Goal: Task Accomplishment & Management: Complete application form

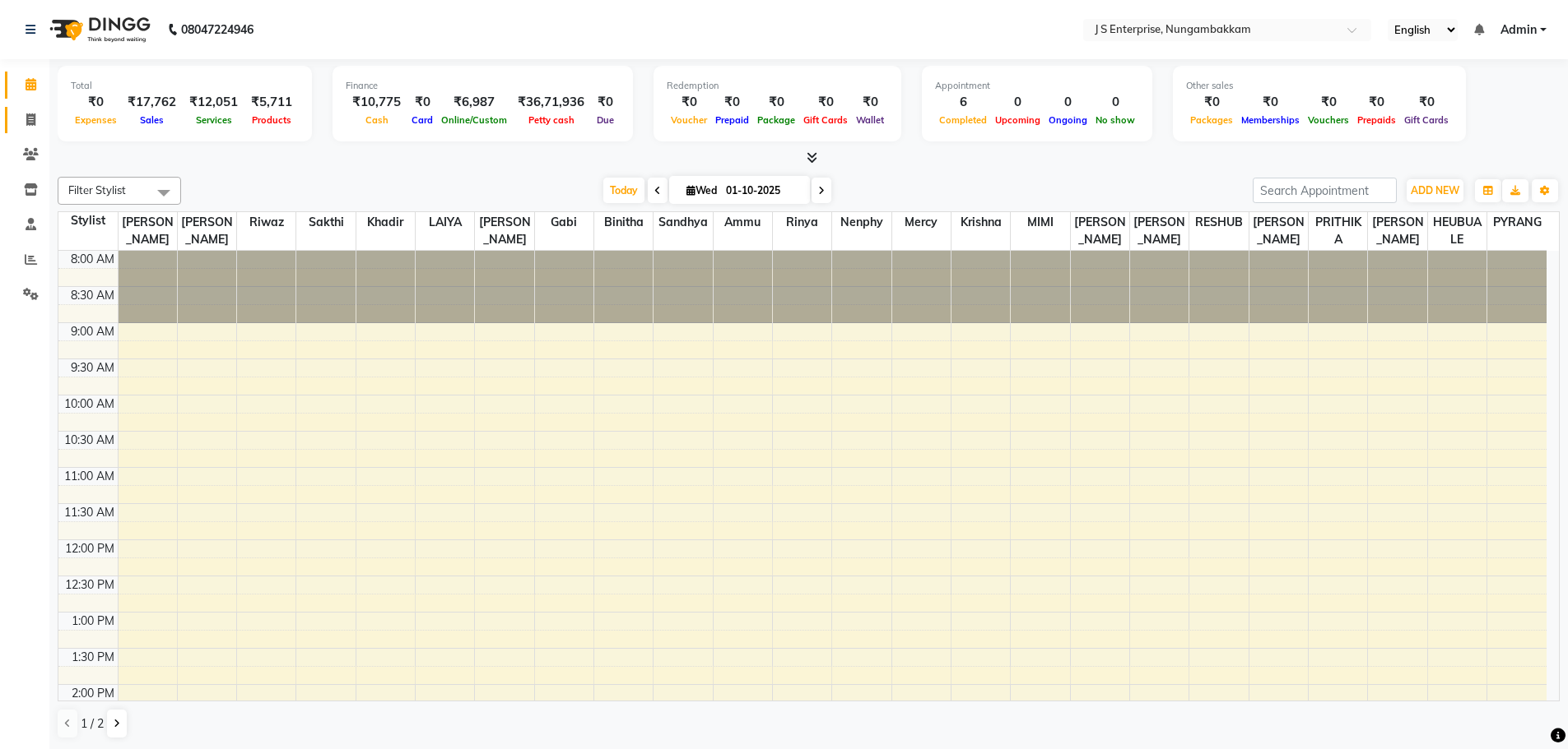
click at [14, 118] on link "Invoice" at bounding box center [25, 120] width 40 height 27
select select "7359"
select select "service"
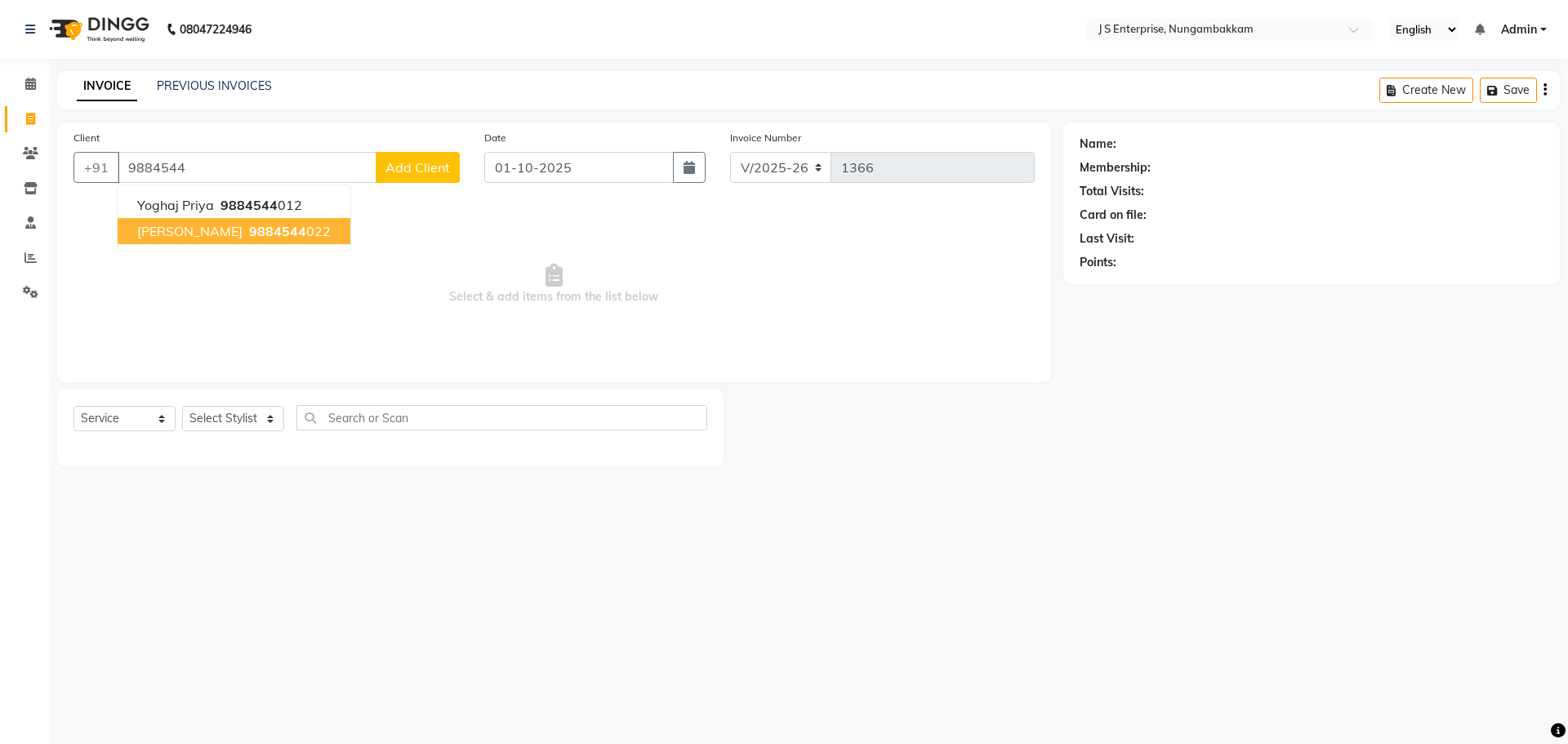
click at [249, 227] on span "9884544" at bounding box center [278, 231] width 57 height 17
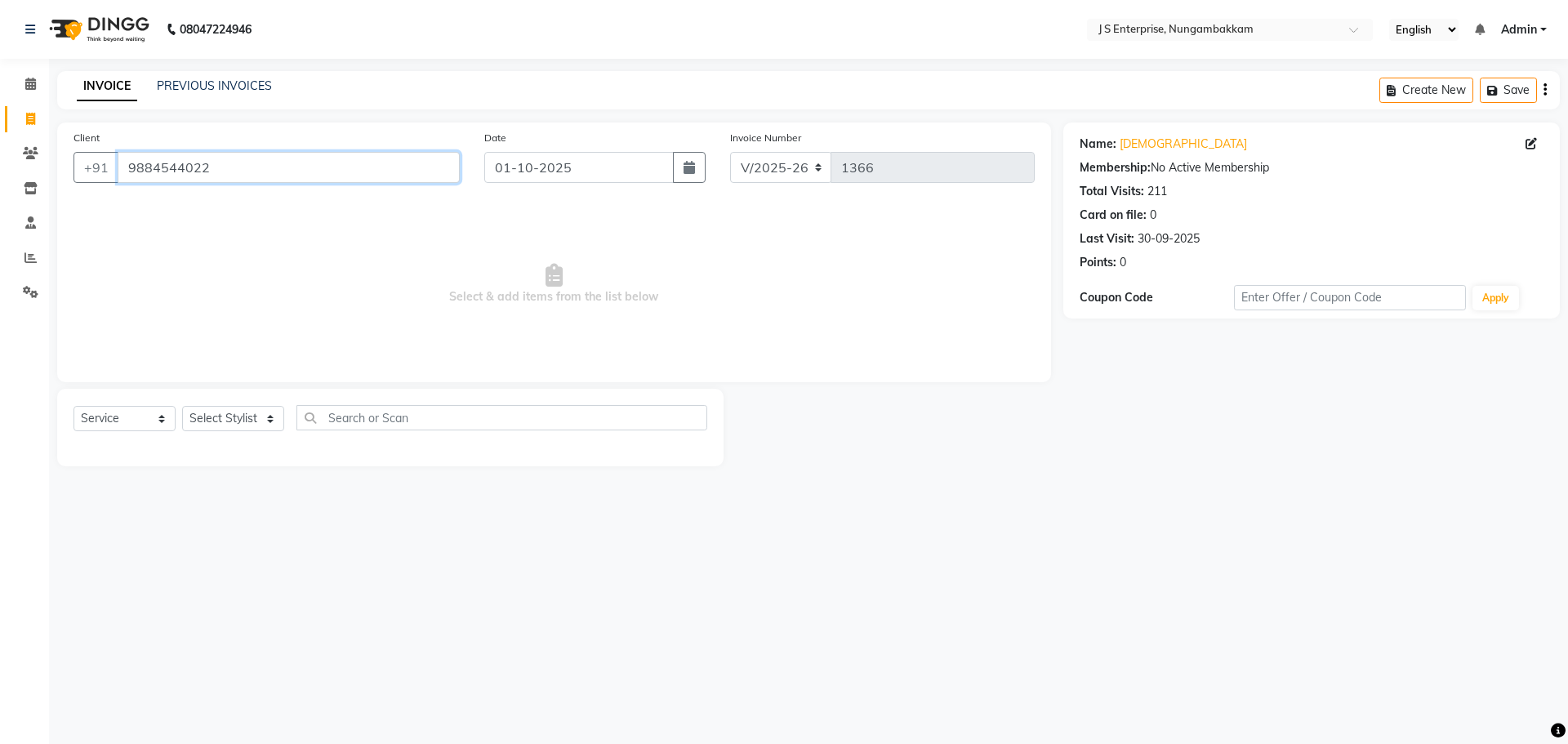
click at [246, 170] on input "9884544022" at bounding box center [288, 168] width 342 height 31
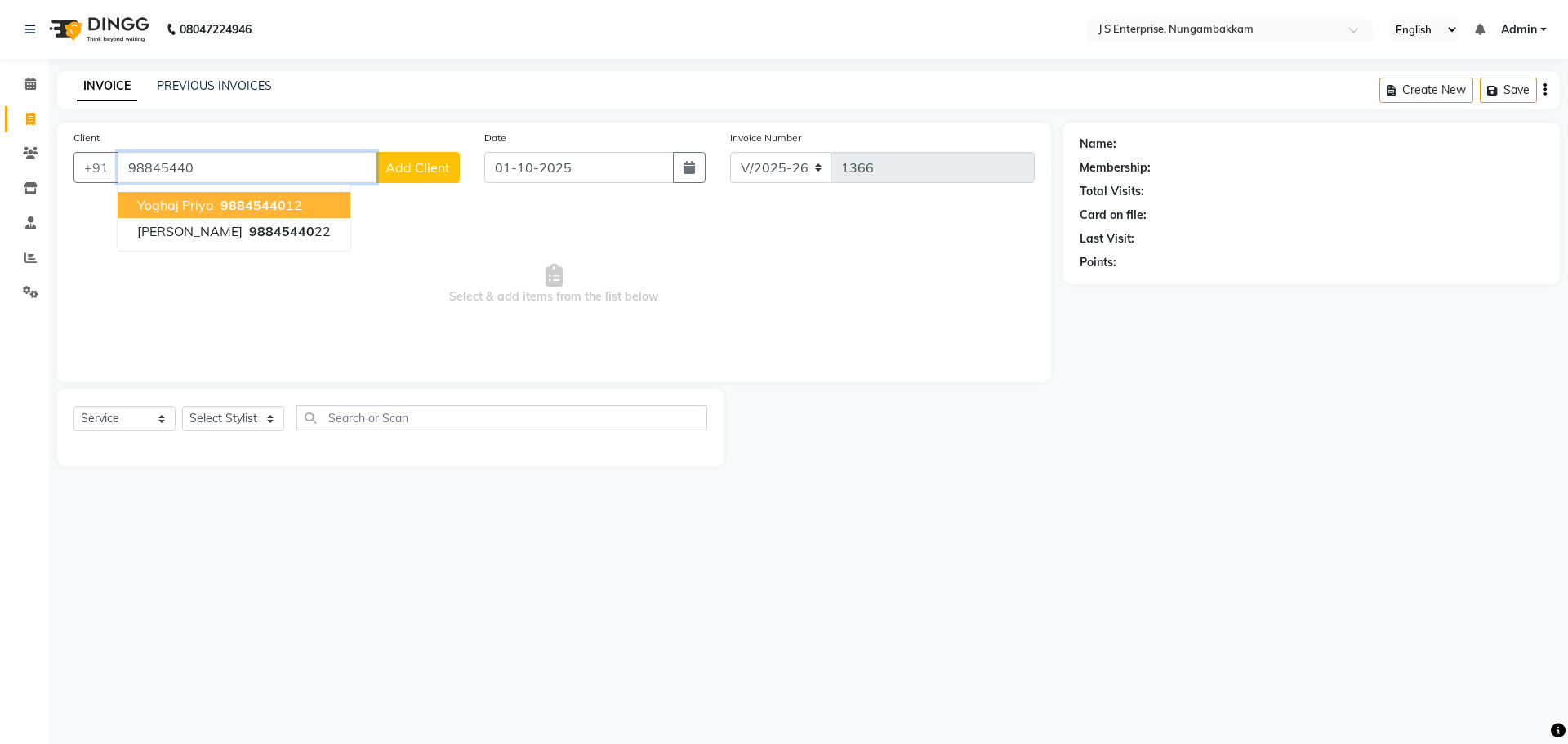
click at [228, 200] on span "98845440" at bounding box center [253, 205] width 66 height 17
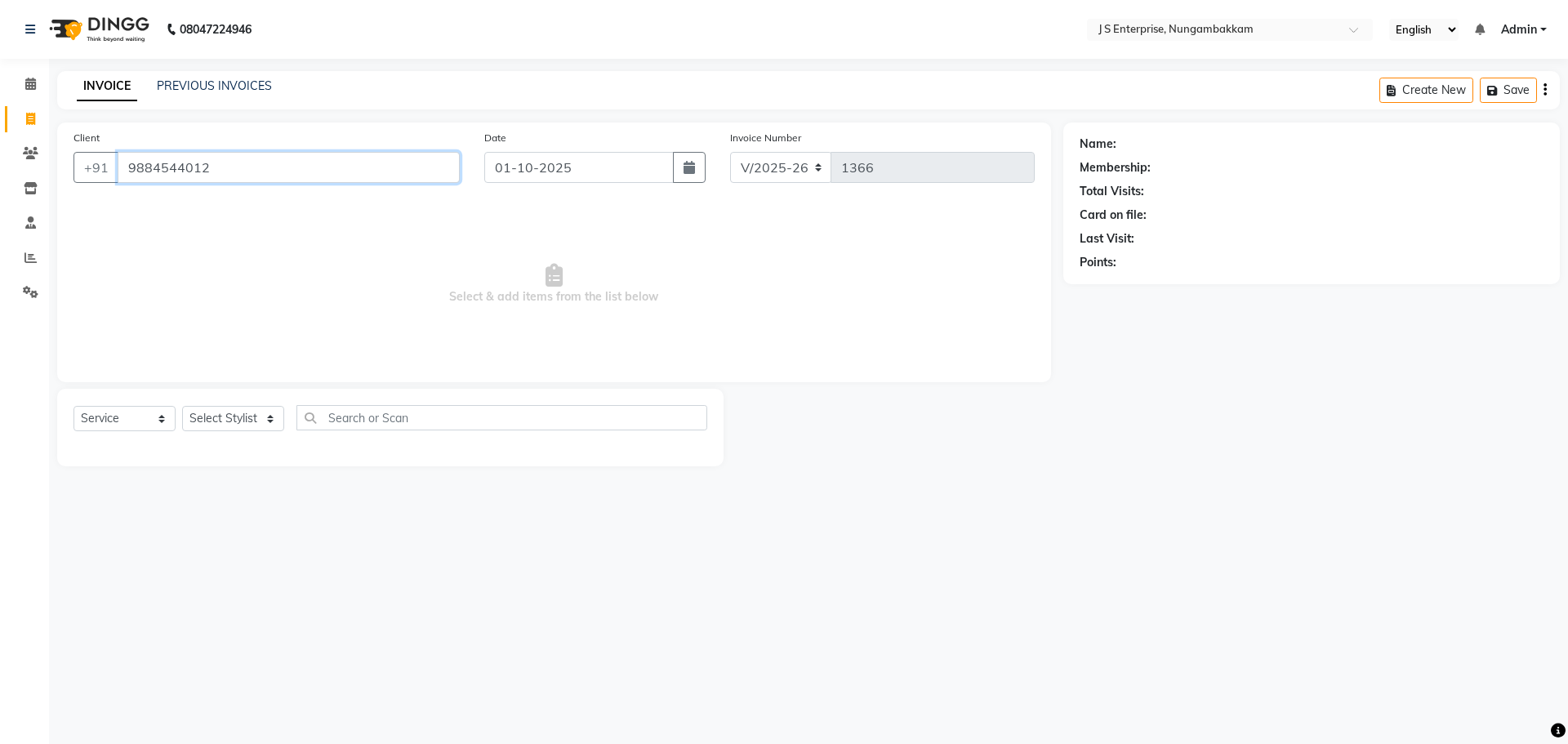
type input "9884544012"
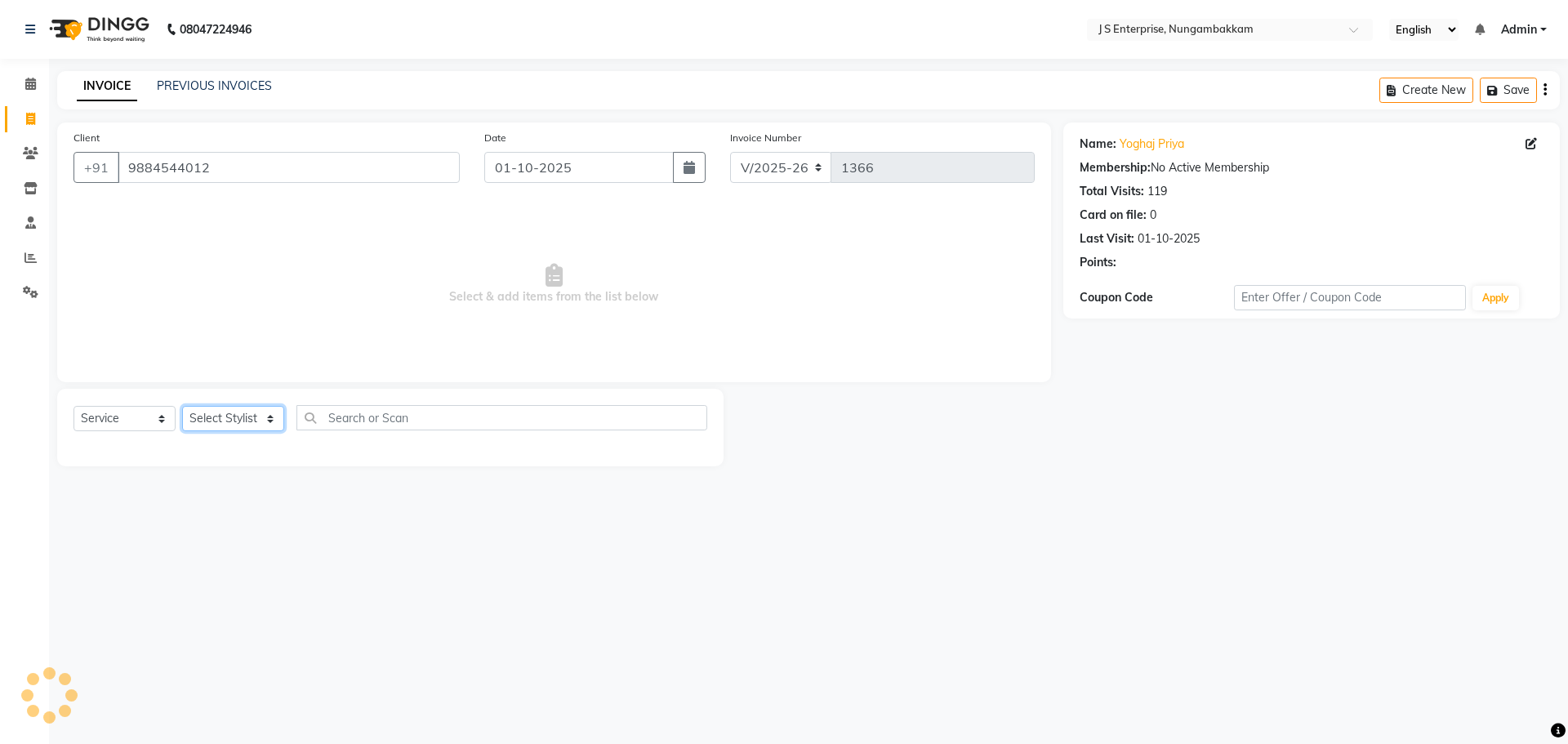
click at [270, 413] on select "Select Stylist [PERSON_NAME] [PERSON_NAME] [PERSON_NAME] [PERSON_NAME] krishna …" at bounding box center [234, 419] width 102 height 26
select select "78672"
click at [183, 406] on select "Select Stylist [PERSON_NAME] [PERSON_NAME] [PERSON_NAME] [PERSON_NAME] krishna …" at bounding box center [234, 419] width 102 height 26
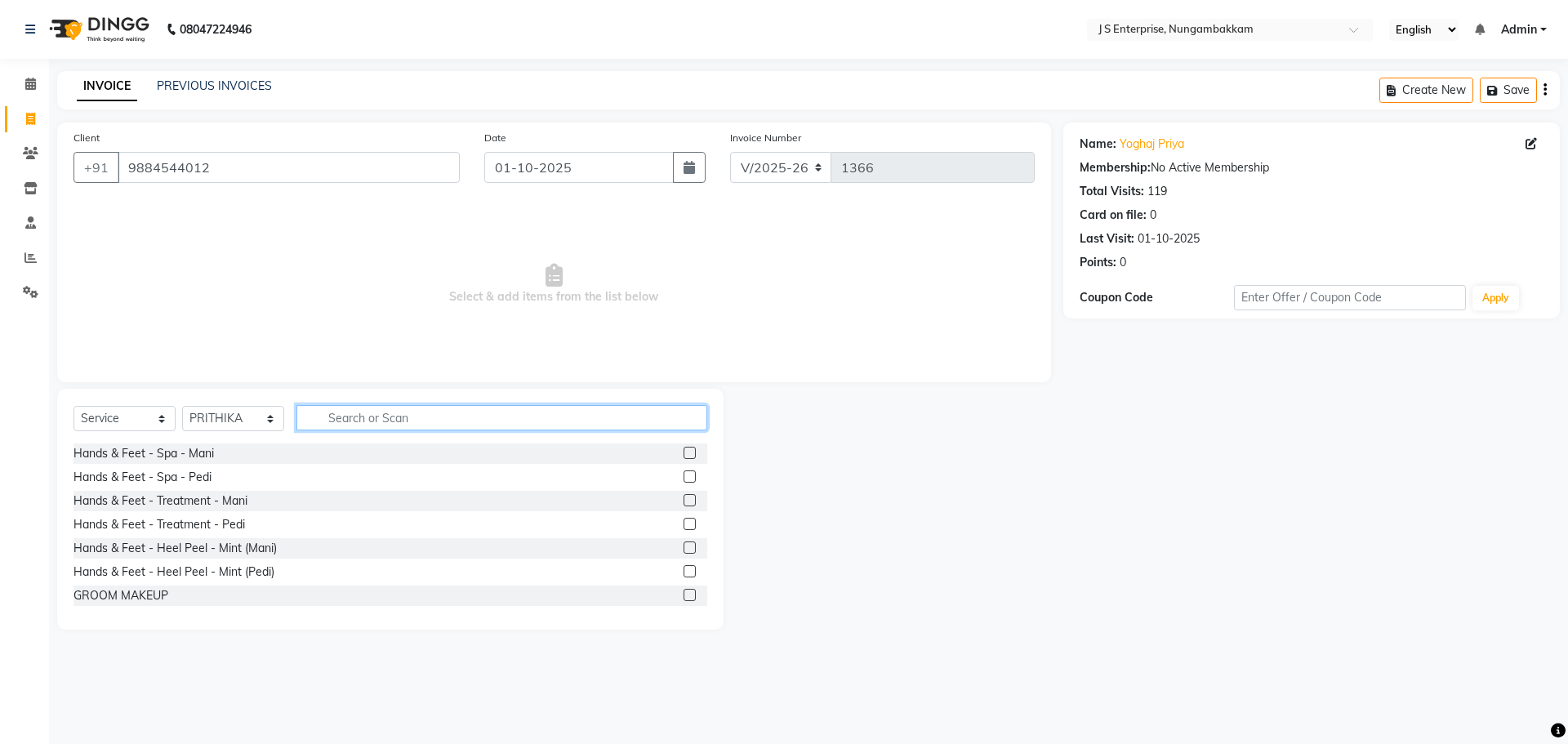
click at [373, 415] on input "text" at bounding box center [501, 418] width 411 height 26
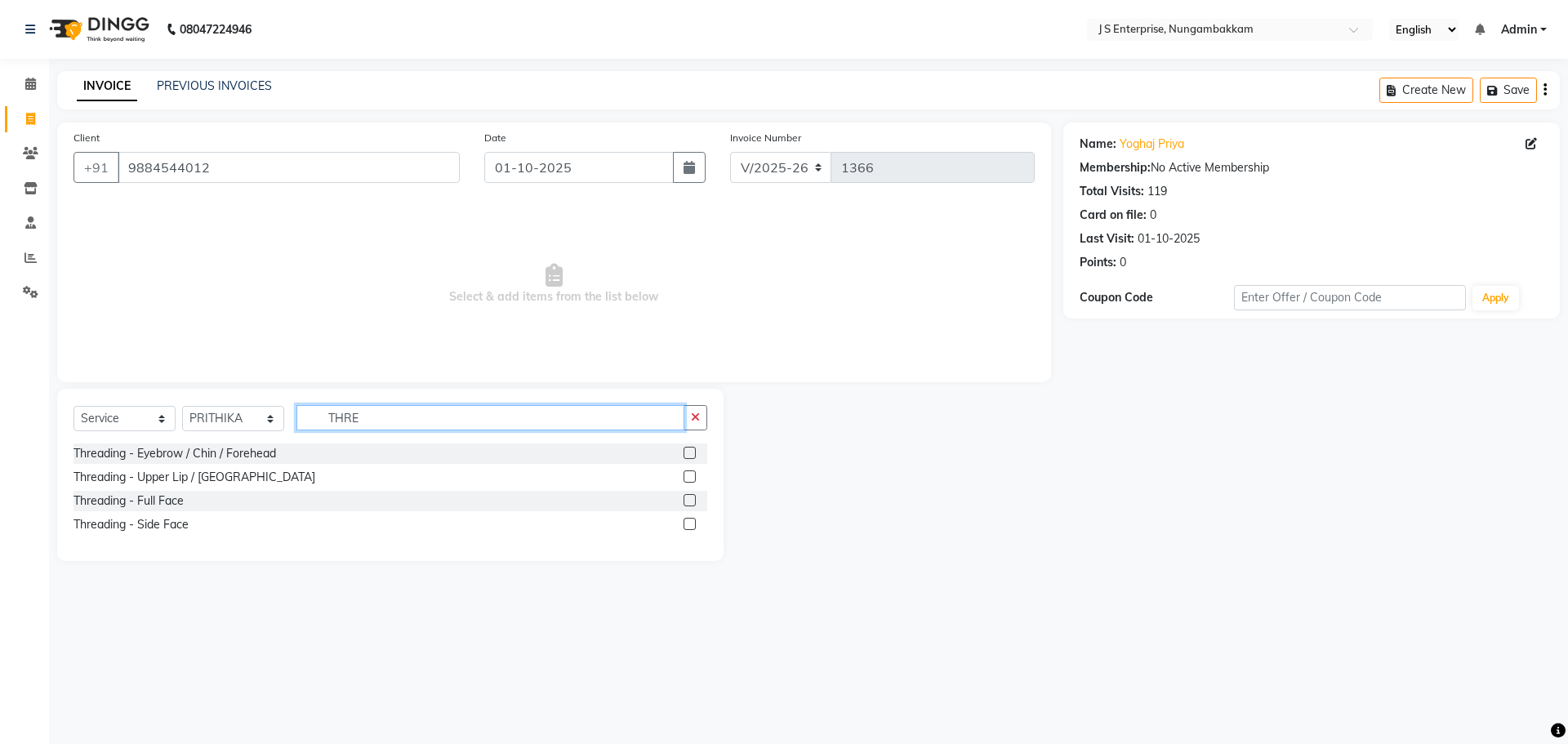
type input "THRE"
click at [699, 455] on div at bounding box center [696, 453] width 24 height 21
click at [684, 451] on label at bounding box center [690, 452] width 12 height 12
click at [684, 451] on input "checkbox" at bounding box center [689, 453] width 11 height 11
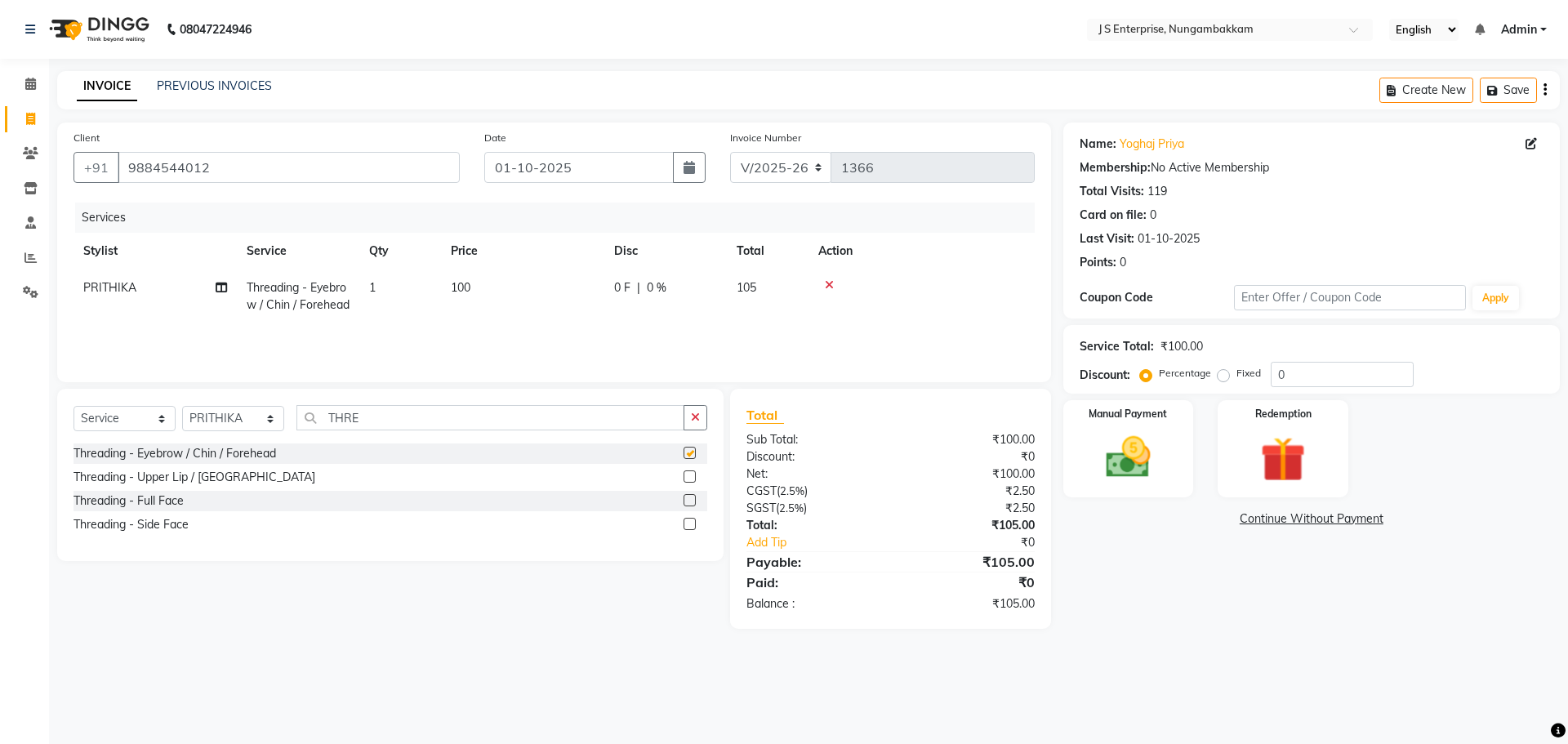
checkbox input "false"
click at [371, 411] on input "THRE" at bounding box center [490, 418] width 388 height 26
type input "T"
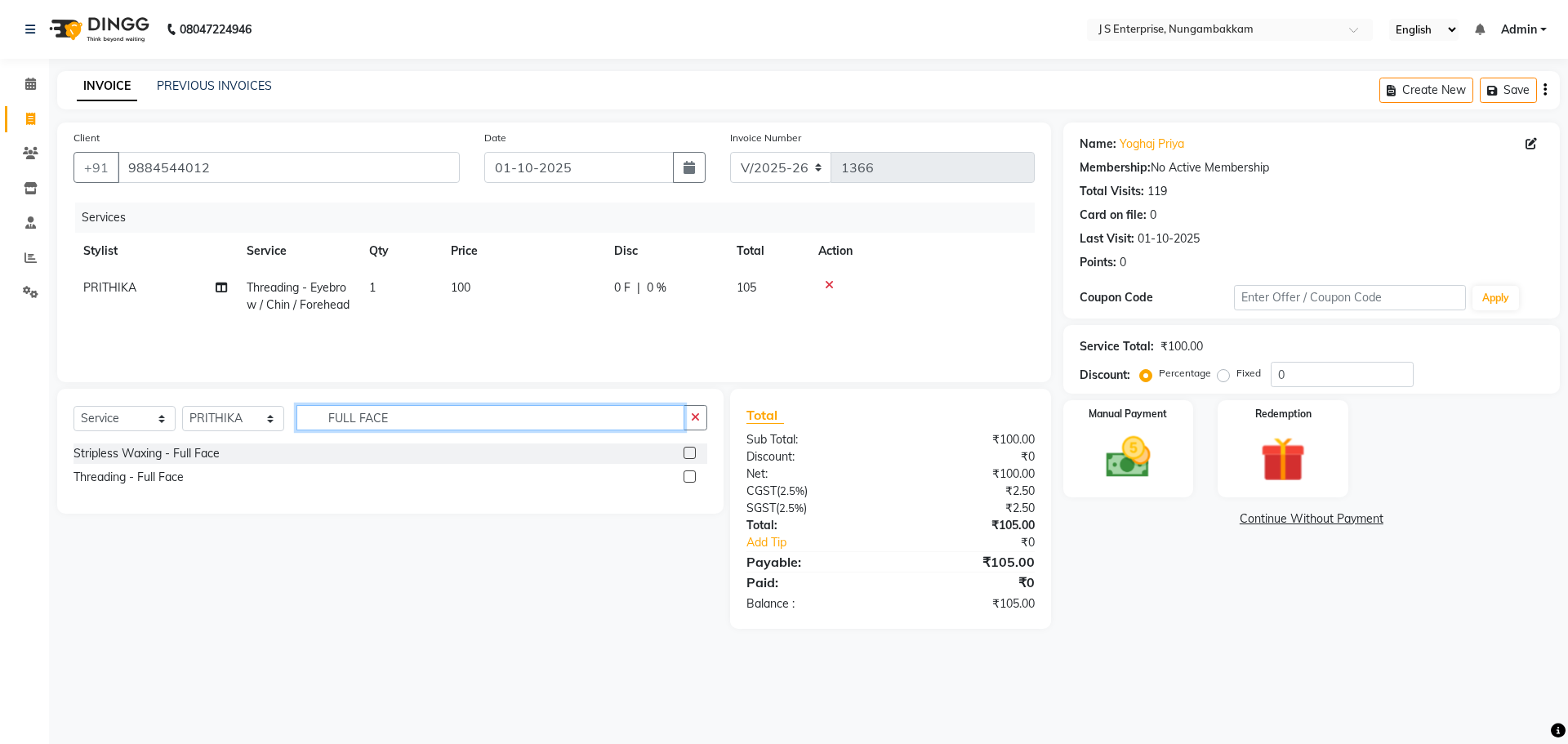
type input "FULL FACE"
click at [687, 452] on label at bounding box center [690, 452] width 12 height 12
click at [687, 452] on input "checkbox" at bounding box center [689, 453] width 11 height 11
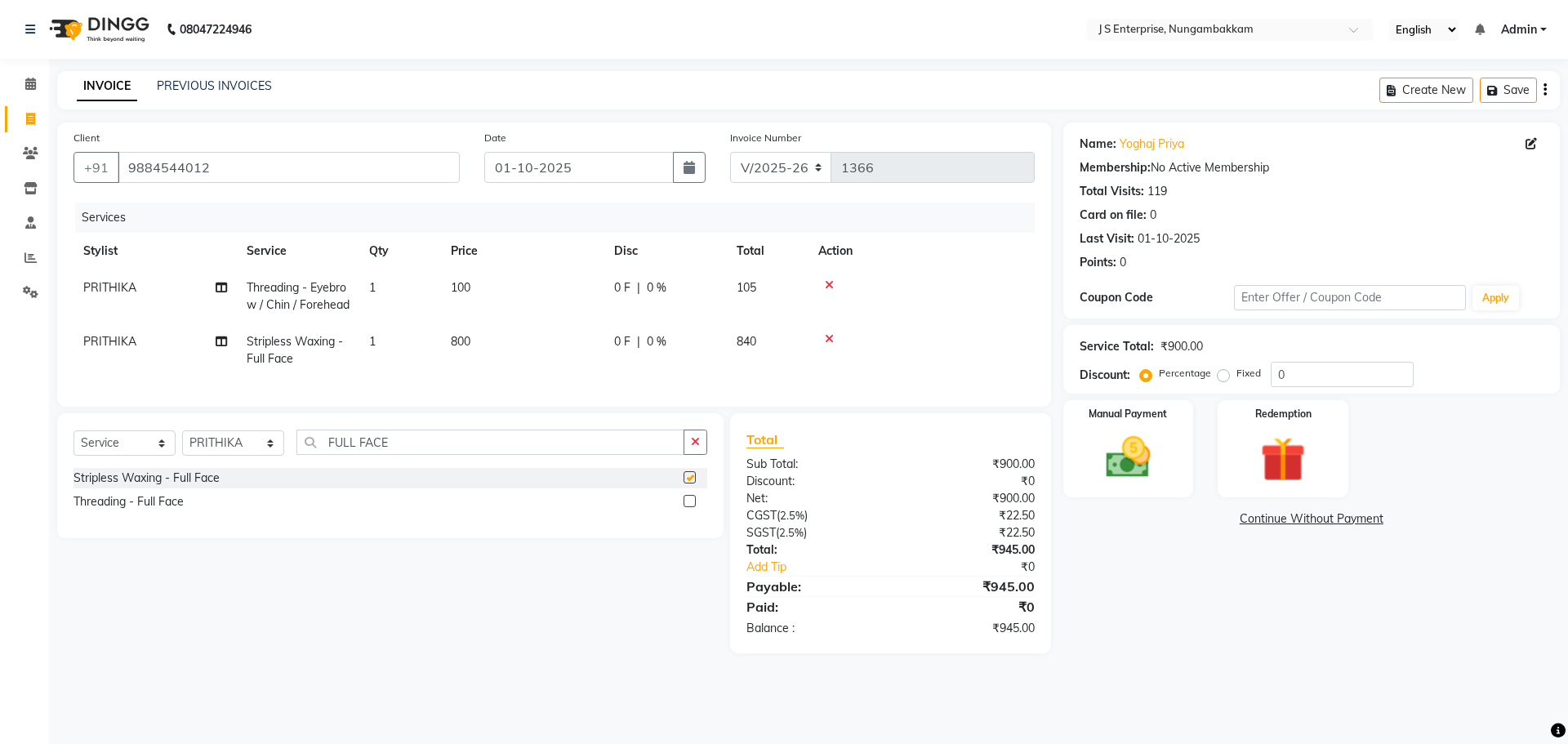
checkbox input "false"
drag, startPoint x: 495, startPoint y: 329, endPoint x: 508, endPoint y: 339, distance: 16.4
click at [497, 331] on td "800" at bounding box center [522, 350] width 163 height 54
select select "78672"
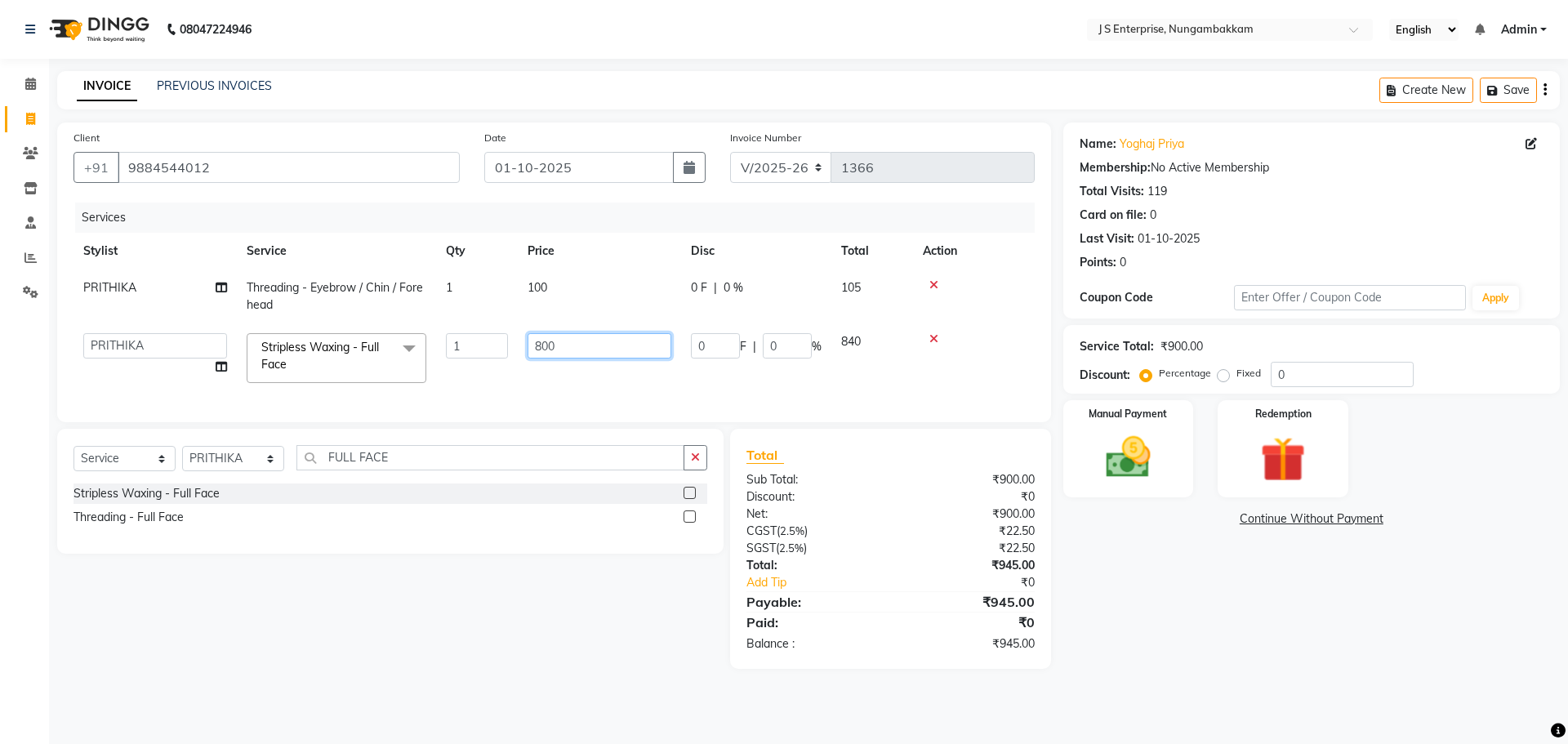
click at [570, 339] on input "800" at bounding box center [600, 346] width 143 height 26
type input "8"
type input "600"
click at [1119, 587] on div "Name: [PERSON_NAME] Membership: No Active Membership Total Visits: 119 Card on …" at bounding box center [1318, 396] width 509 height 547
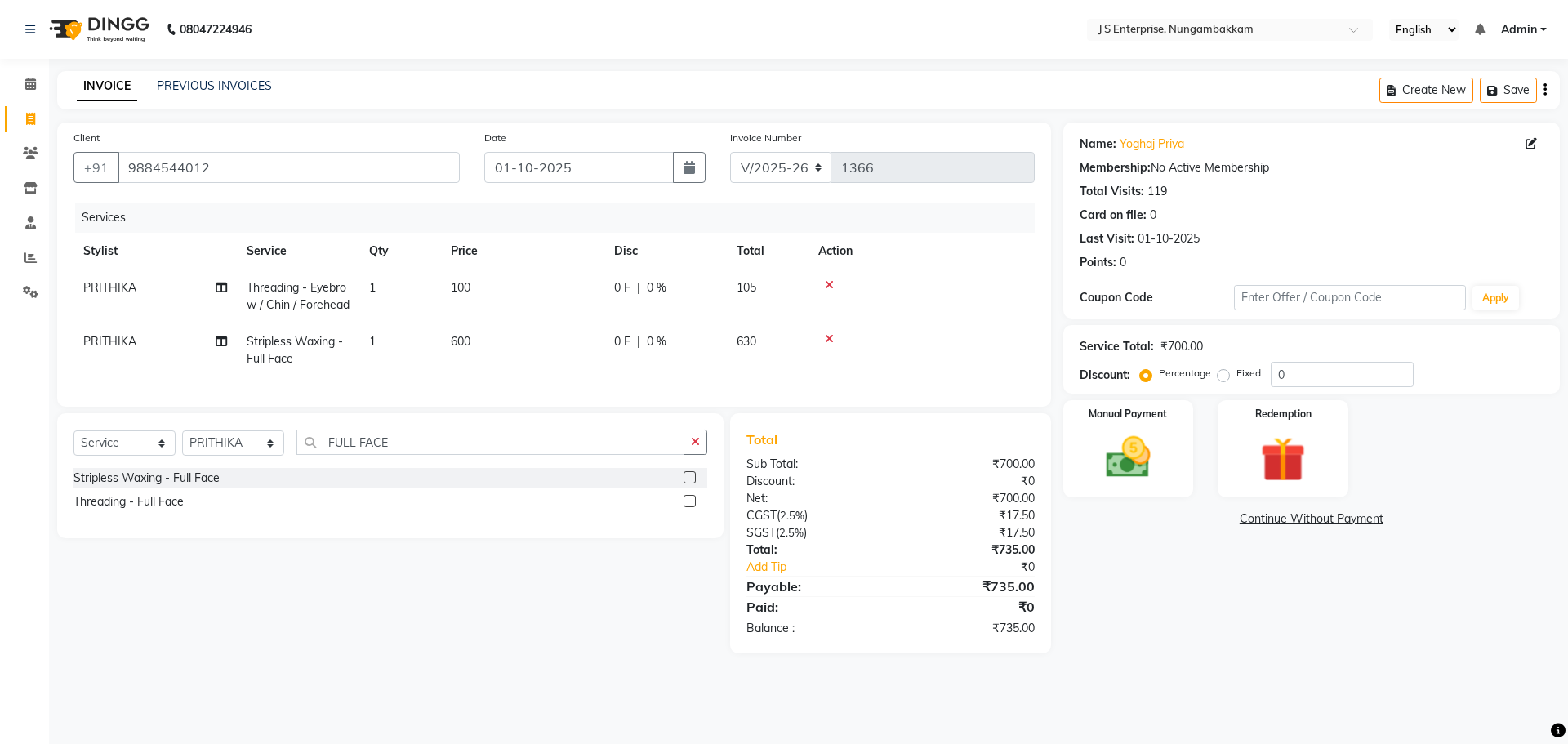
click at [1172, 597] on div "Name: [PERSON_NAME] Membership: No Active Membership Total Visits: 119 Card on …" at bounding box center [1318, 388] width 509 height 531
click at [1124, 450] on img at bounding box center [1127, 457] width 76 height 54
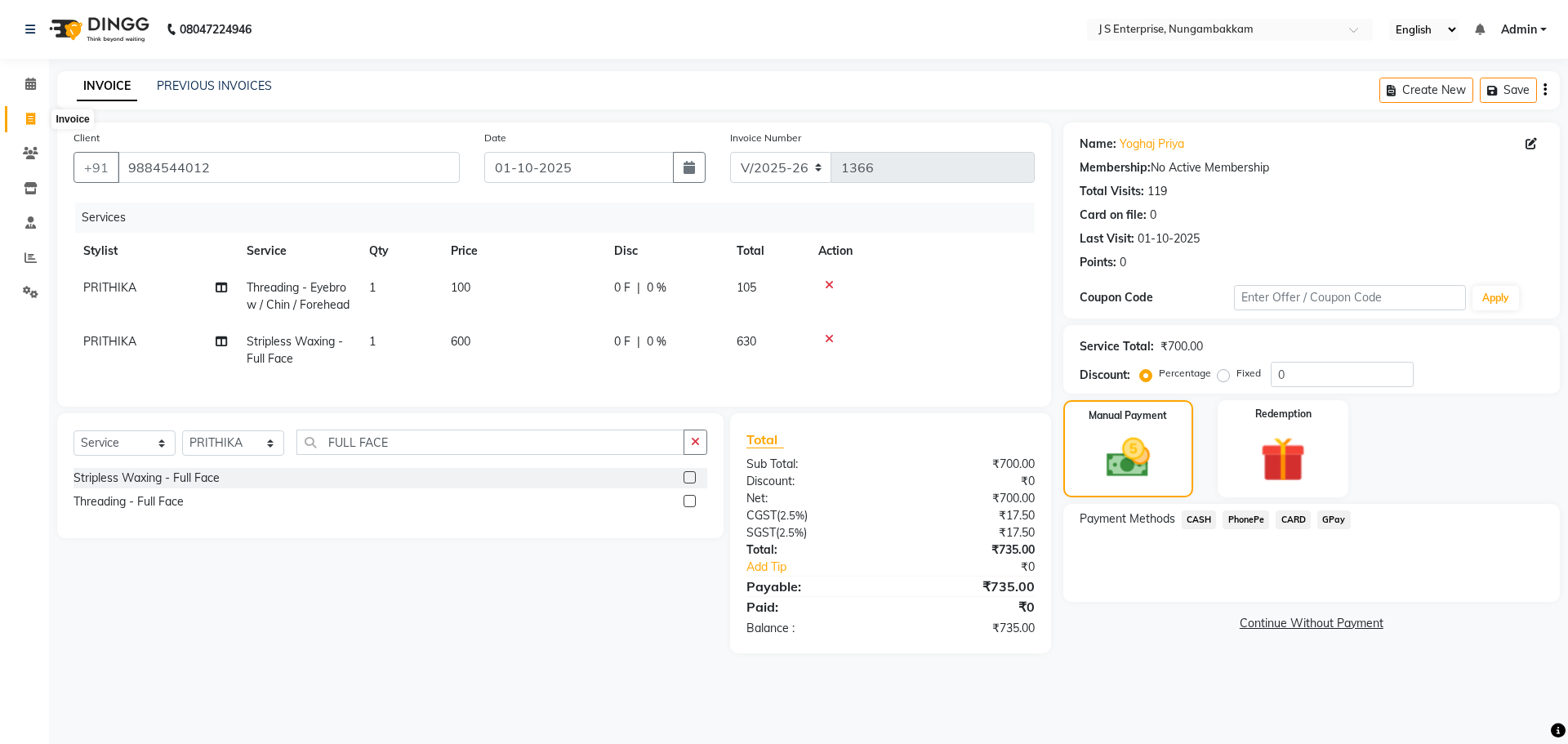
click at [36, 120] on span at bounding box center [30, 119] width 28 height 19
select select "service"
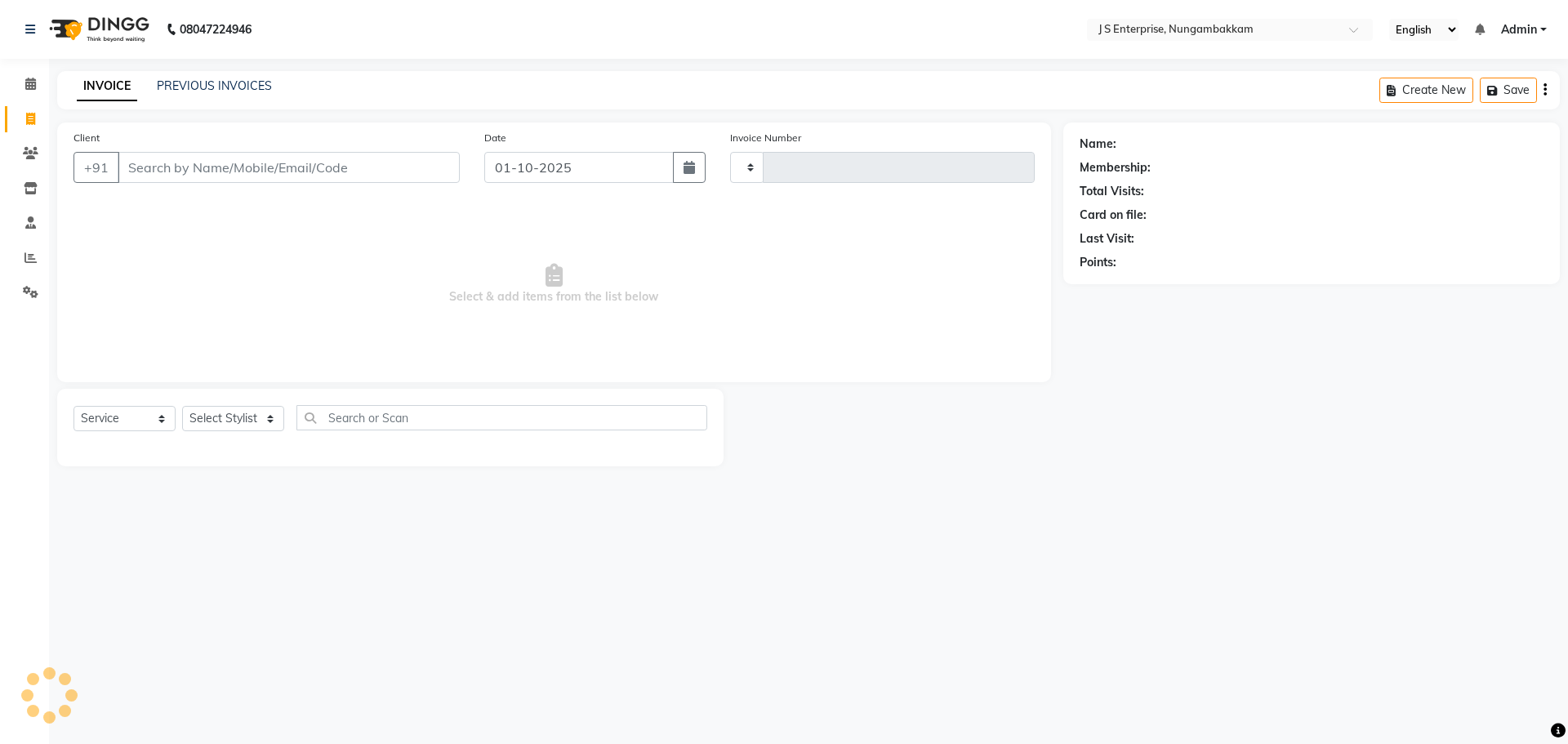
type input "1366"
select select "7359"
click at [190, 169] on input "Client" at bounding box center [288, 168] width 342 height 31
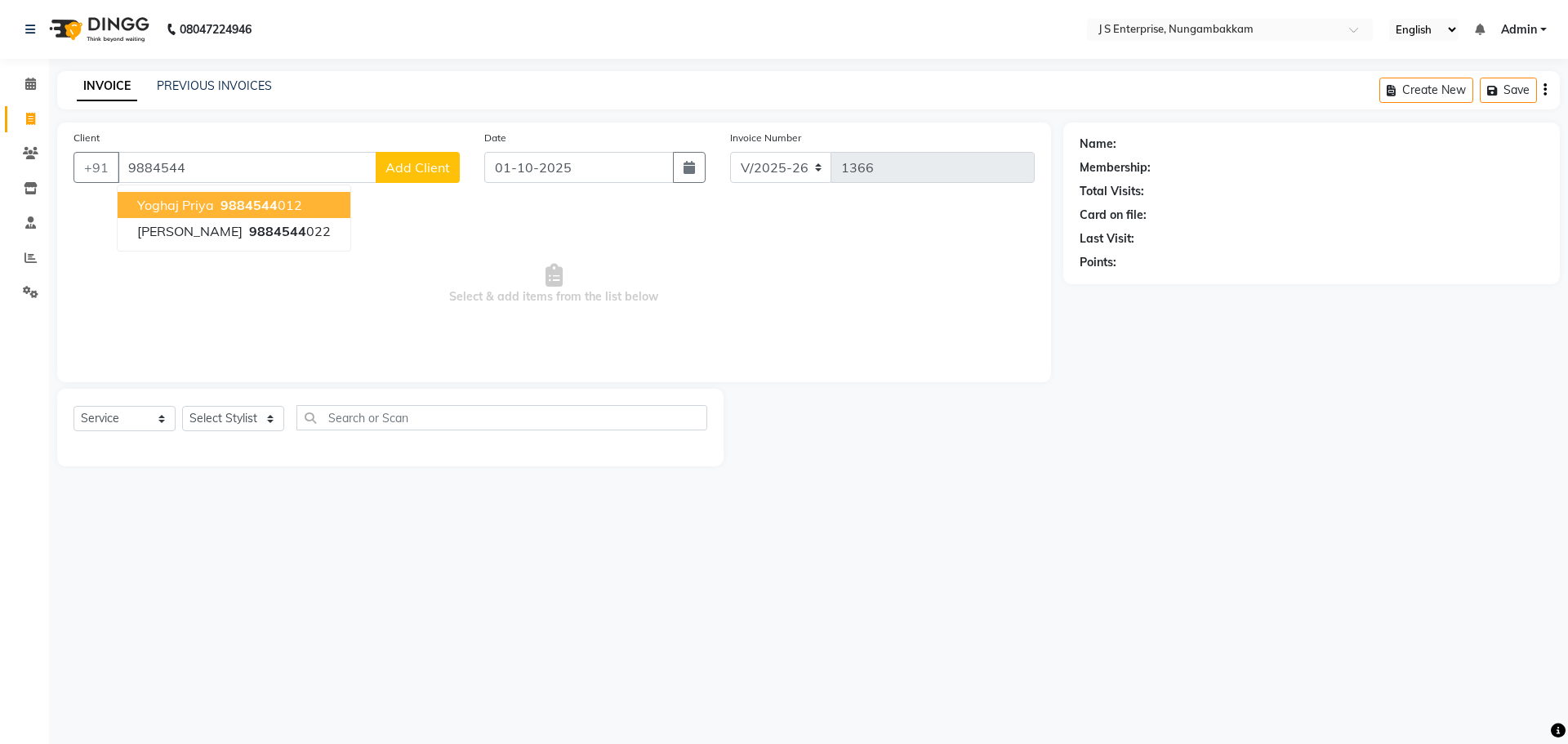
click at [197, 202] on span "Yoghaj Priya" at bounding box center [176, 205] width 77 height 17
type input "9884544012"
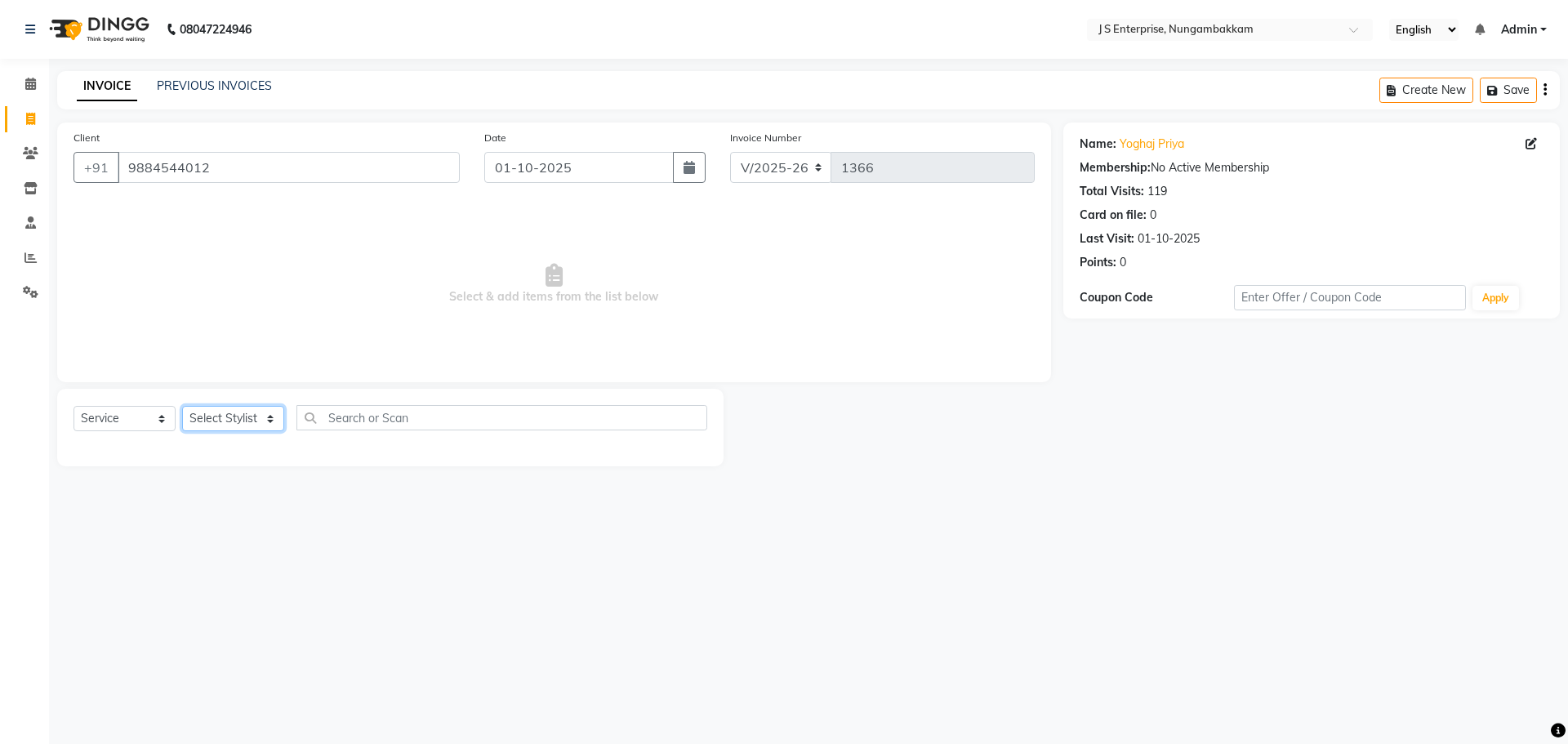
click at [277, 417] on select "Select Stylist [PERSON_NAME] [PERSON_NAME] [PERSON_NAME] [PERSON_NAME] krishna …" at bounding box center [234, 419] width 102 height 26
select select "63765"
click at [183, 406] on select "Select Stylist [PERSON_NAME] [PERSON_NAME] [PERSON_NAME] [PERSON_NAME] krishna …" at bounding box center [234, 419] width 102 height 26
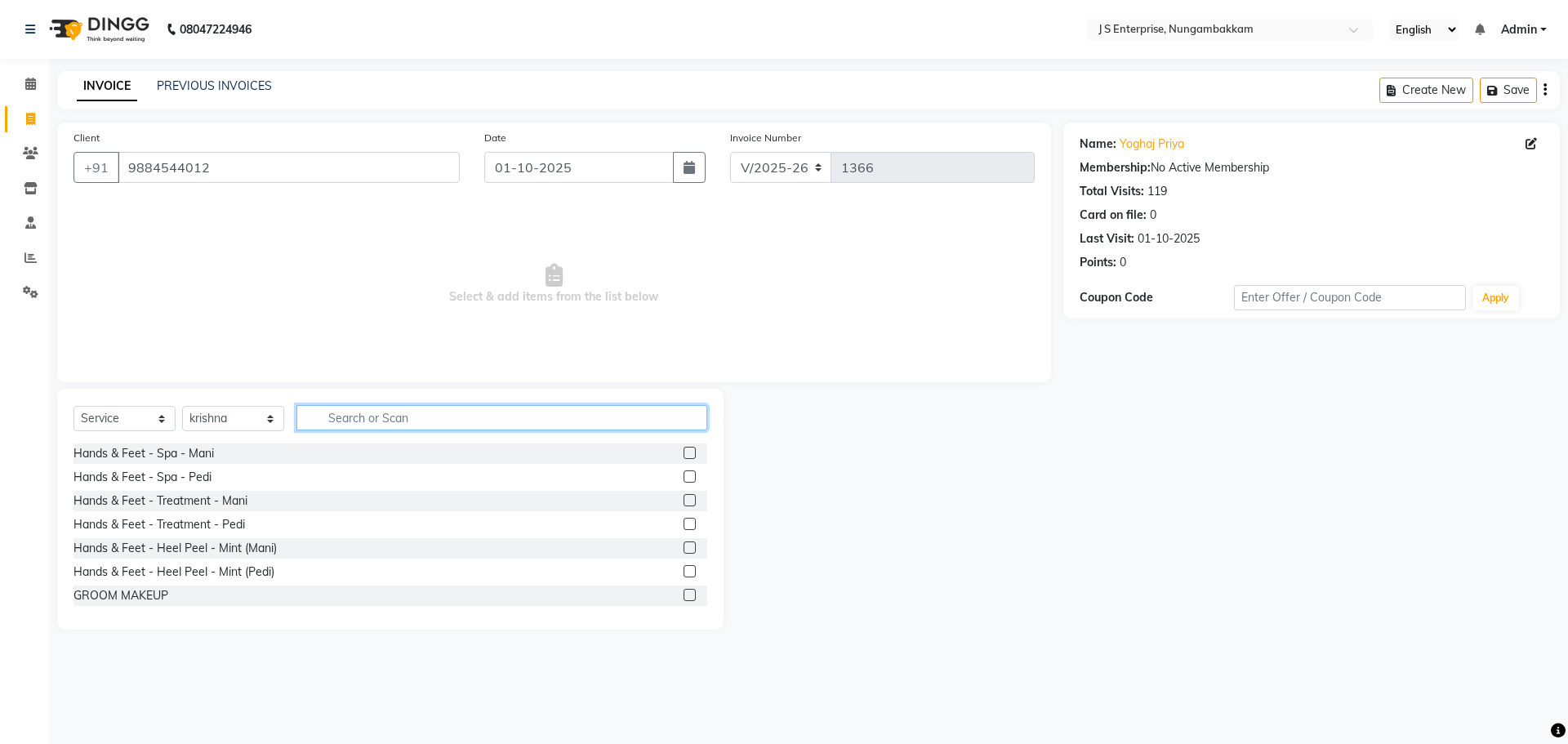
click at [392, 420] on input "text" at bounding box center [501, 418] width 411 height 26
click at [163, 408] on select "Select Service Product Membership Package Voucher Prepaid Gift Card" at bounding box center [125, 419] width 102 height 26
select select "product"
click at [74, 406] on select "Select Service Product Membership Package Voucher Prepaid Gift Card" at bounding box center [125, 419] width 102 height 26
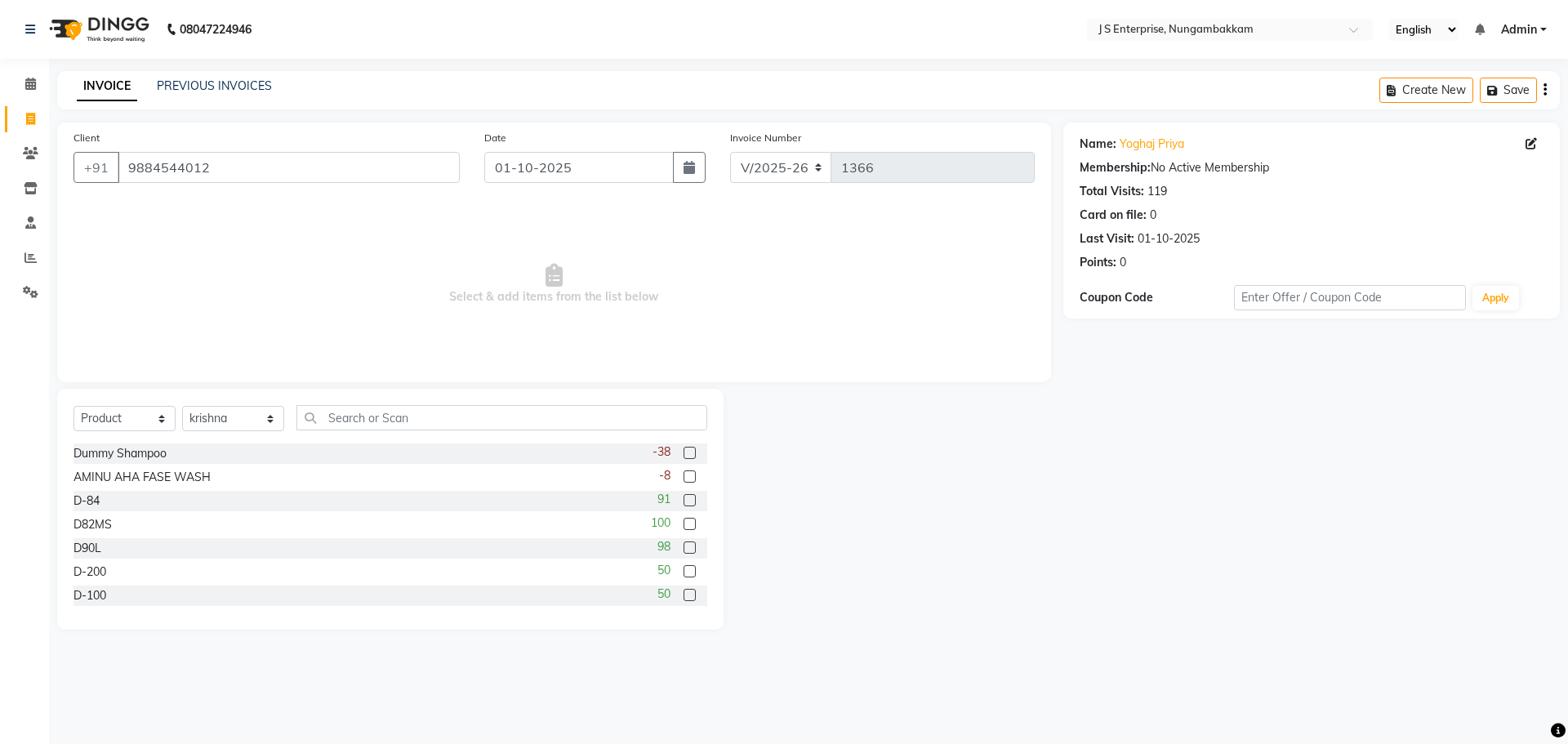
click at [684, 500] on label at bounding box center [690, 501] width 12 height 12
click at [684, 500] on input "checkbox" at bounding box center [689, 501] width 11 height 11
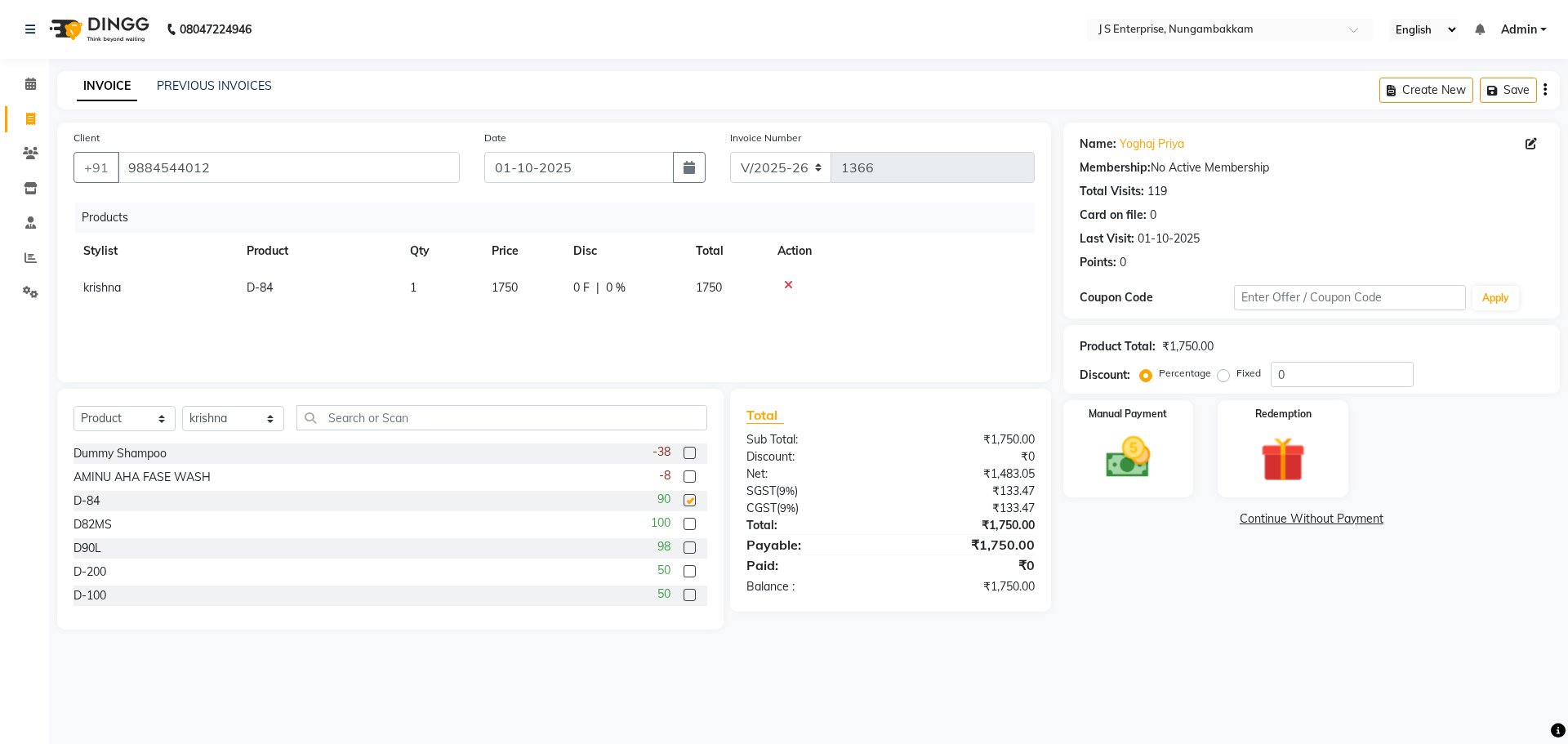
checkbox input "false"
click at [528, 280] on td "1750" at bounding box center [522, 288] width 81 height 36
select select "63765"
click at [540, 285] on input "1750" at bounding box center [522, 292] width 62 height 26
type input "1"
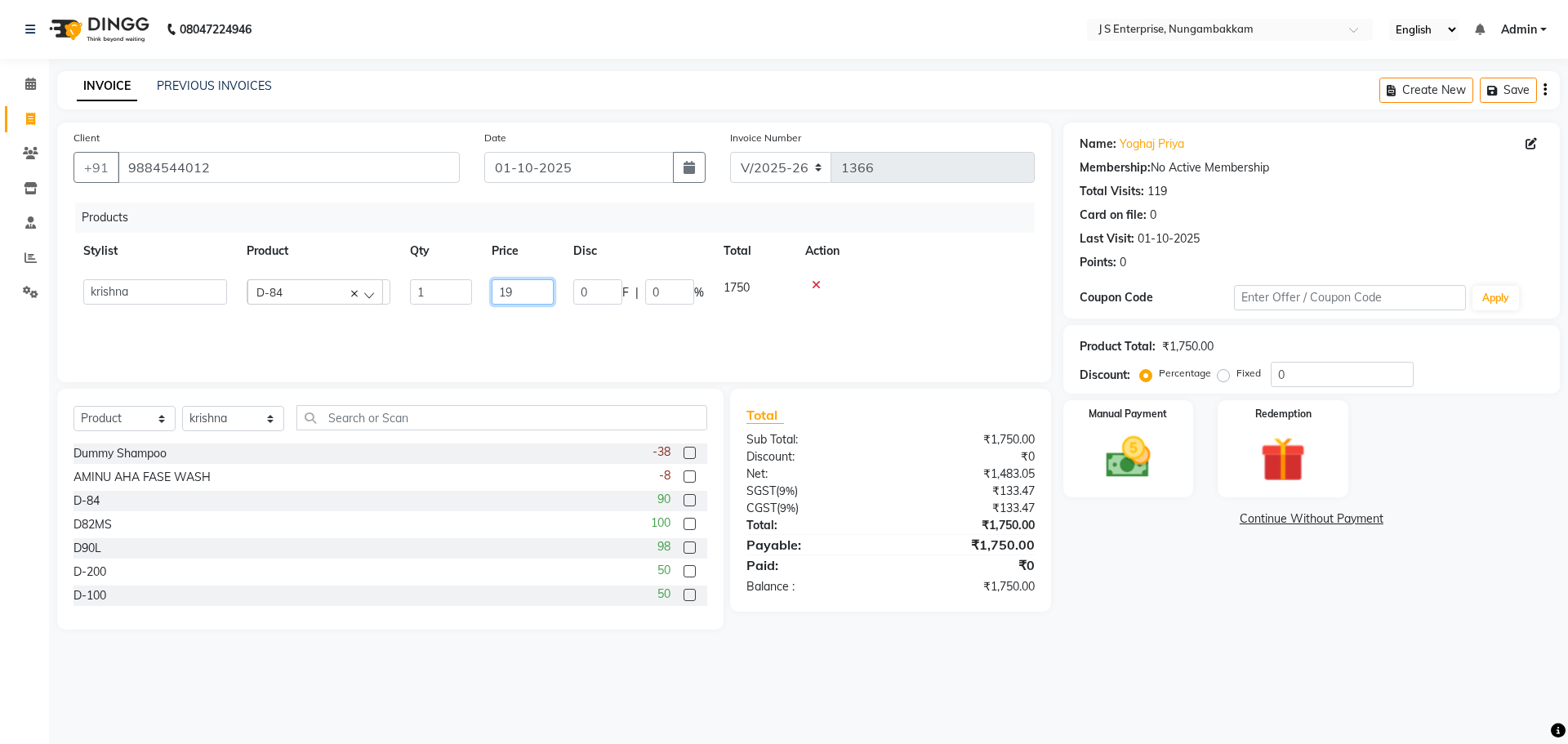
type input "190"
click at [1231, 649] on main "INVOICE PREVIOUS INVOICES Create New Save Client [PHONE_NUMBER] Date [DATE] Inv…" at bounding box center [809, 362] width 1519 height 583
click at [1127, 451] on img at bounding box center [1127, 457] width 76 height 54
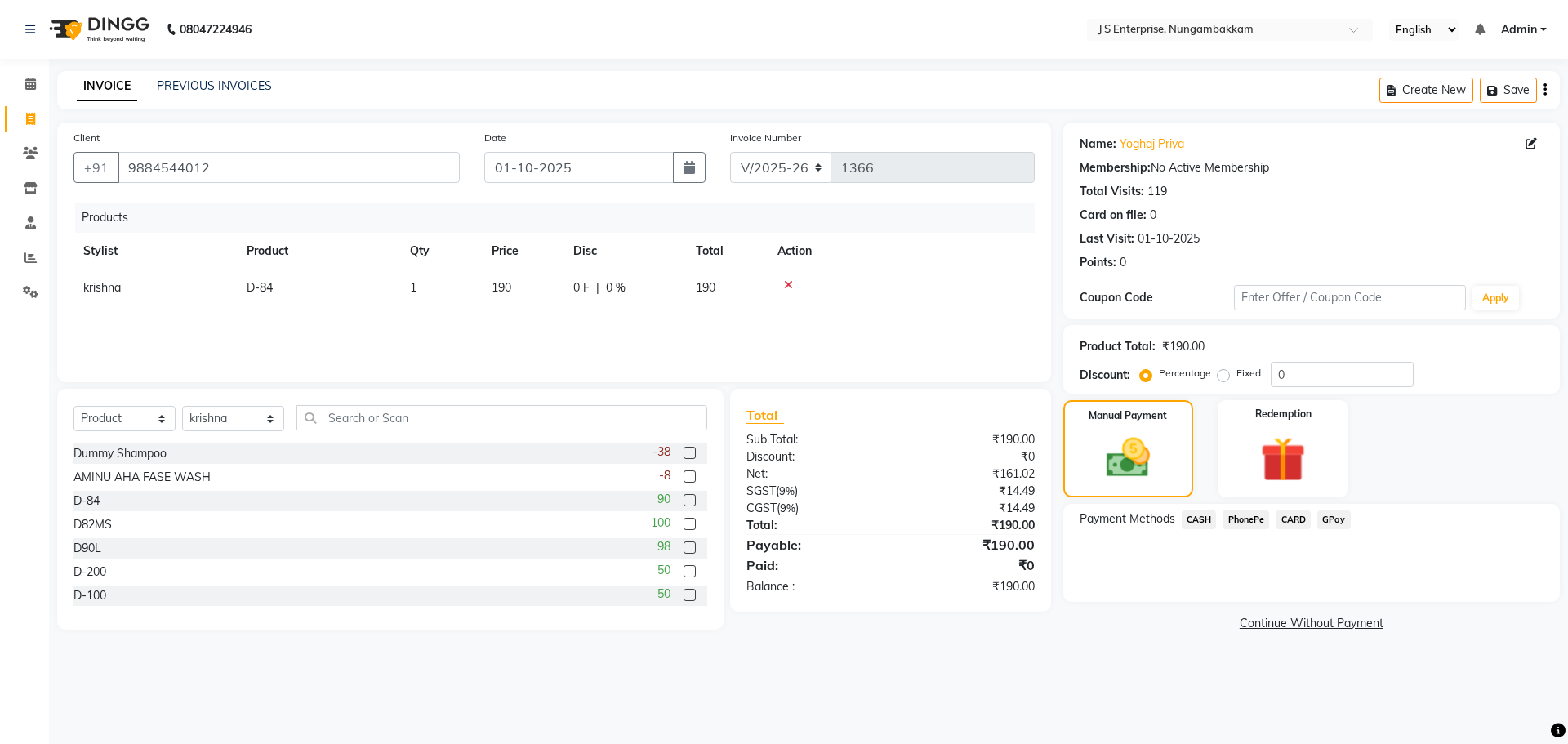
click at [1197, 518] on span "CASH" at bounding box center [1199, 519] width 35 height 19
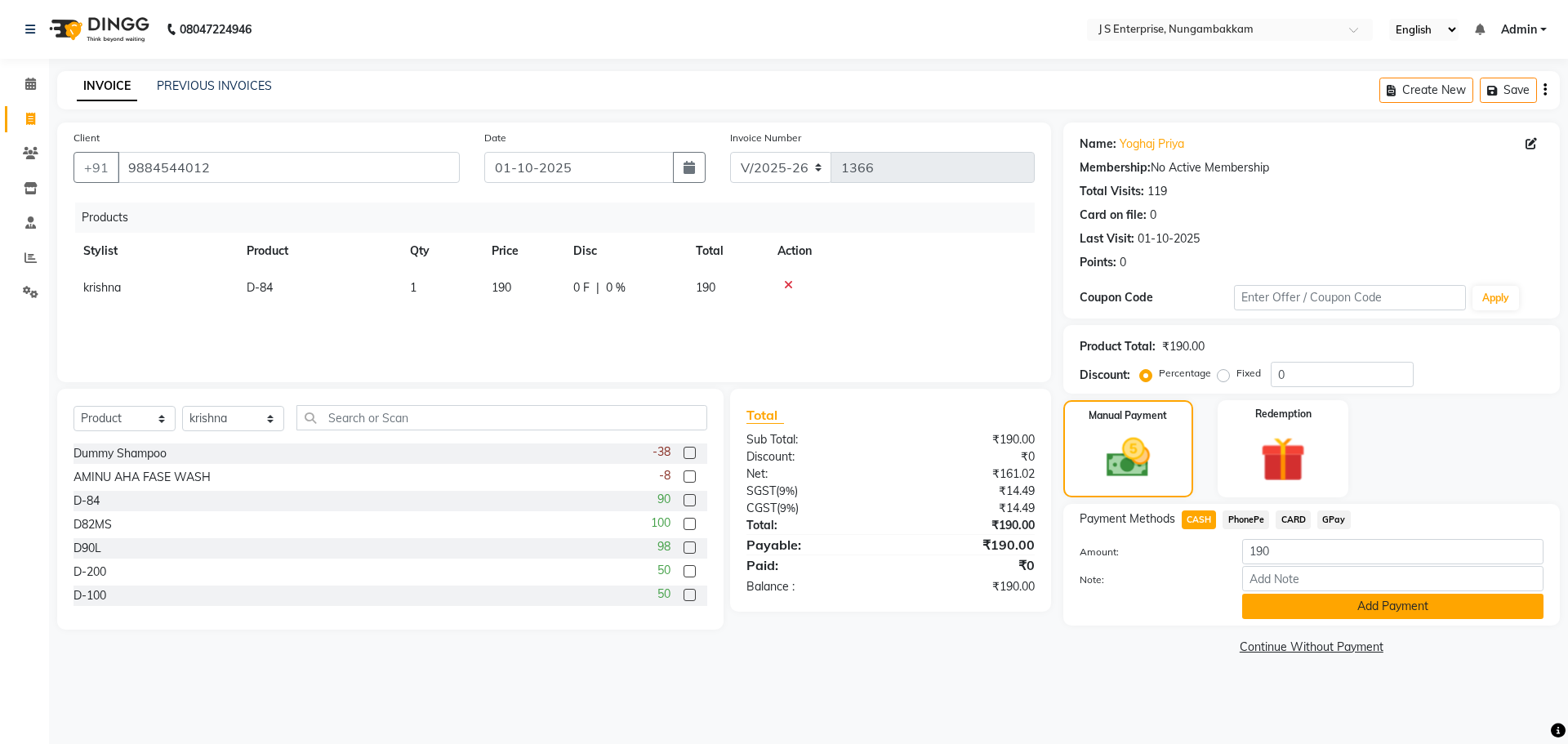
click at [1288, 610] on button "Add Payment" at bounding box center [1392, 607] width 301 height 26
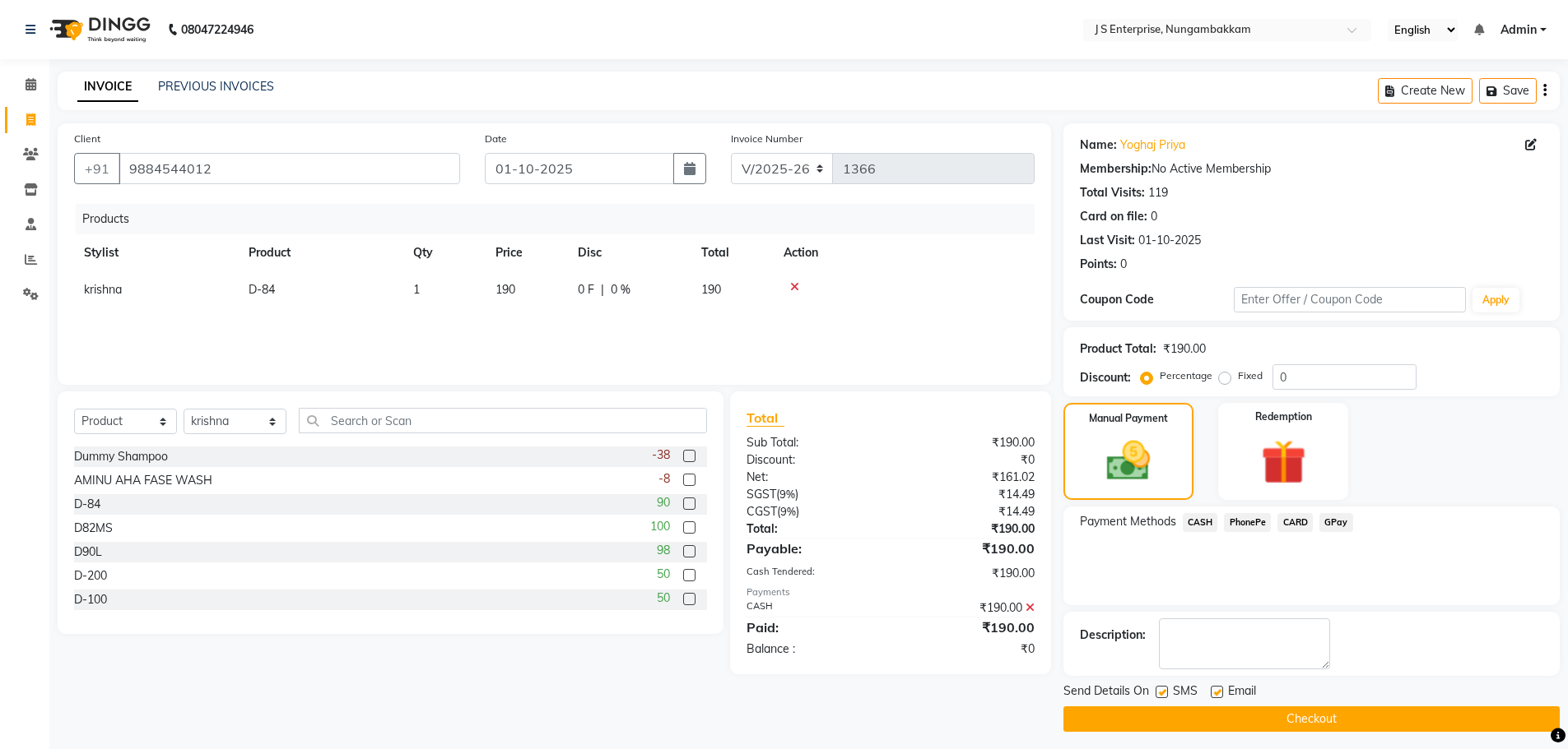
click at [1221, 723] on button "Checkout" at bounding box center [1311, 719] width 496 height 26
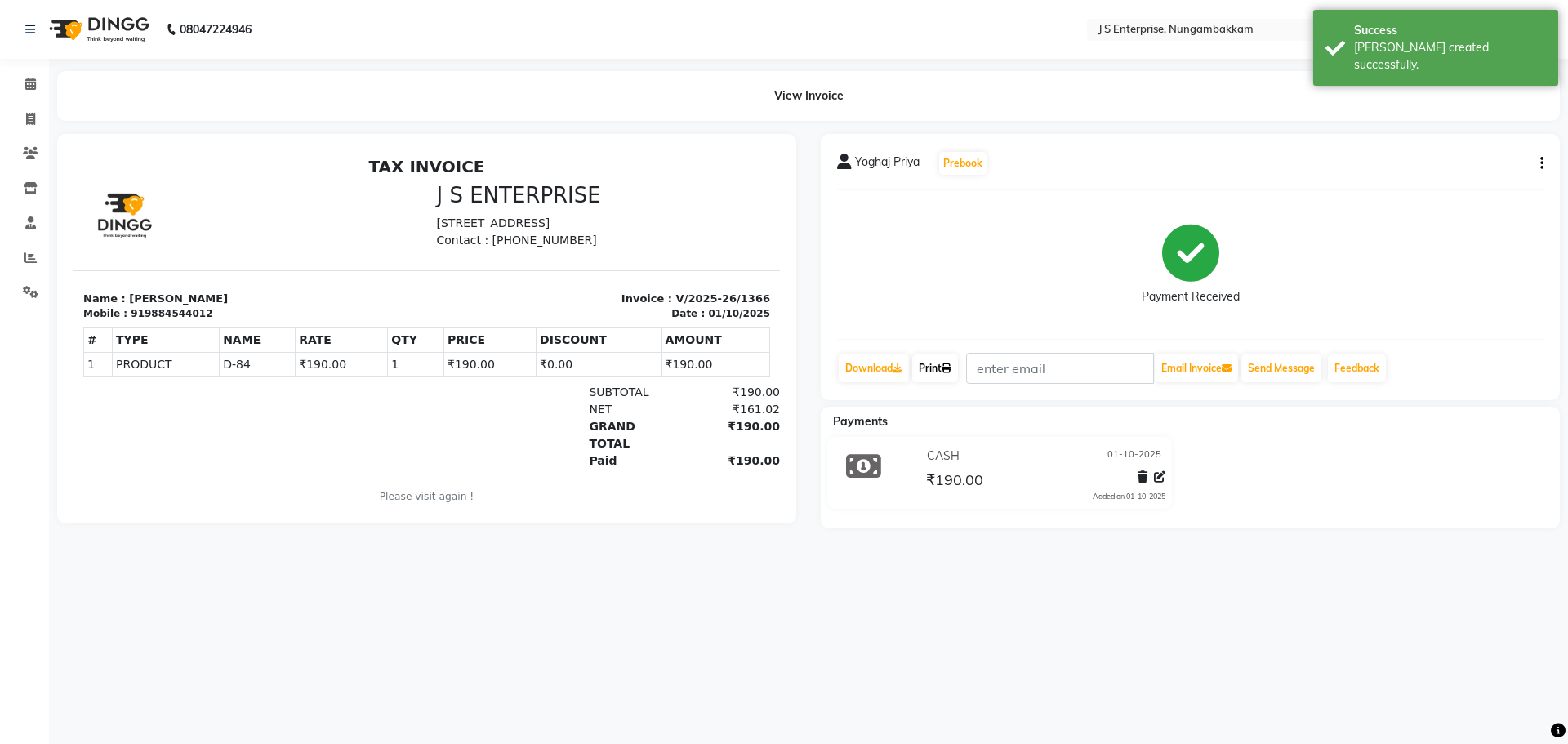
click at [952, 369] on icon at bounding box center [947, 368] width 10 height 10
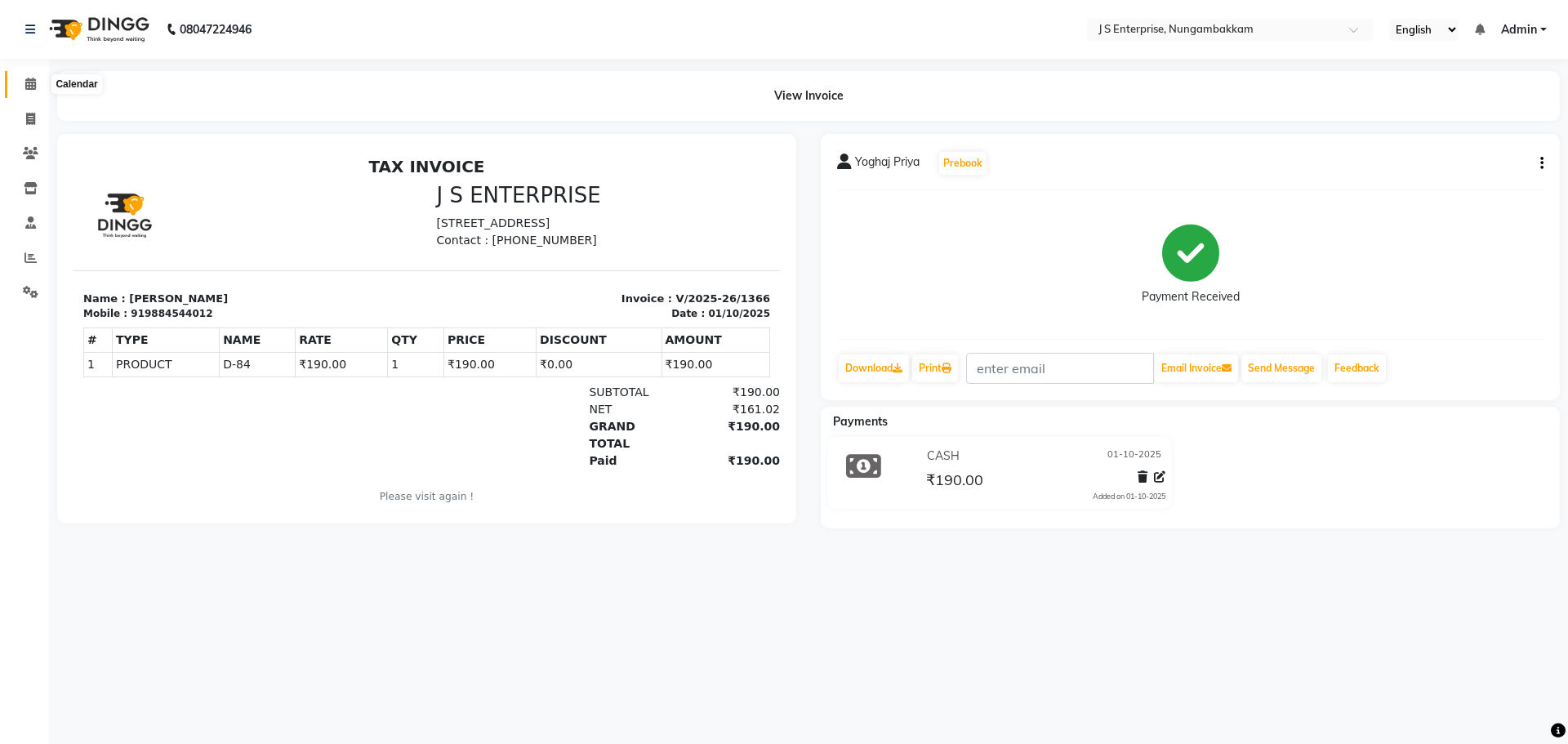
click at [30, 86] on icon at bounding box center [30, 83] width 11 height 12
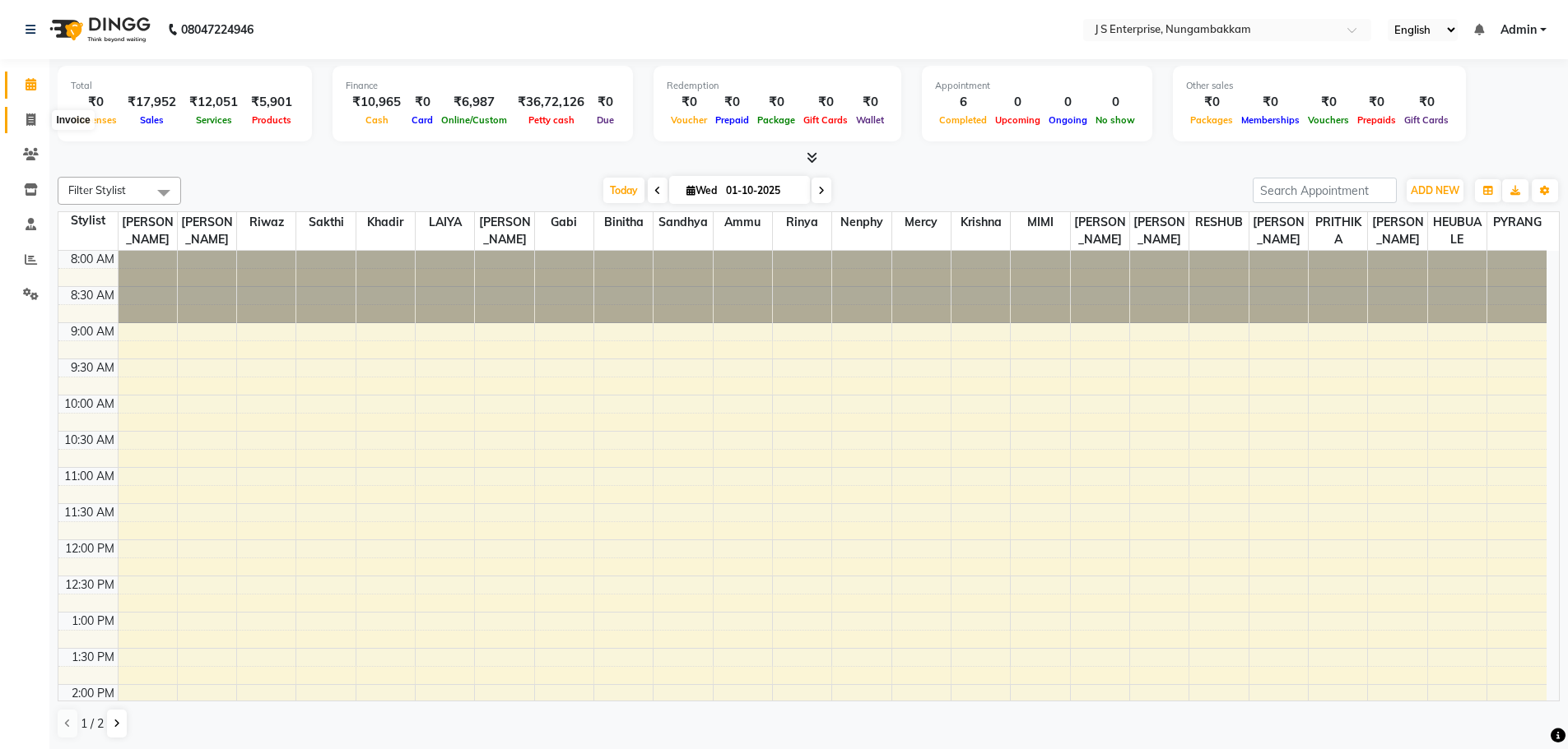
click at [32, 125] on icon at bounding box center [31, 120] width 9 height 12
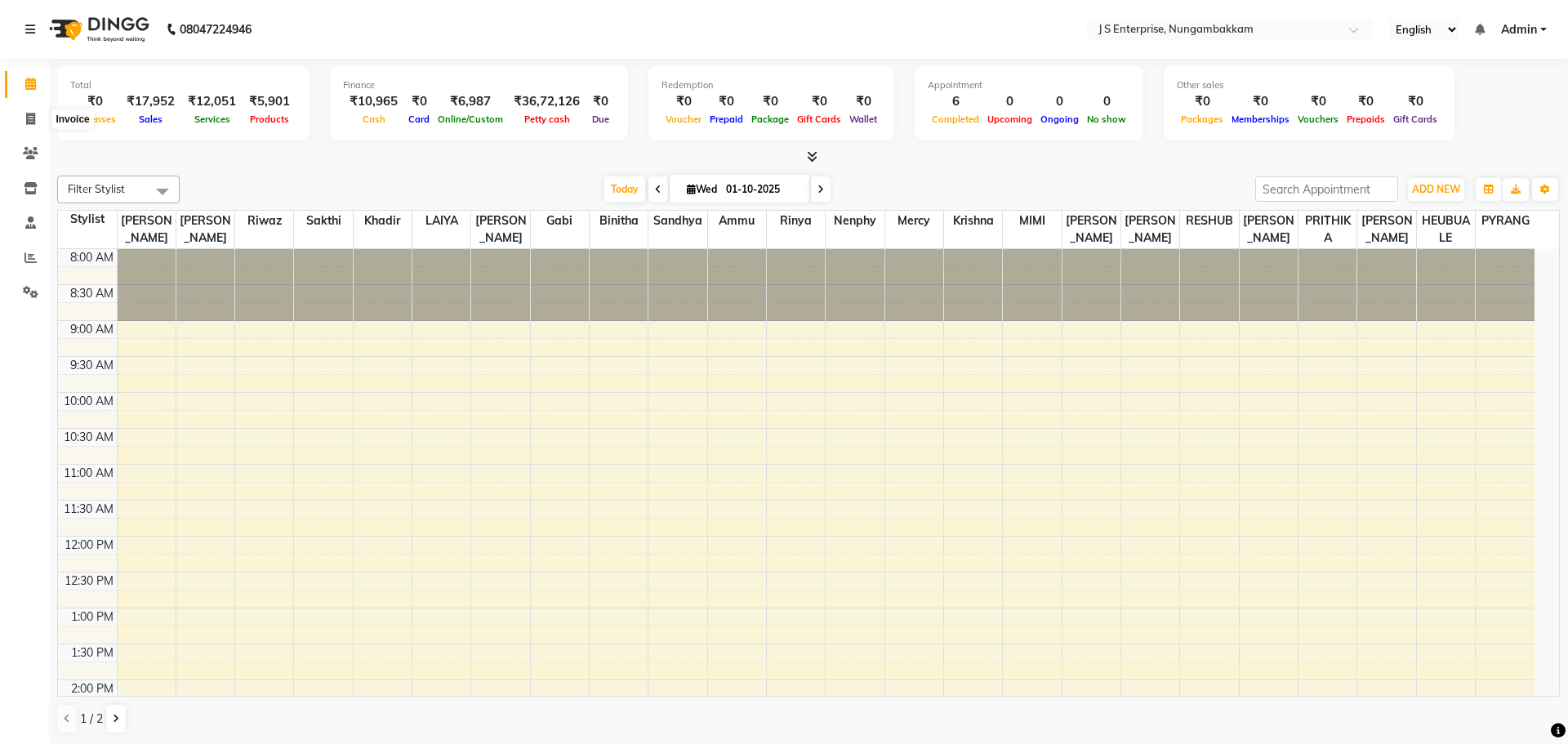
select select "7359"
select select "service"
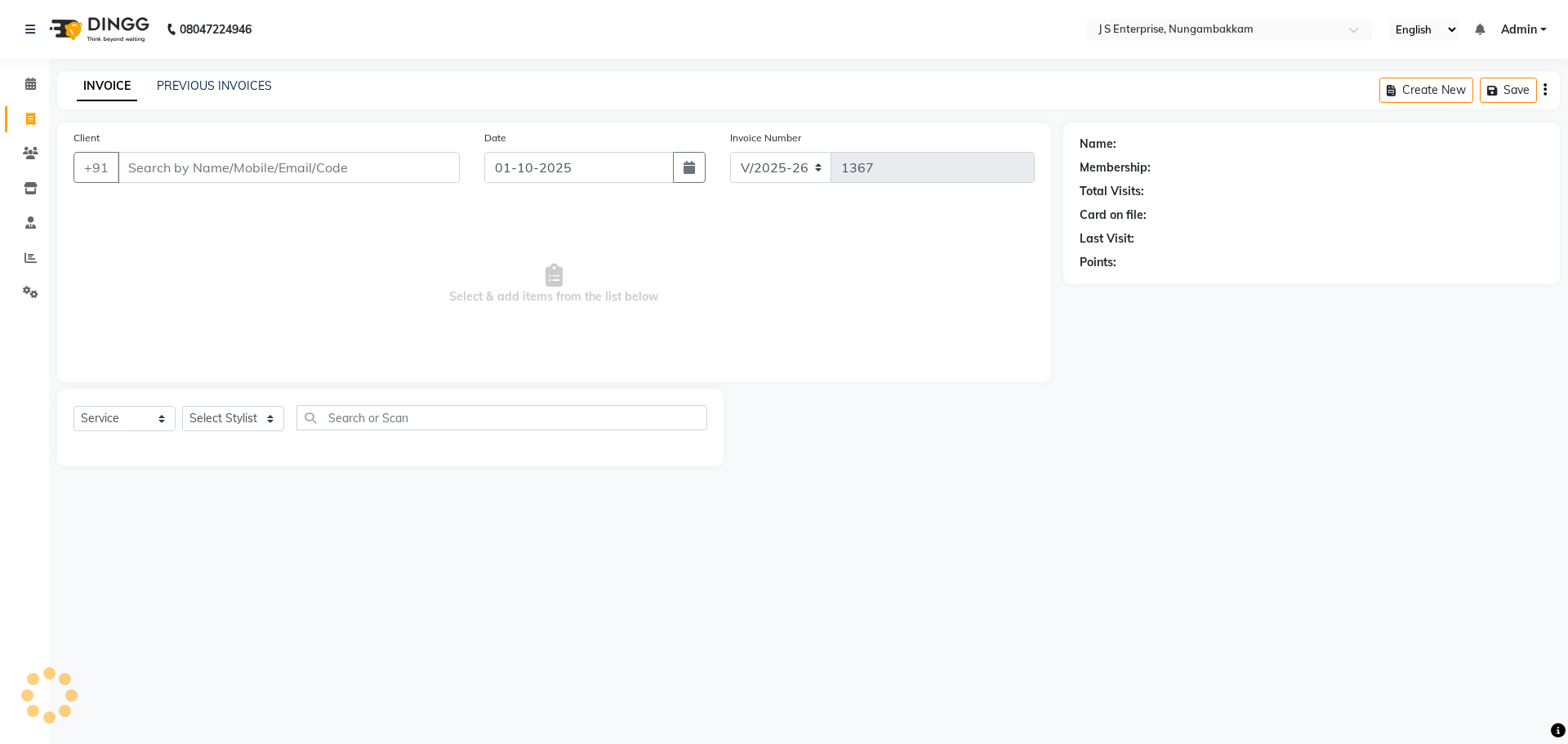
click at [213, 173] on input "Client" at bounding box center [288, 168] width 342 height 31
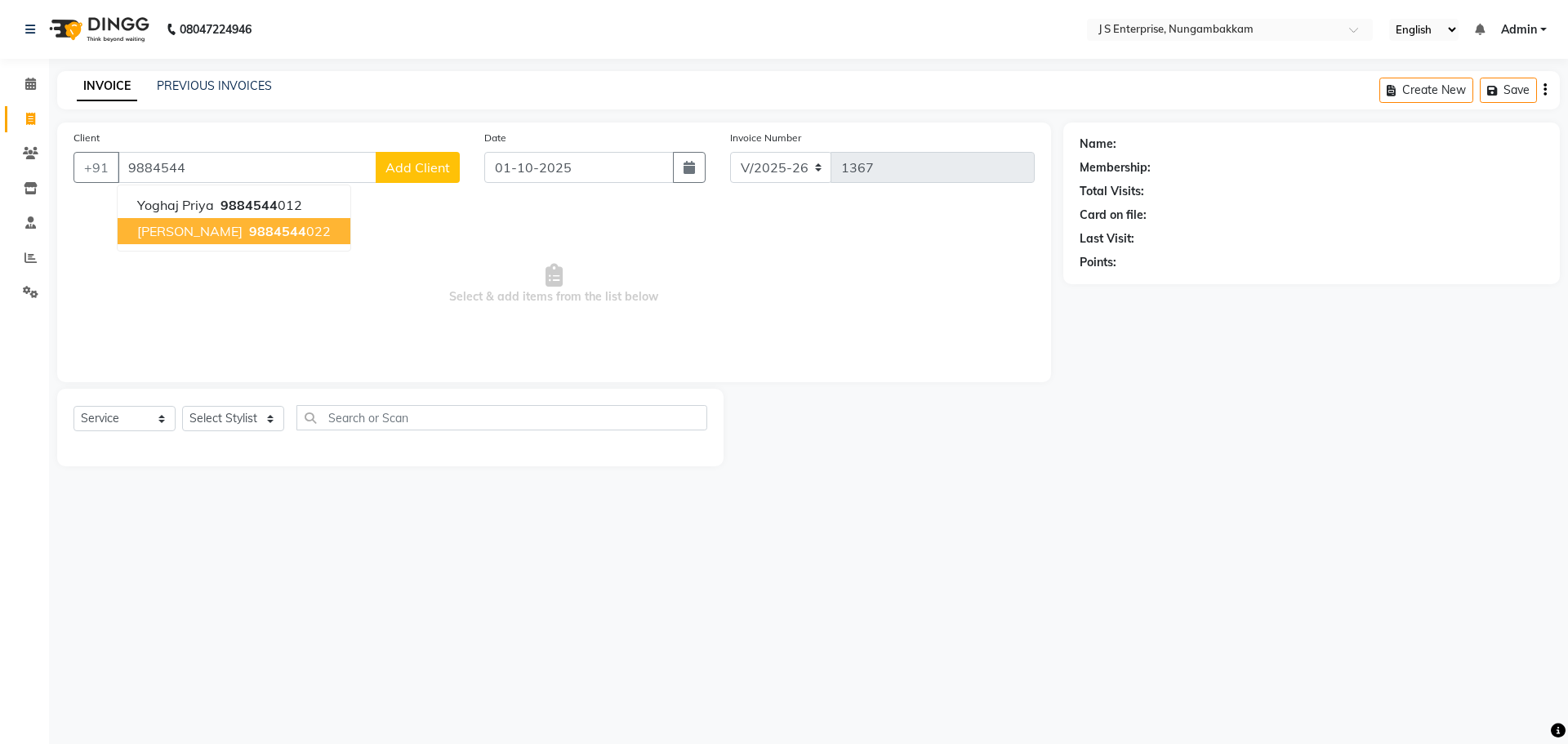
click at [249, 233] on span "9884544" at bounding box center [278, 231] width 57 height 17
type input "9884544022"
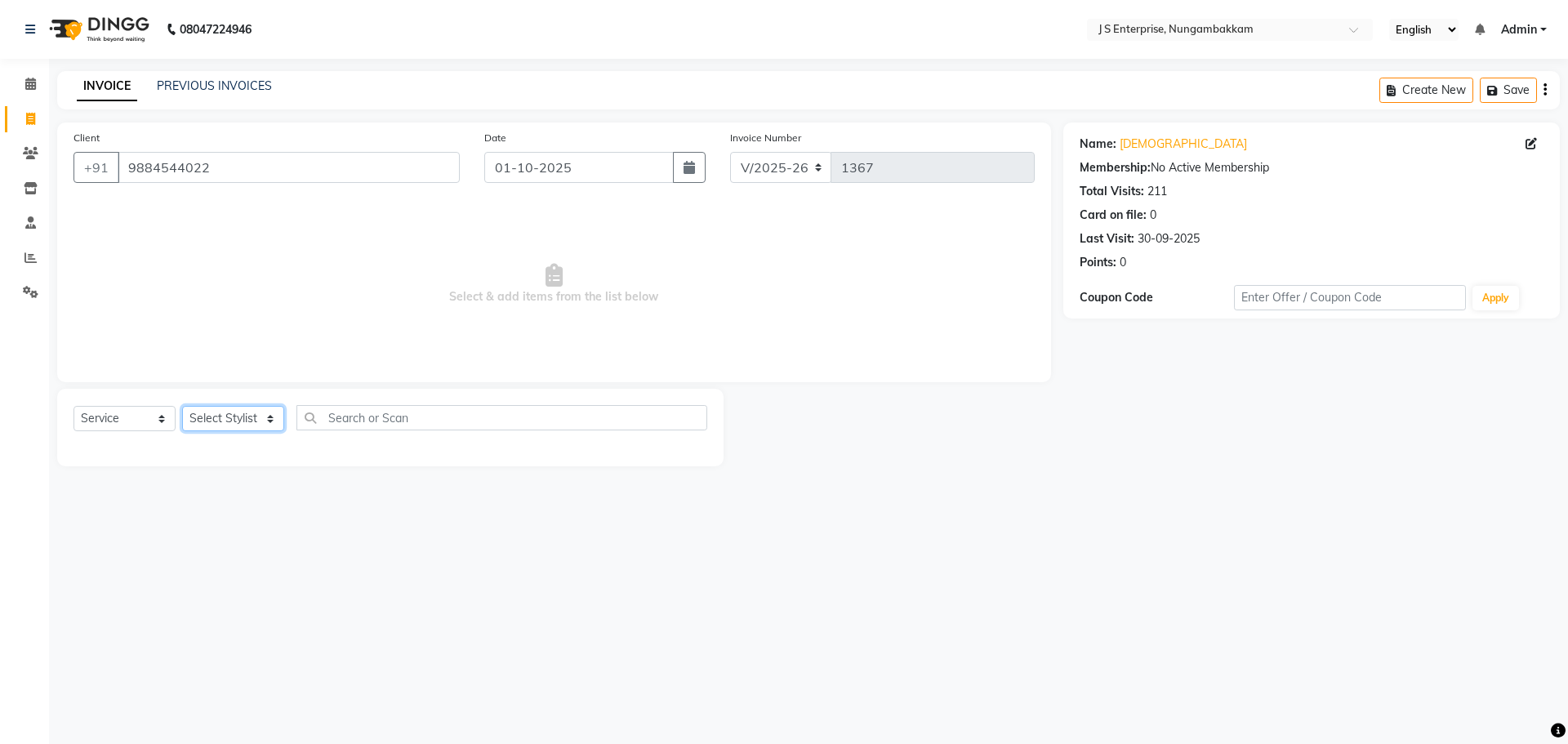
click at [250, 413] on select "Select Stylist [PERSON_NAME] [PERSON_NAME] [PERSON_NAME] [PERSON_NAME] krishna …" at bounding box center [234, 419] width 102 height 26
select select "63713"
click at [183, 406] on select "Select Stylist [PERSON_NAME] [PERSON_NAME] [PERSON_NAME] [PERSON_NAME] krishna …" at bounding box center [234, 419] width 102 height 26
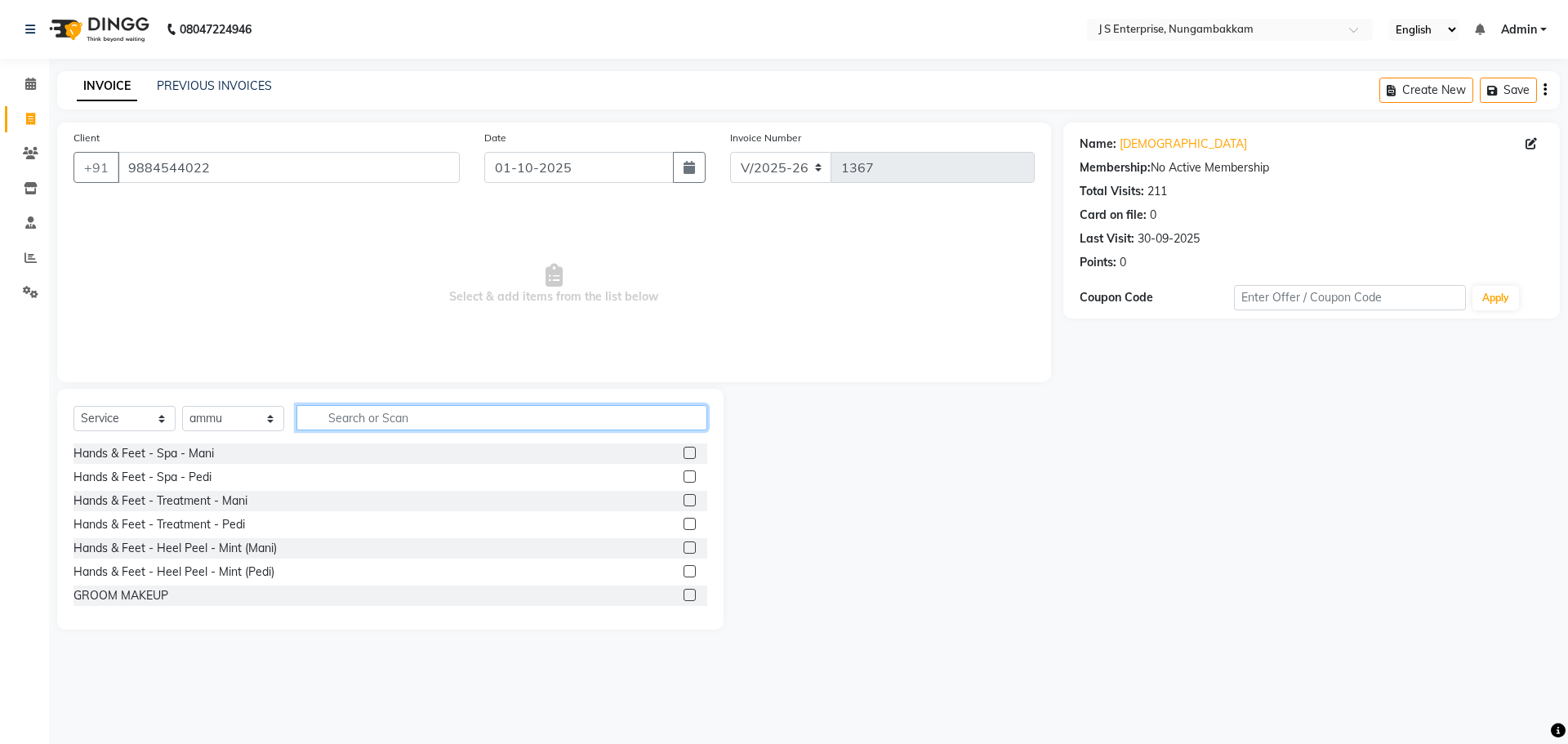
click at [349, 422] on input "text" at bounding box center [501, 418] width 411 height 26
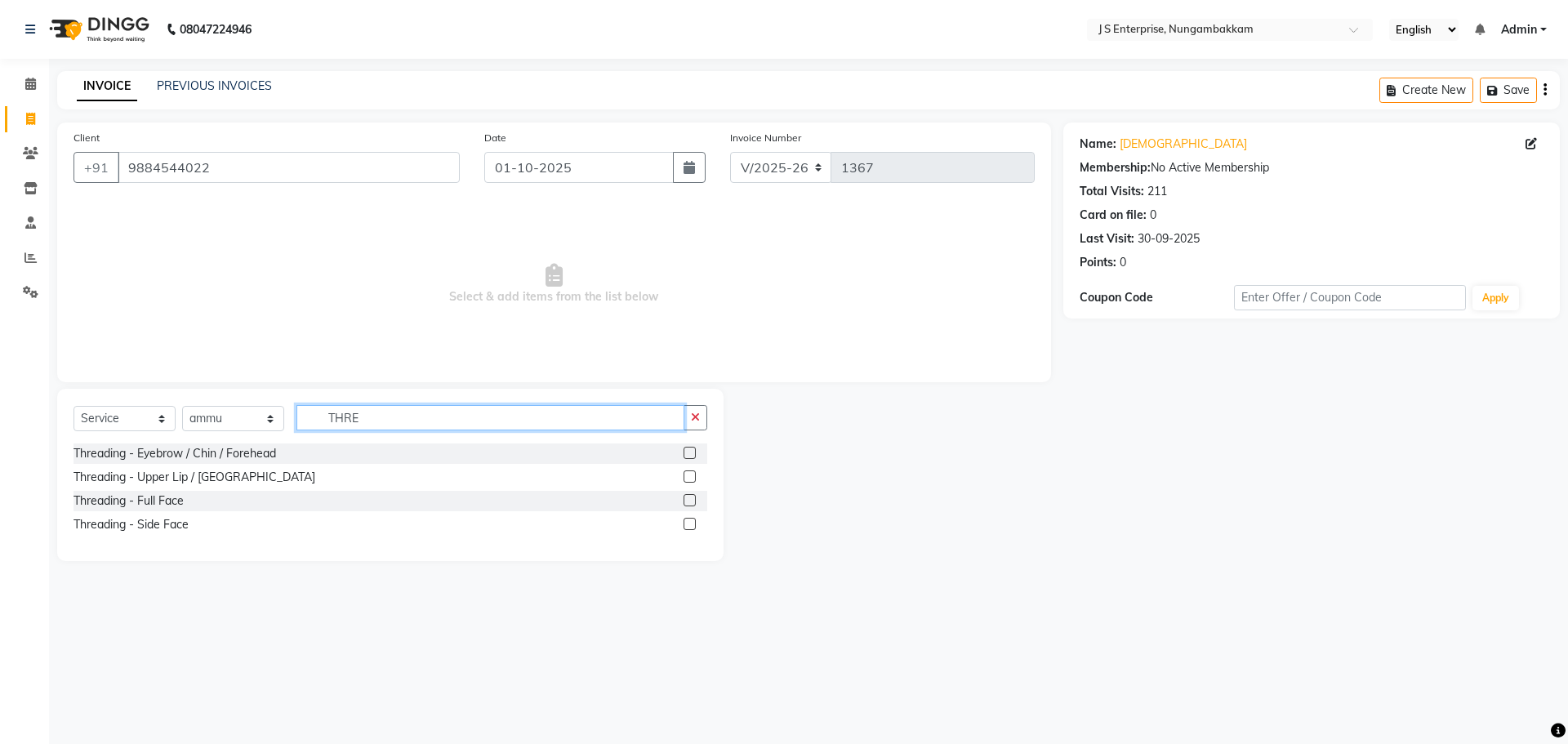
type input "THRE"
click at [688, 455] on label at bounding box center [690, 452] width 12 height 12
click at [688, 455] on input "checkbox" at bounding box center [689, 453] width 11 height 11
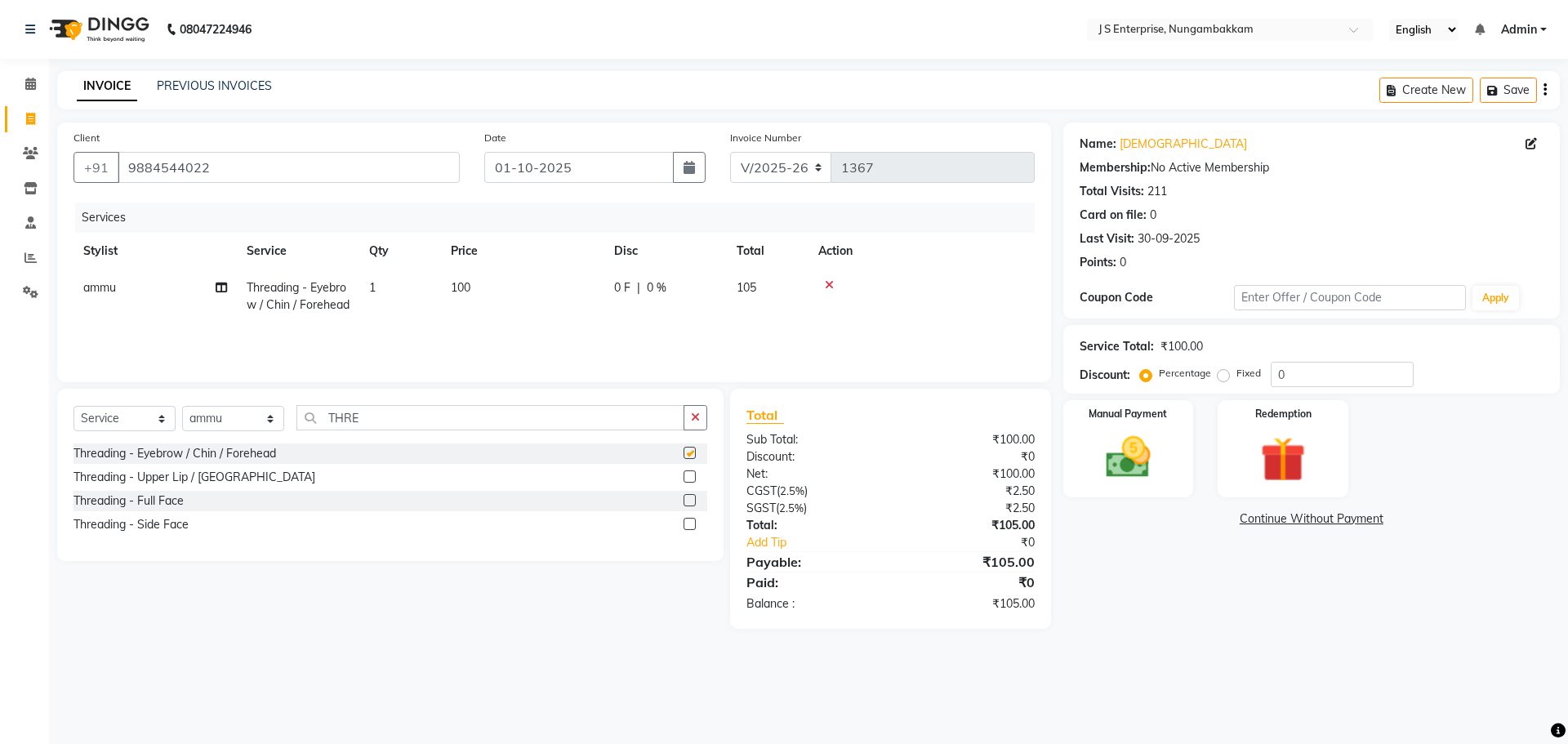
checkbox input "false"
click at [485, 287] on td "100" at bounding box center [522, 296] width 163 height 54
click at [585, 292] on input "100" at bounding box center [600, 292] width 143 height 26
type input "110"
click at [1118, 590] on div "Name: Krishna Membership: No Active Membership Total Visits: 211 Card on file: …" at bounding box center [1318, 376] width 509 height 506
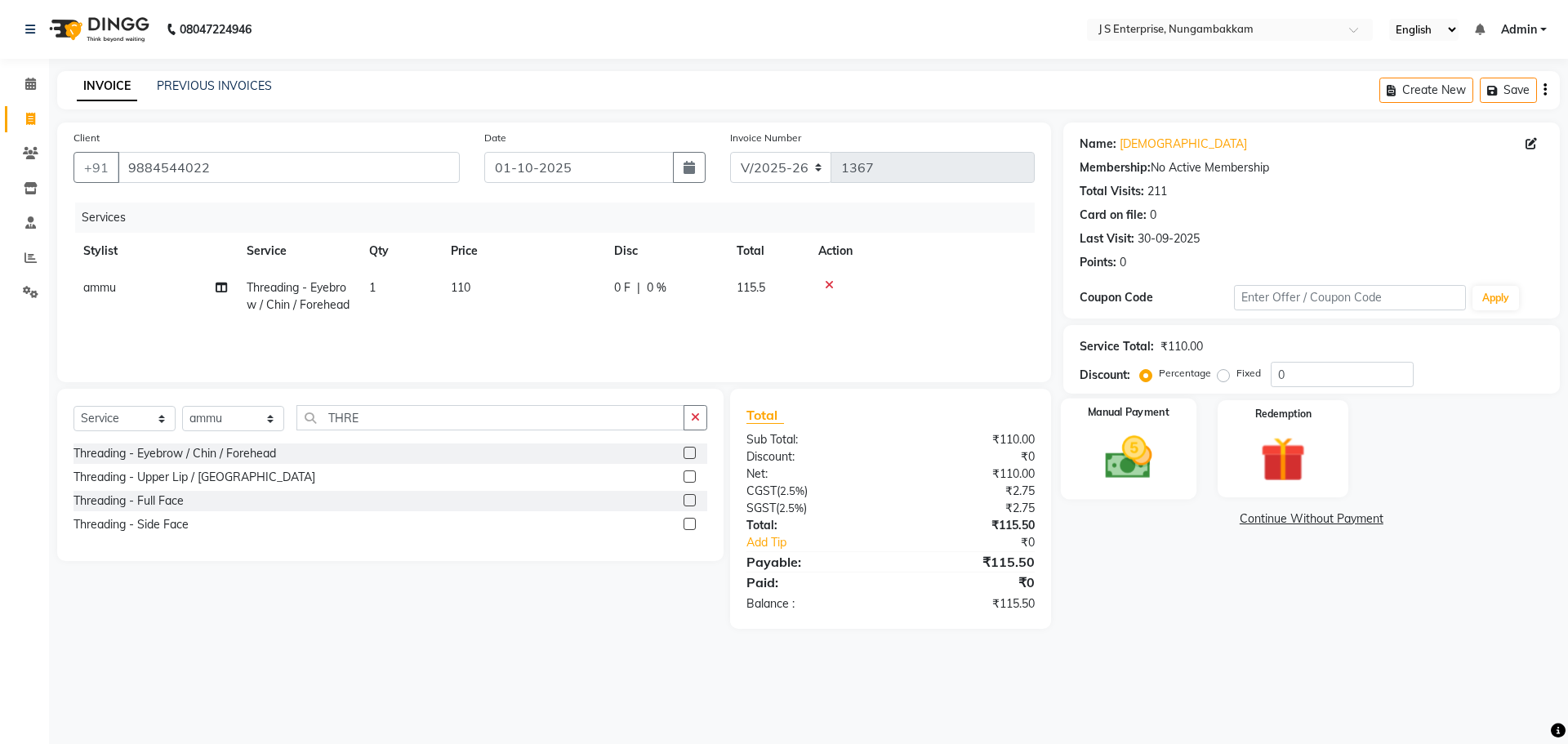
click at [1134, 466] on img at bounding box center [1127, 457] width 76 height 54
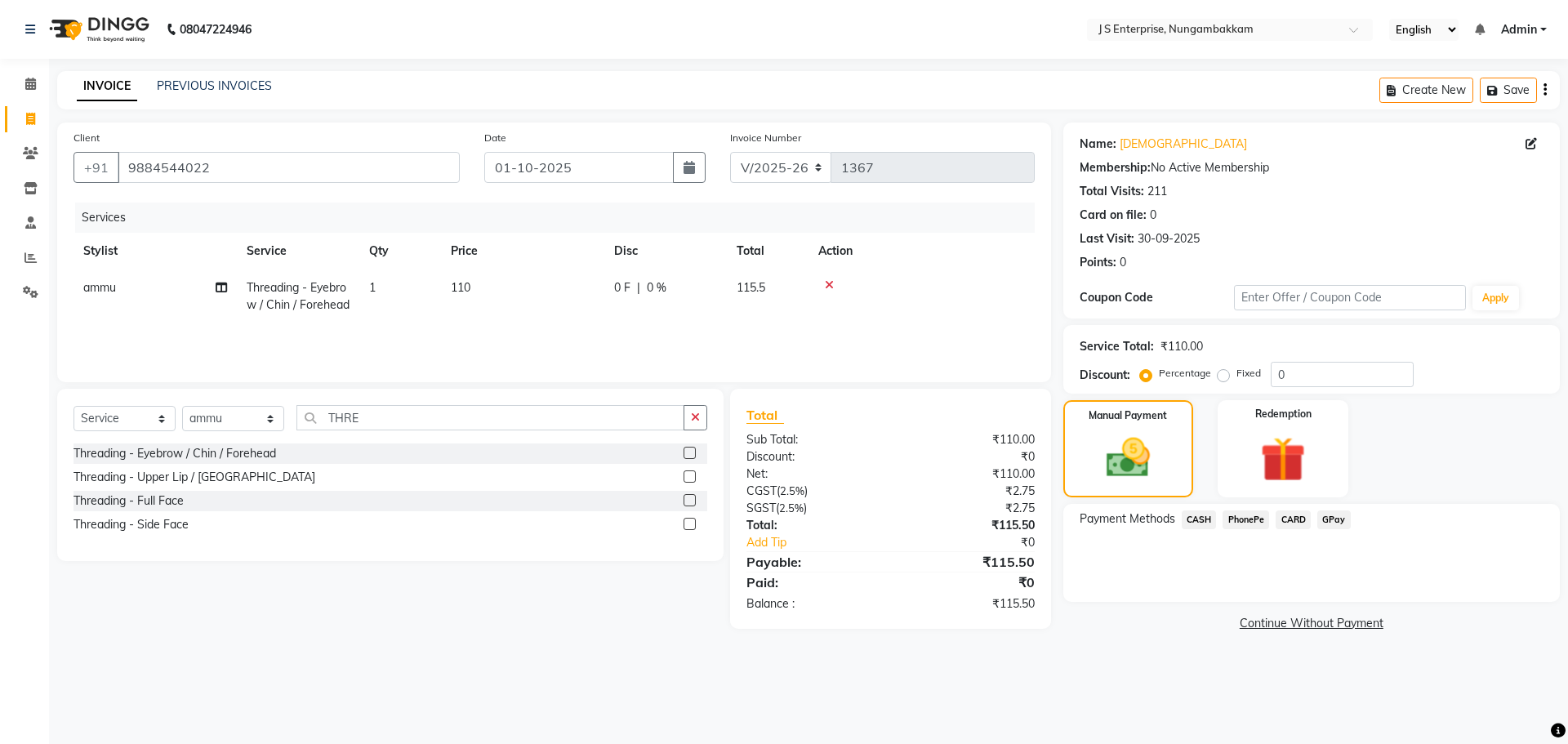
click at [1357, 520] on div "Payment Methods CASH PhonePe CARD GPay" at bounding box center [1311, 521] width 464 height 22
click at [1342, 520] on span "GPay" at bounding box center [1334, 519] width 33 height 19
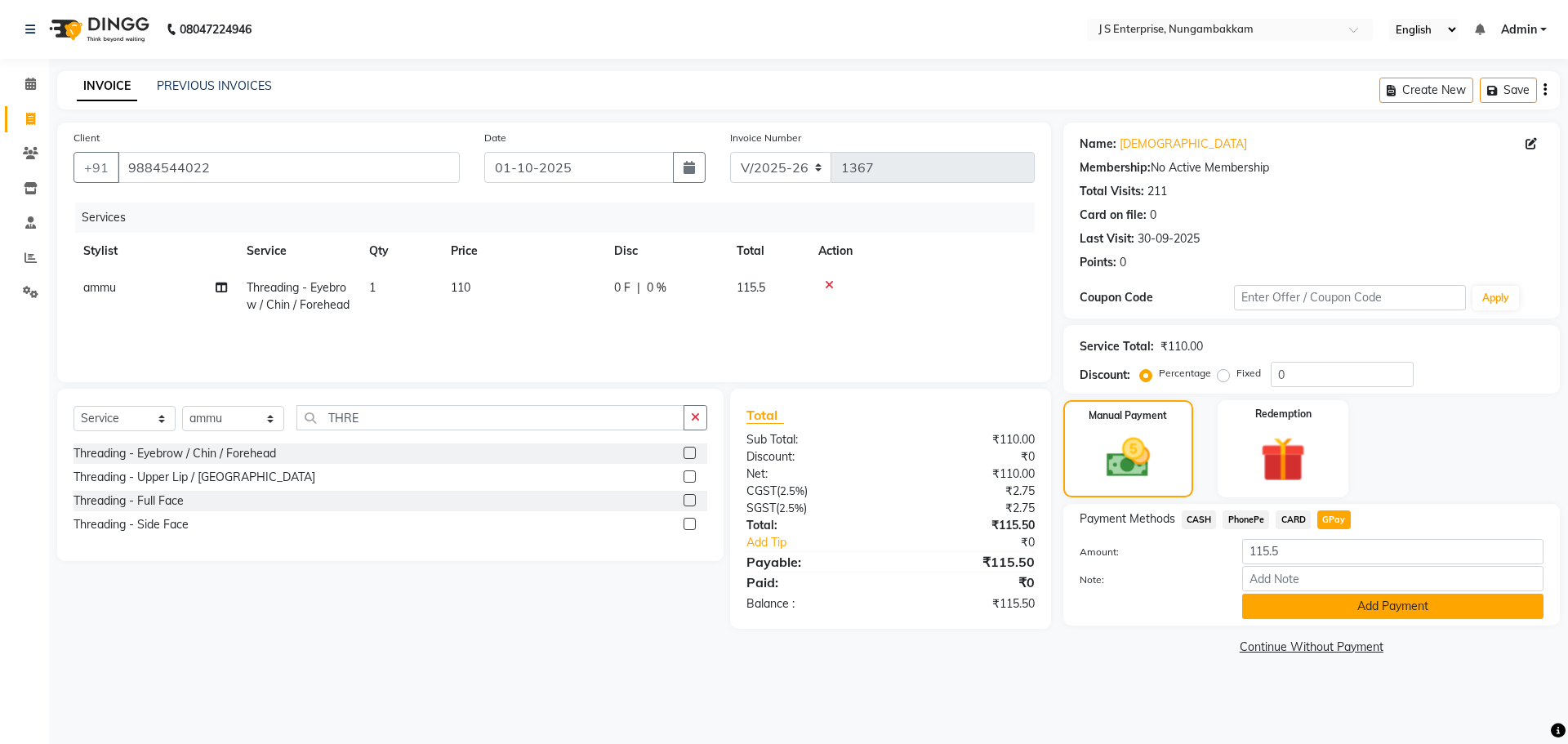
click at [1313, 602] on button "Add Payment" at bounding box center [1392, 607] width 301 height 26
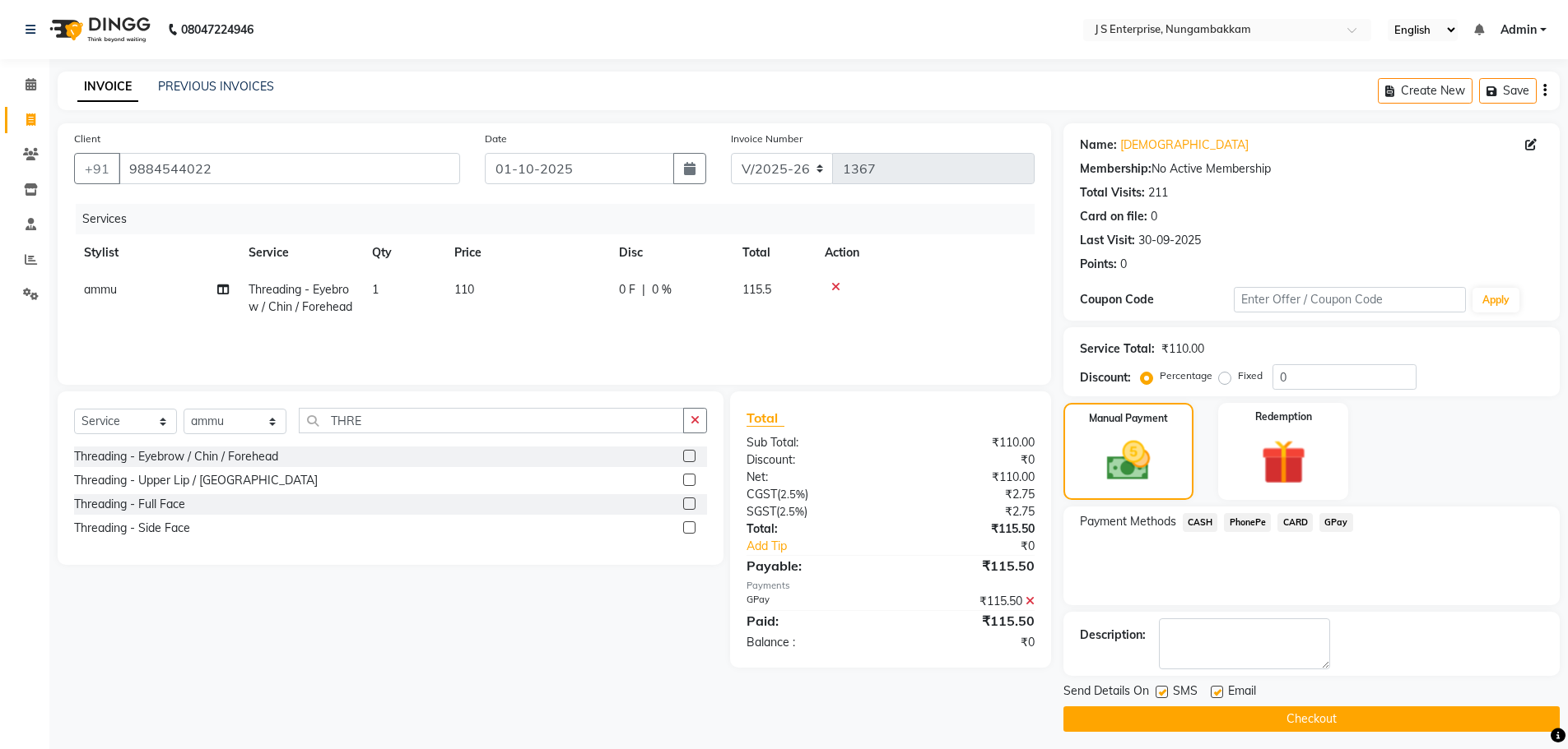
drag, startPoint x: 1275, startPoint y: 715, endPoint x: 1094, endPoint y: 645, distance: 194.1
click at [1273, 713] on button "Checkout" at bounding box center [1311, 719] width 496 height 26
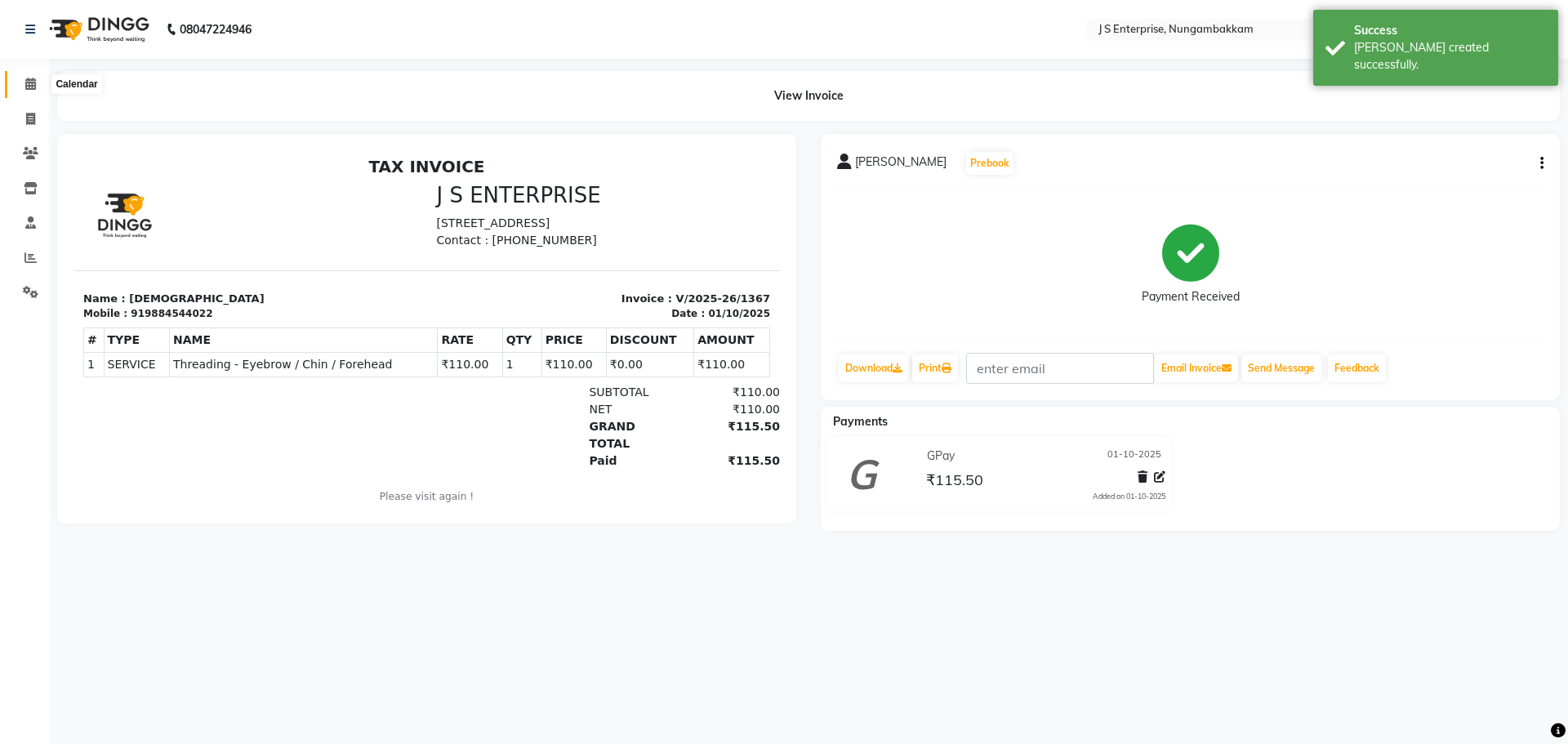
click at [31, 84] on icon at bounding box center [30, 83] width 11 height 12
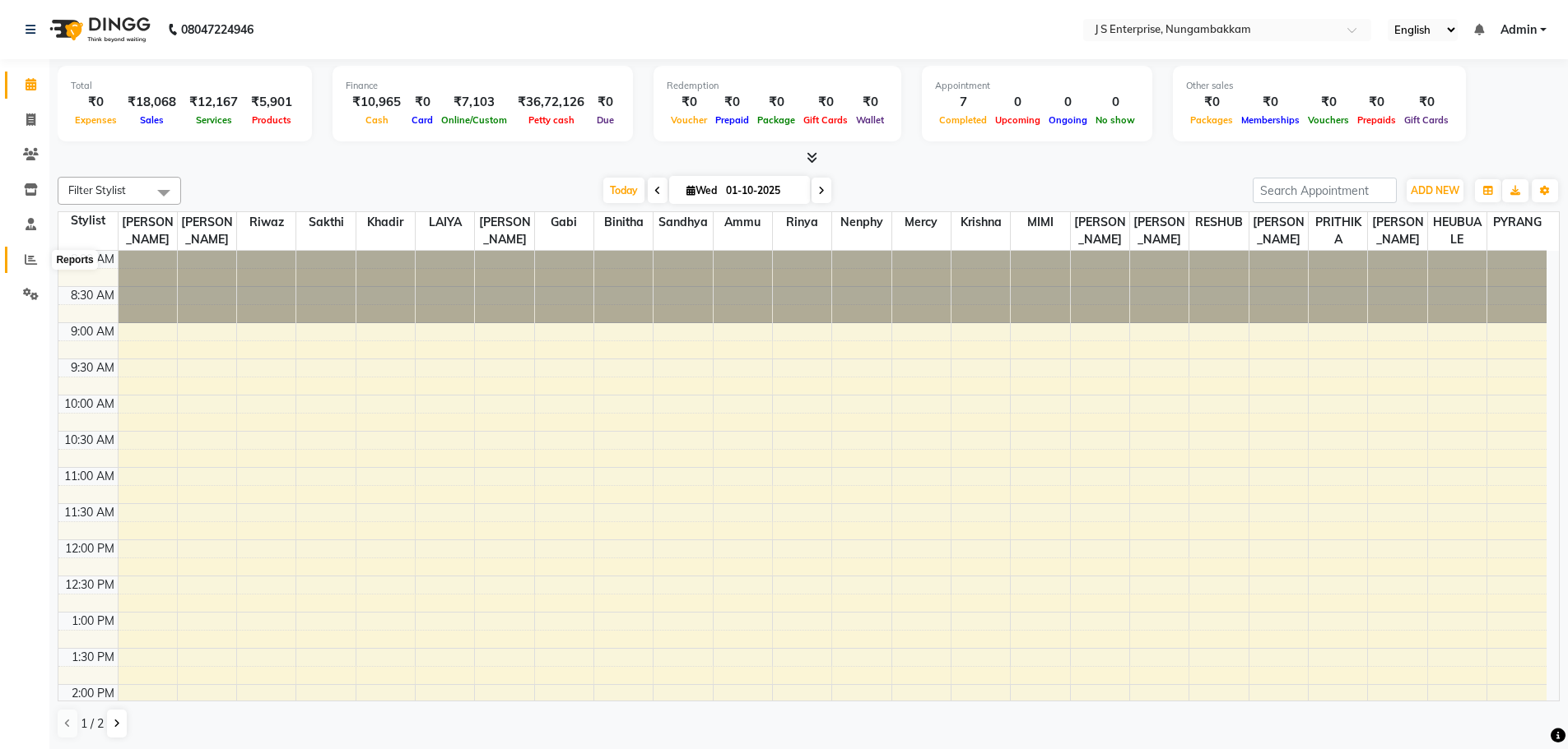
click at [30, 259] on icon at bounding box center [31, 259] width 12 height 12
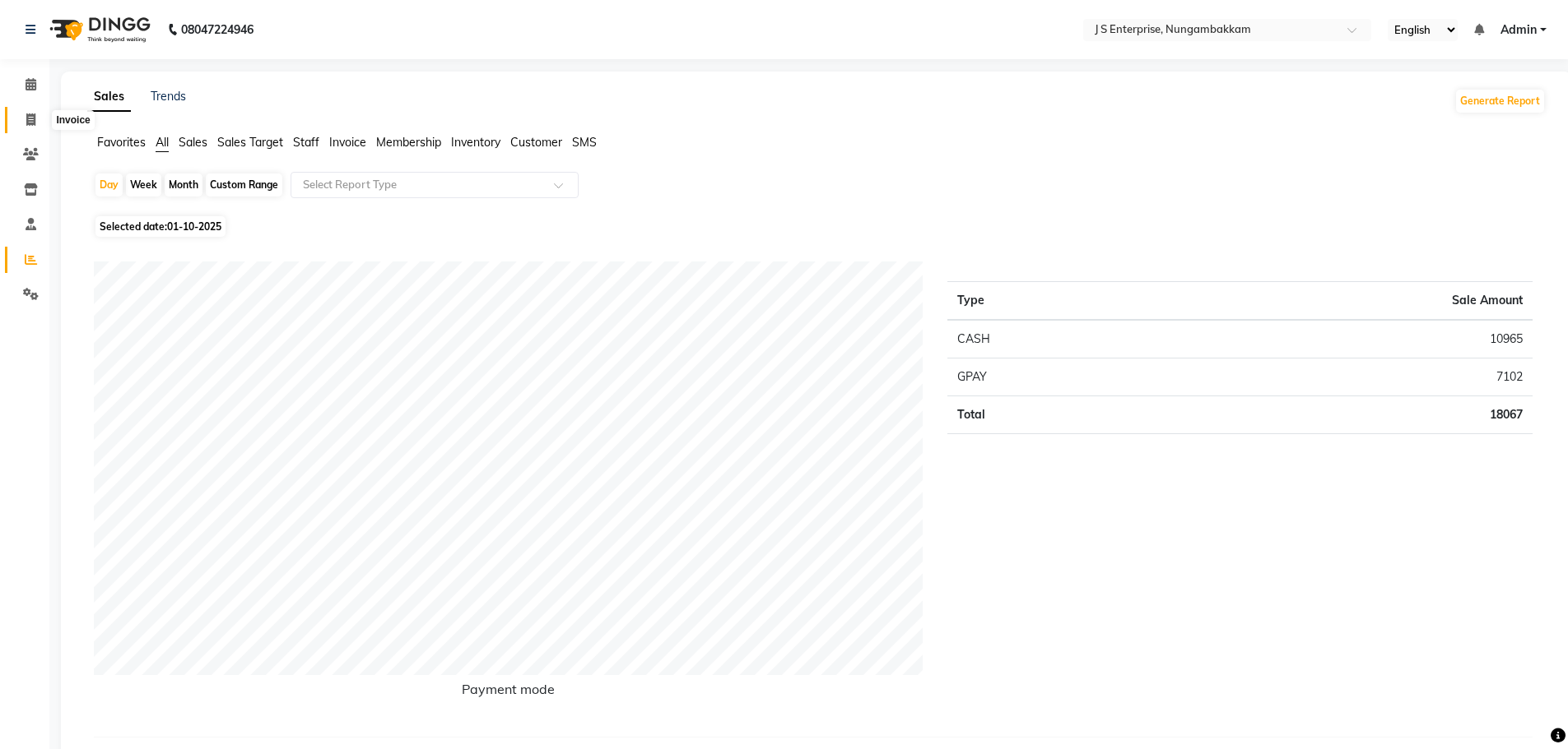
click at [27, 111] on span at bounding box center [31, 120] width 29 height 19
select select "7359"
select select "service"
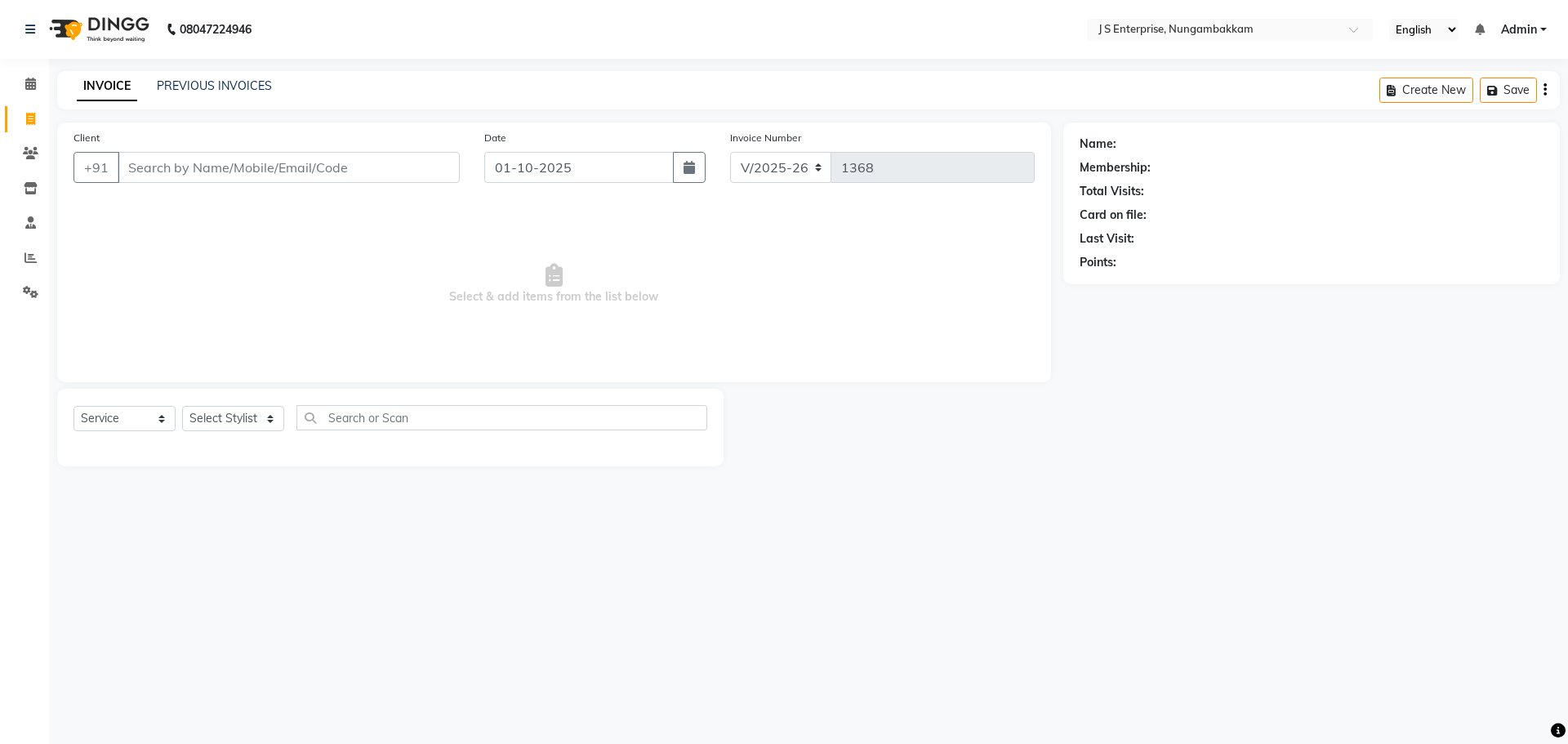
click at [183, 160] on input "Client" at bounding box center [288, 168] width 342 height 31
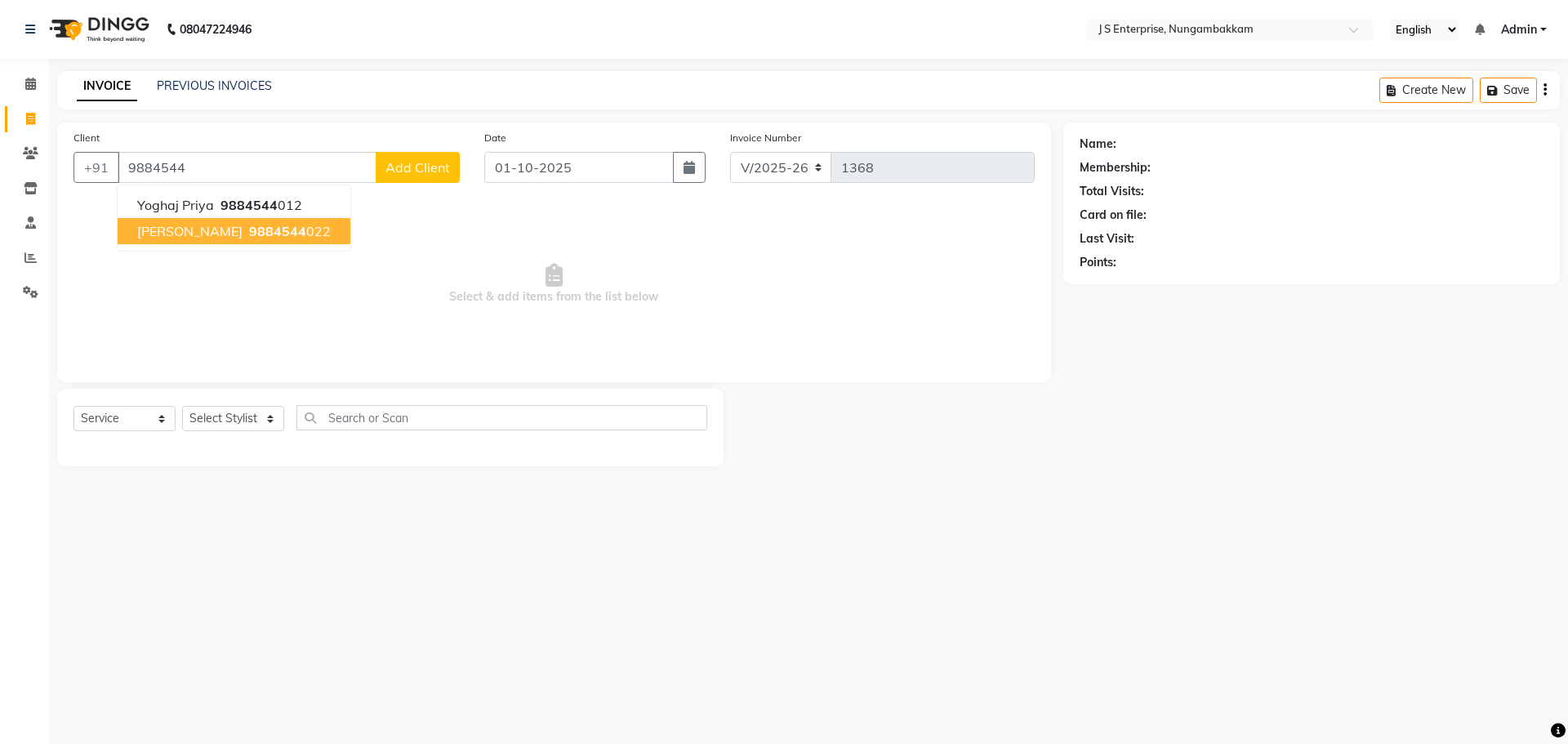
click at [249, 229] on span "9884544" at bounding box center [278, 231] width 57 height 17
type input "9884544022"
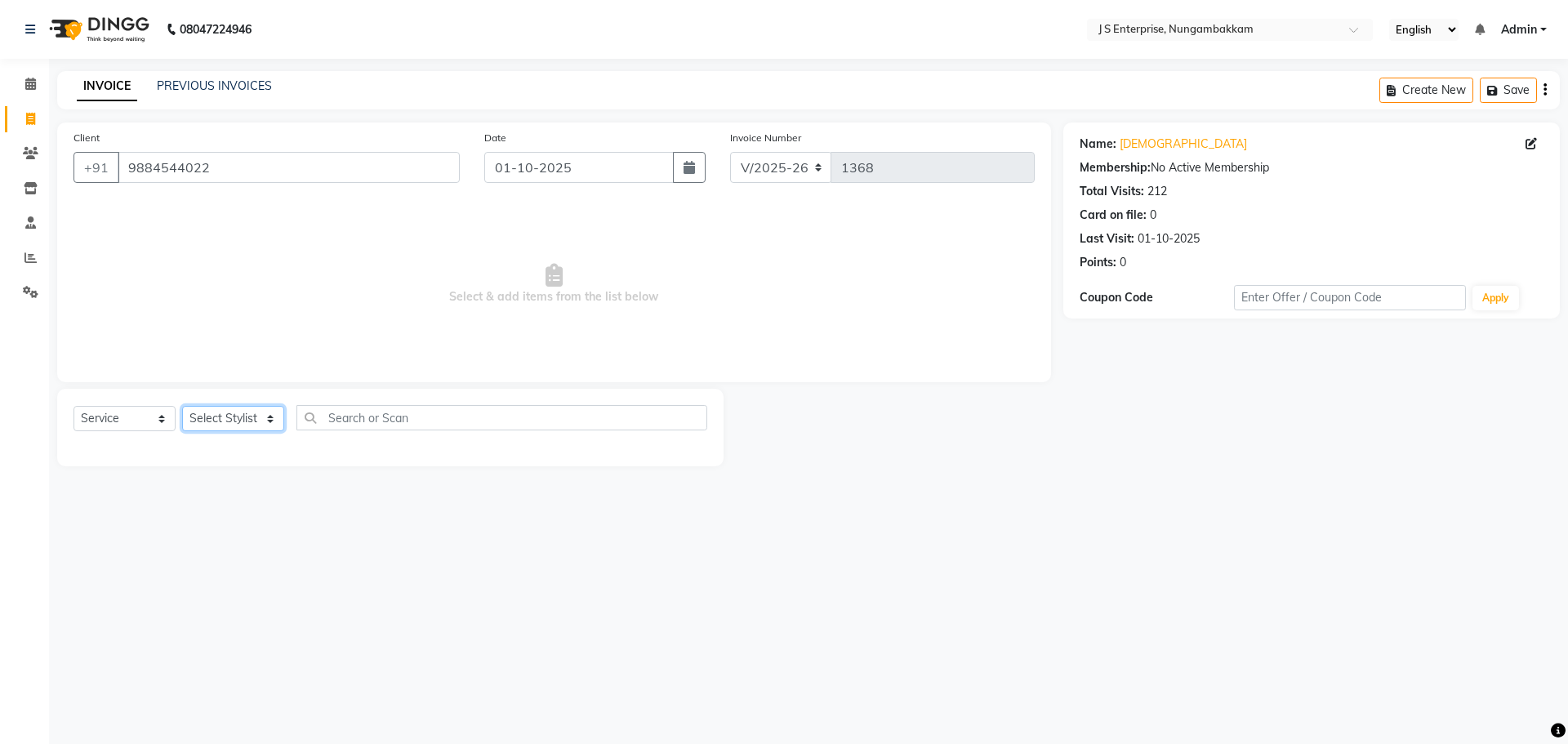
click at [260, 410] on select "Select Stylist [PERSON_NAME] [PERSON_NAME] [PERSON_NAME] [PERSON_NAME] krishna …" at bounding box center [234, 419] width 102 height 26
select select "72804"
click at [183, 406] on select "Select Stylist [PERSON_NAME] [PERSON_NAME] [PERSON_NAME] [PERSON_NAME] krishna …" at bounding box center [234, 419] width 102 height 26
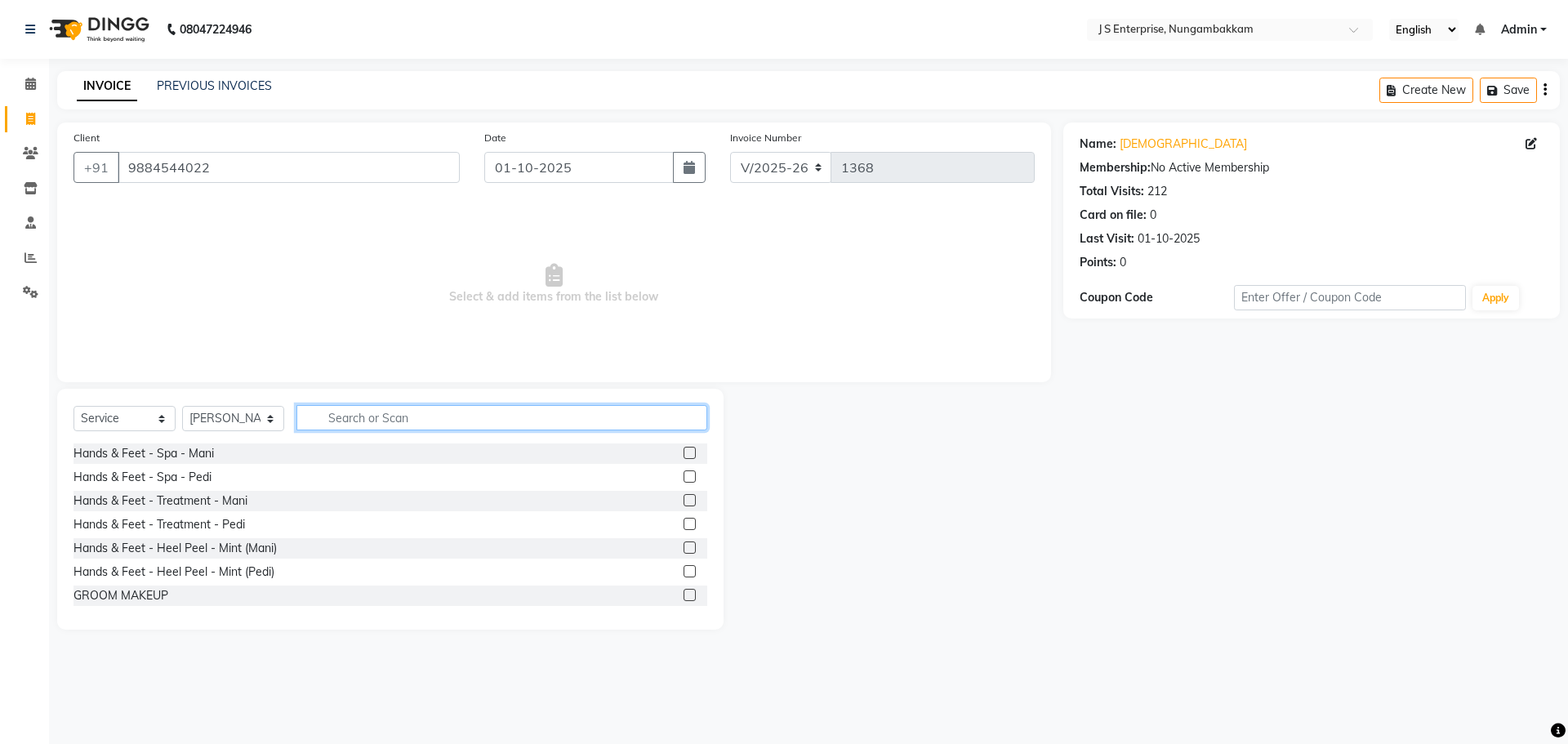
click at [381, 419] on input "text" at bounding box center [501, 418] width 411 height 26
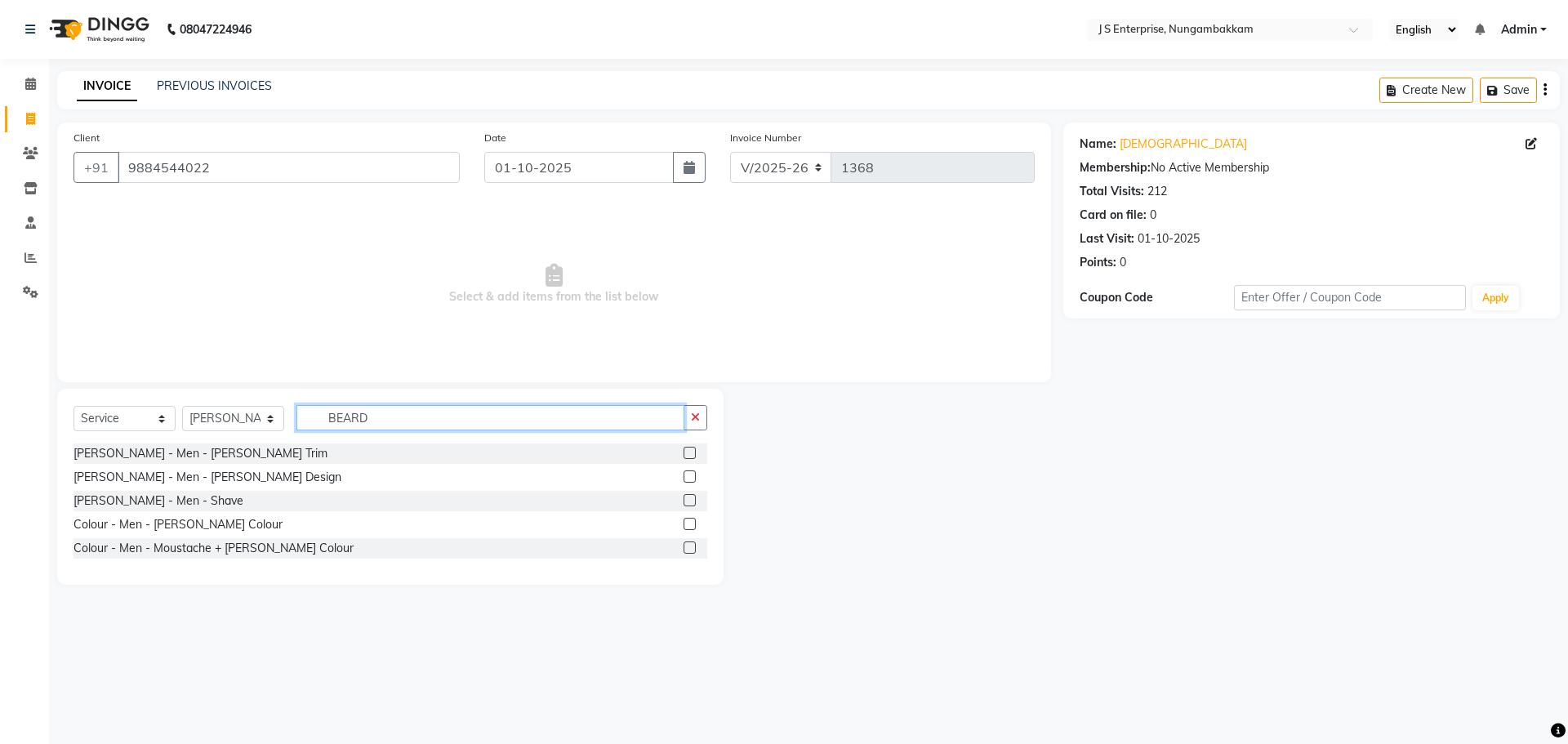
type input "BEARD"
click at [689, 470] on label at bounding box center [690, 476] width 12 height 12
click at [689, 472] on input "checkbox" at bounding box center [689, 477] width 11 height 11
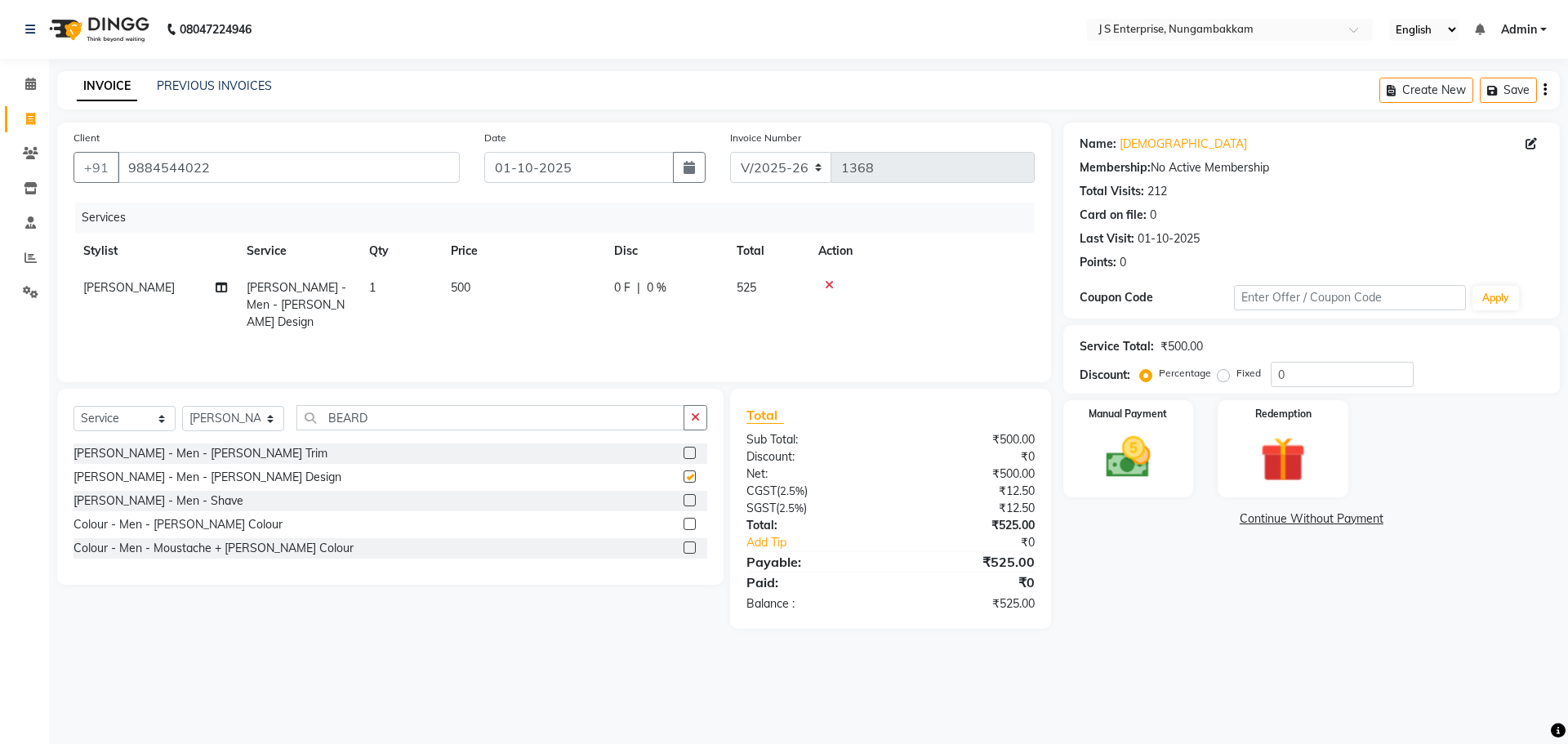
checkbox input "false"
click at [386, 416] on input "BEARD" at bounding box center [490, 418] width 388 height 26
type input "B"
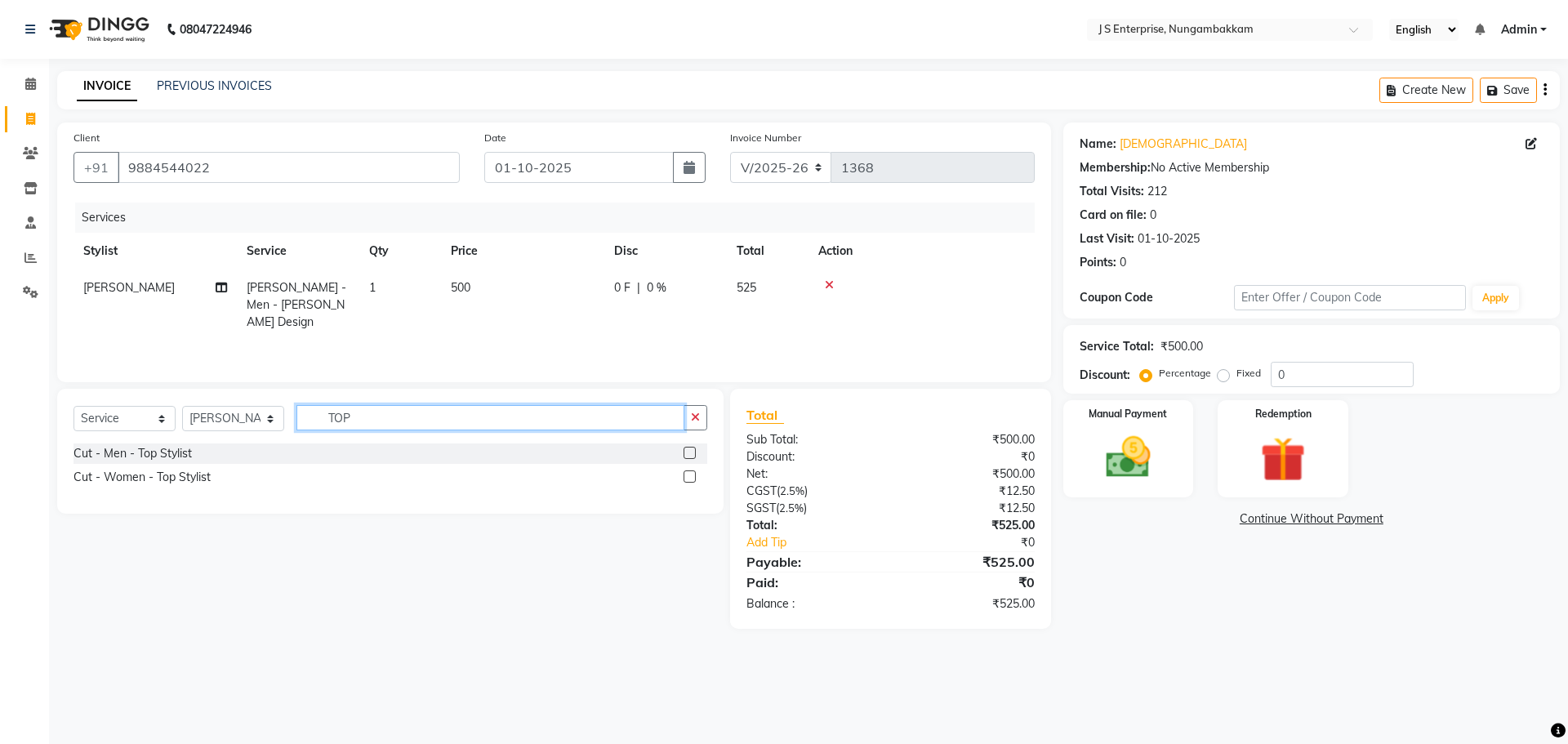
type input "TOP"
click at [692, 455] on label at bounding box center [690, 452] width 12 height 12
click at [692, 455] on input "checkbox" at bounding box center [689, 453] width 11 height 11
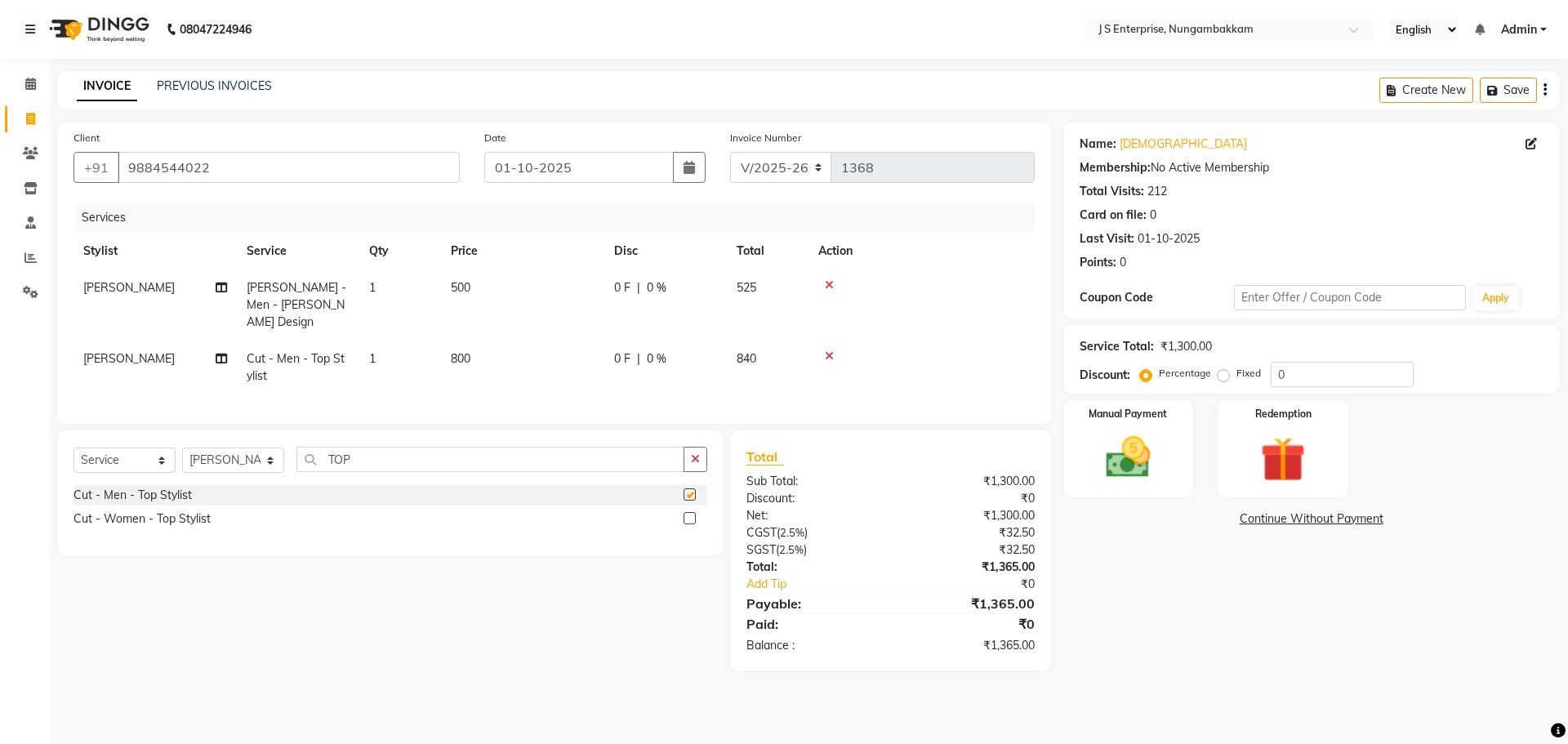
checkbox input "false"
click at [491, 348] on td "800" at bounding box center [522, 367] width 163 height 54
select select "72804"
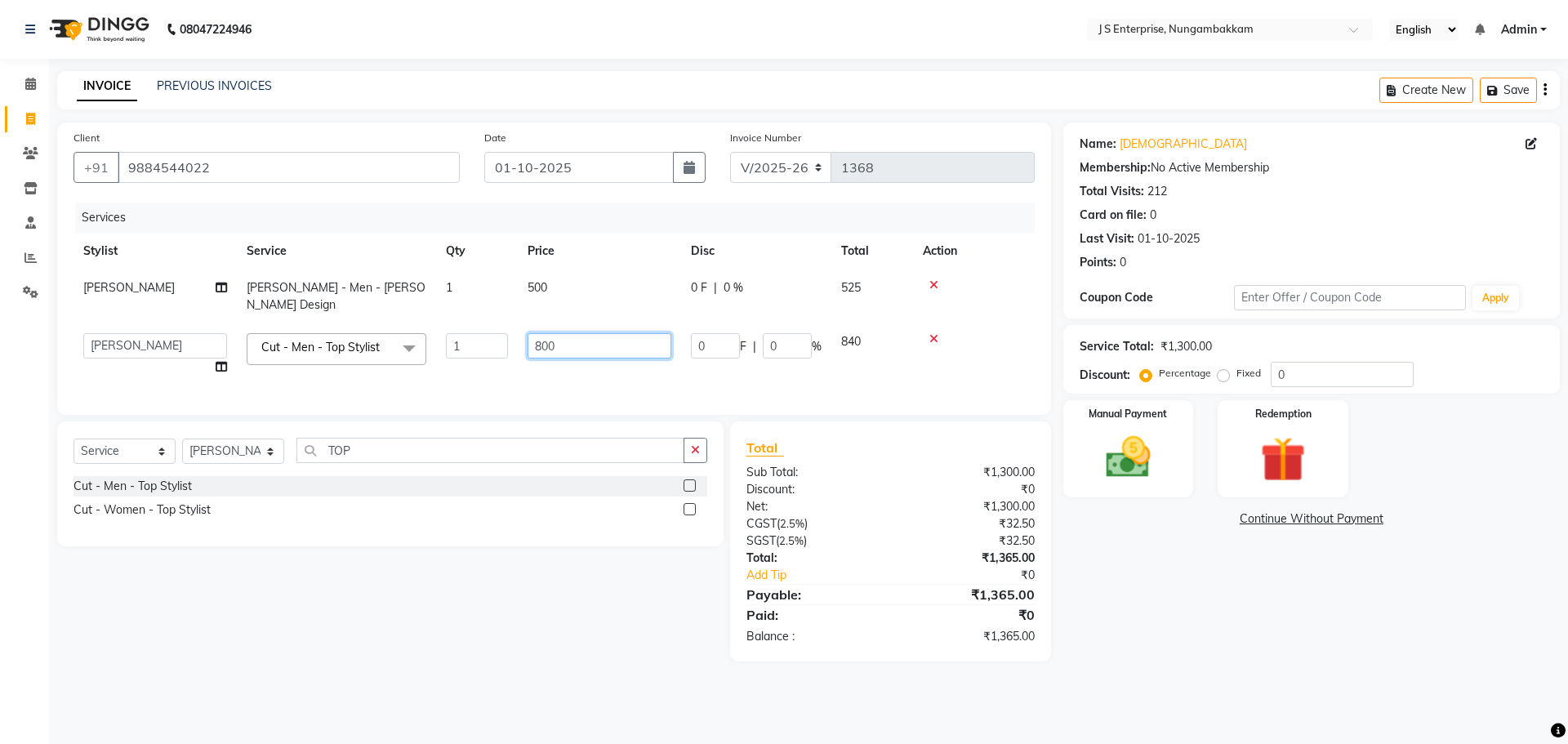
click at [586, 334] on input "800" at bounding box center [600, 346] width 143 height 26
type input "880"
click at [563, 289] on td "500" at bounding box center [600, 296] width 163 height 54
select select "72804"
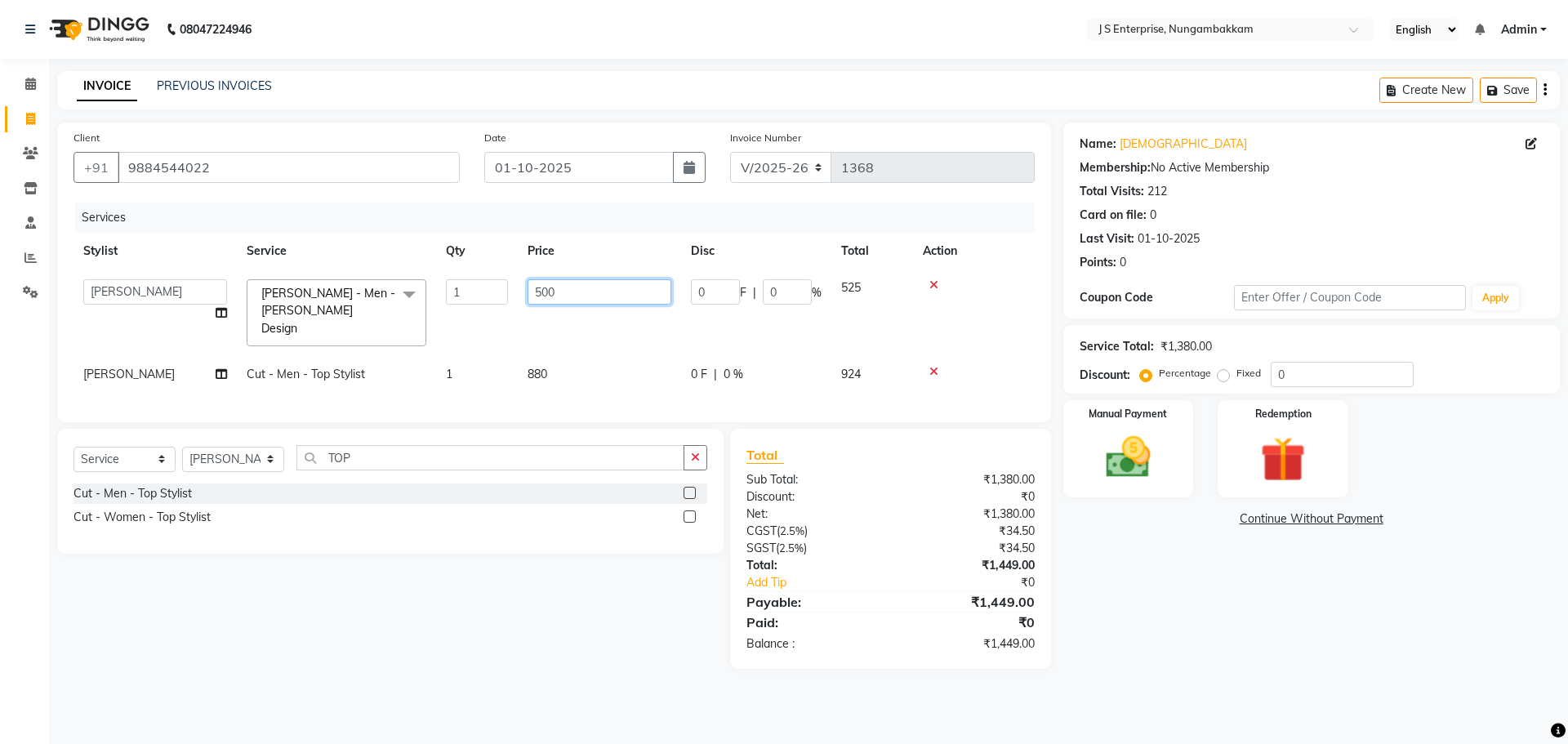
click at [579, 289] on input "500" at bounding box center [600, 292] width 143 height 26
type input "550"
click at [1130, 586] on div "Name: Krishna Membership: No Active Membership Total Visits: 212 Card on file: …" at bounding box center [1318, 396] width 509 height 547
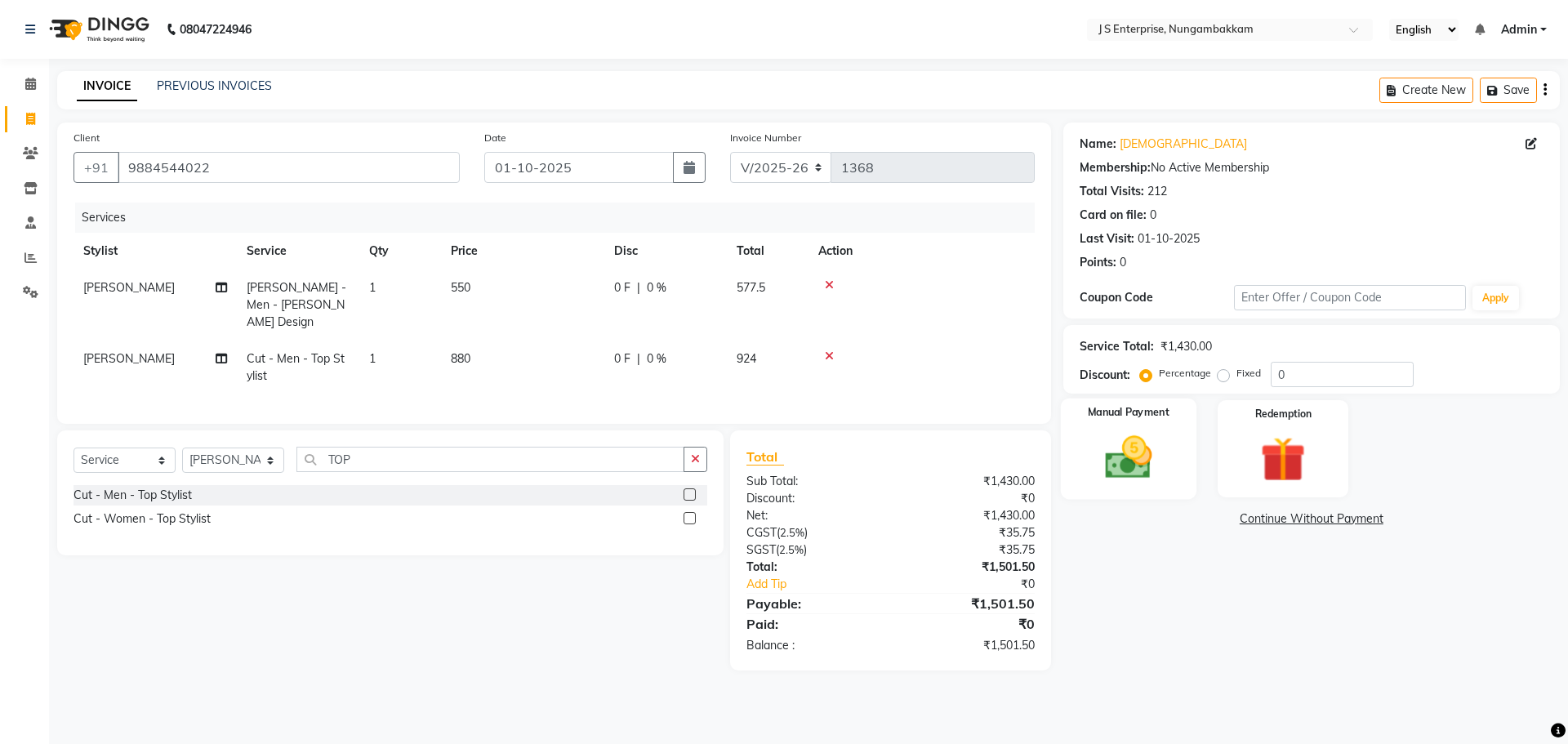
click at [1127, 470] on img at bounding box center [1127, 457] width 76 height 54
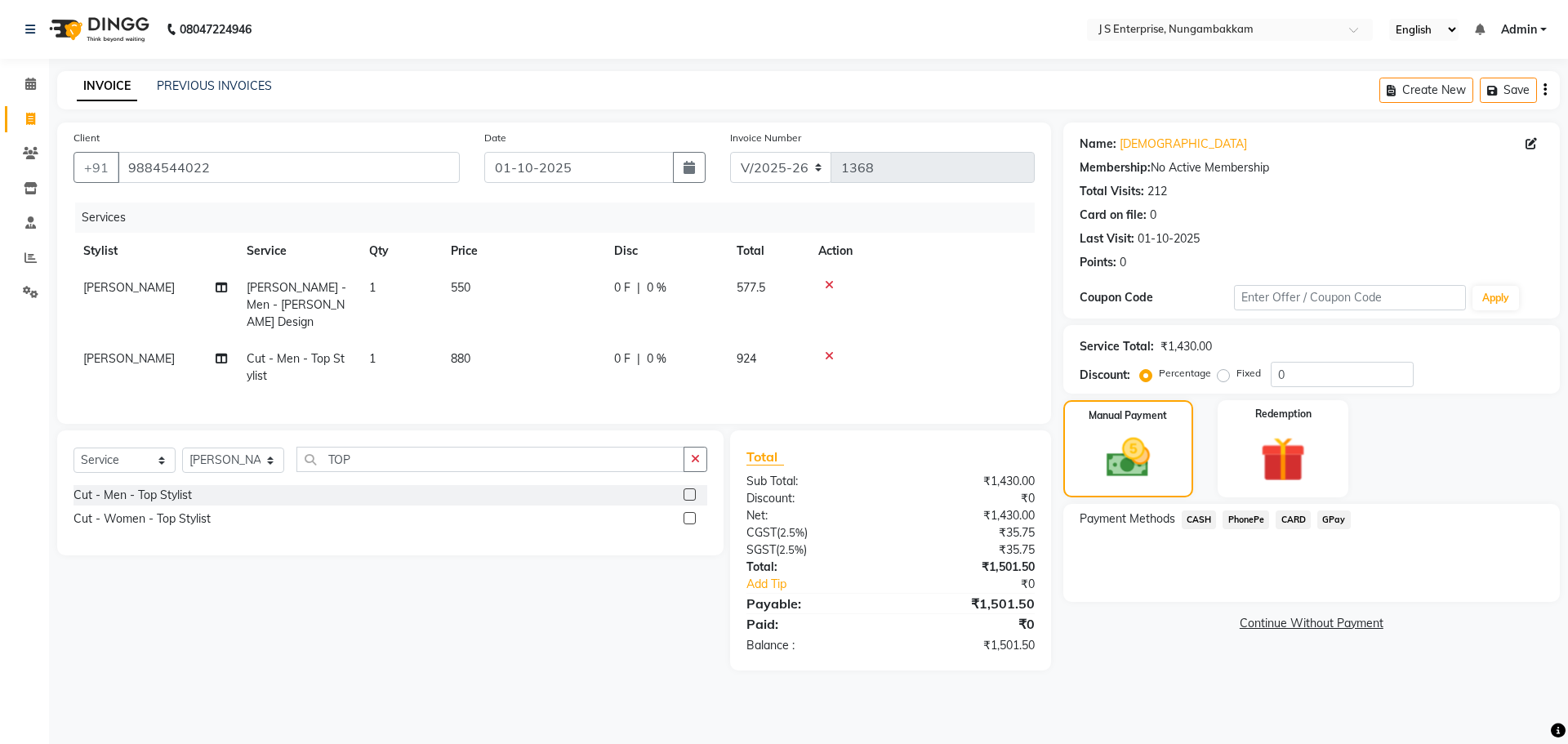
click at [1337, 519] on span "GPay" at bounding box center [1334, 519] width 33 height 19
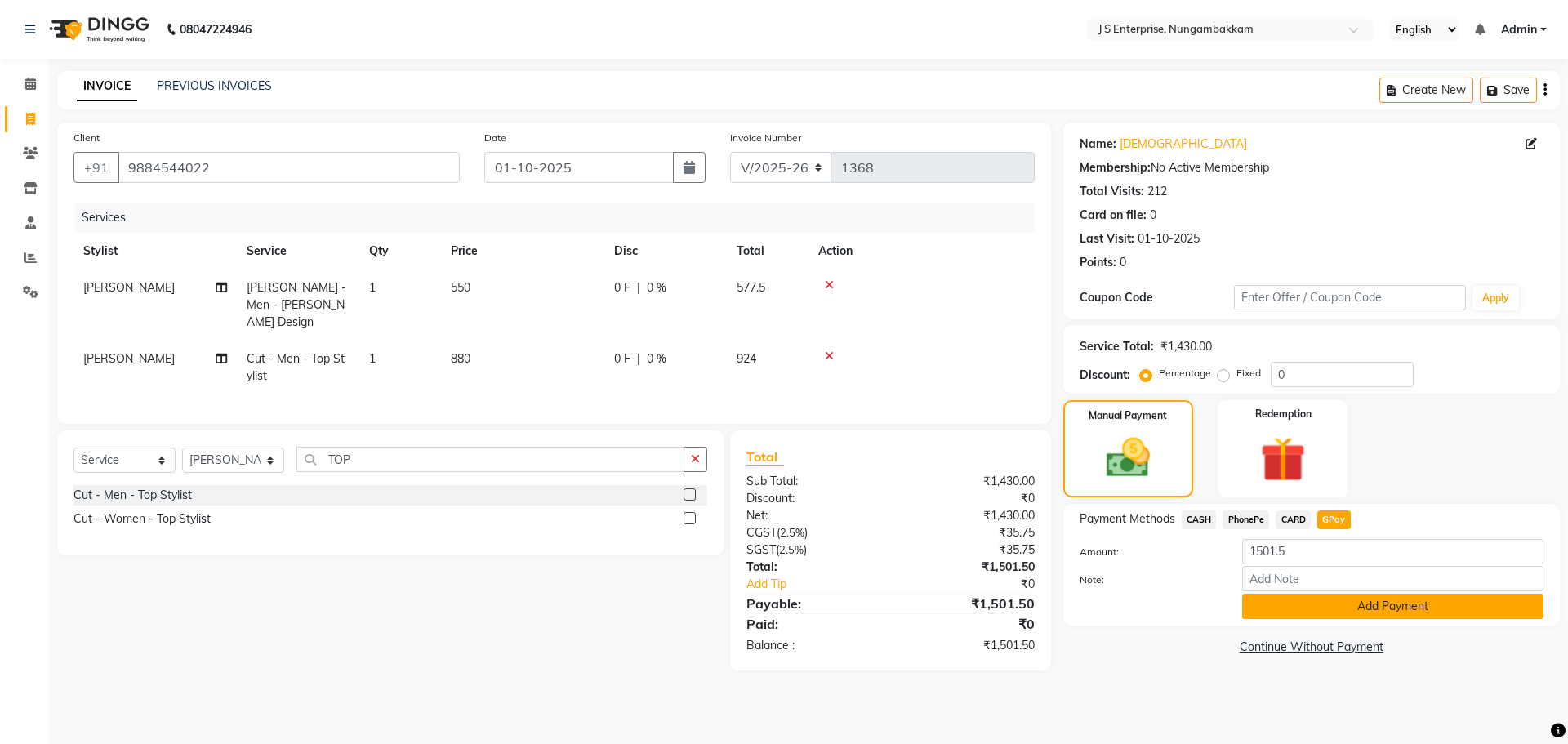
click at [1308, 606] on button "Add Payment" at bounding box center [1392, 607] width 301 height 26
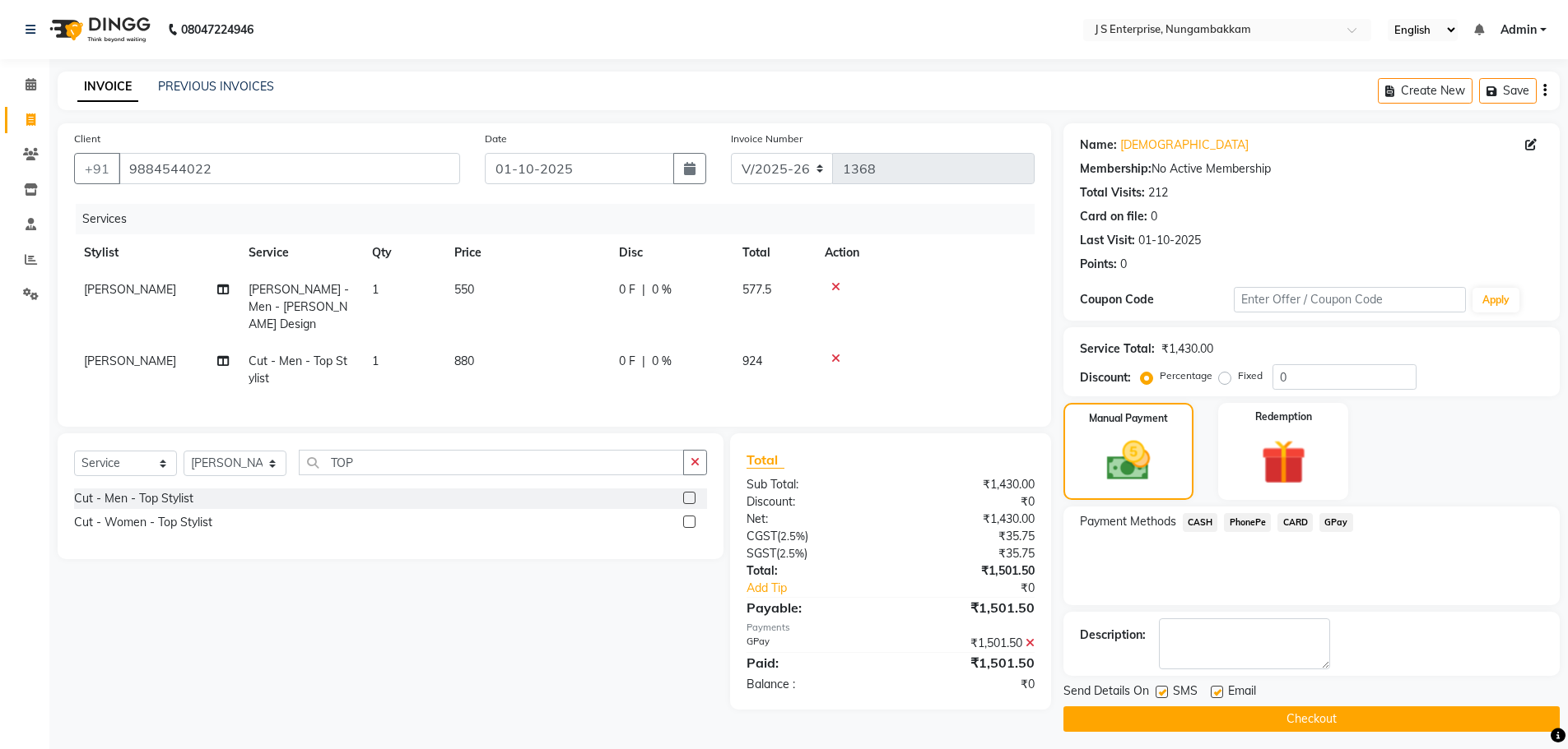
click at [1236, 723] on button "Checkout" at bounding box center [1311, 719] width 496 height 26
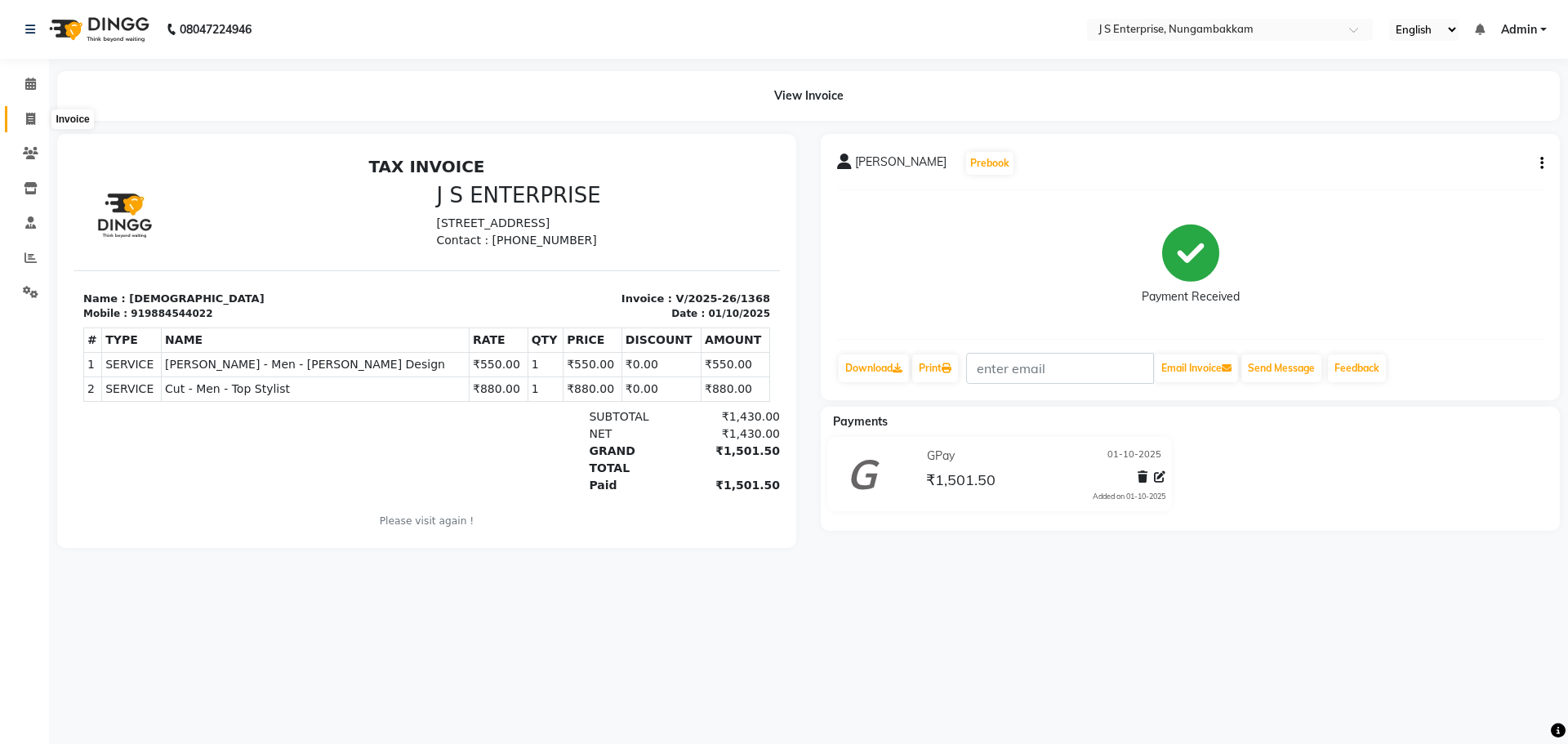
click at [26, 119] on icon at bounding box center [30, 119] width 9 height 12
select select "7359"
select select "service"
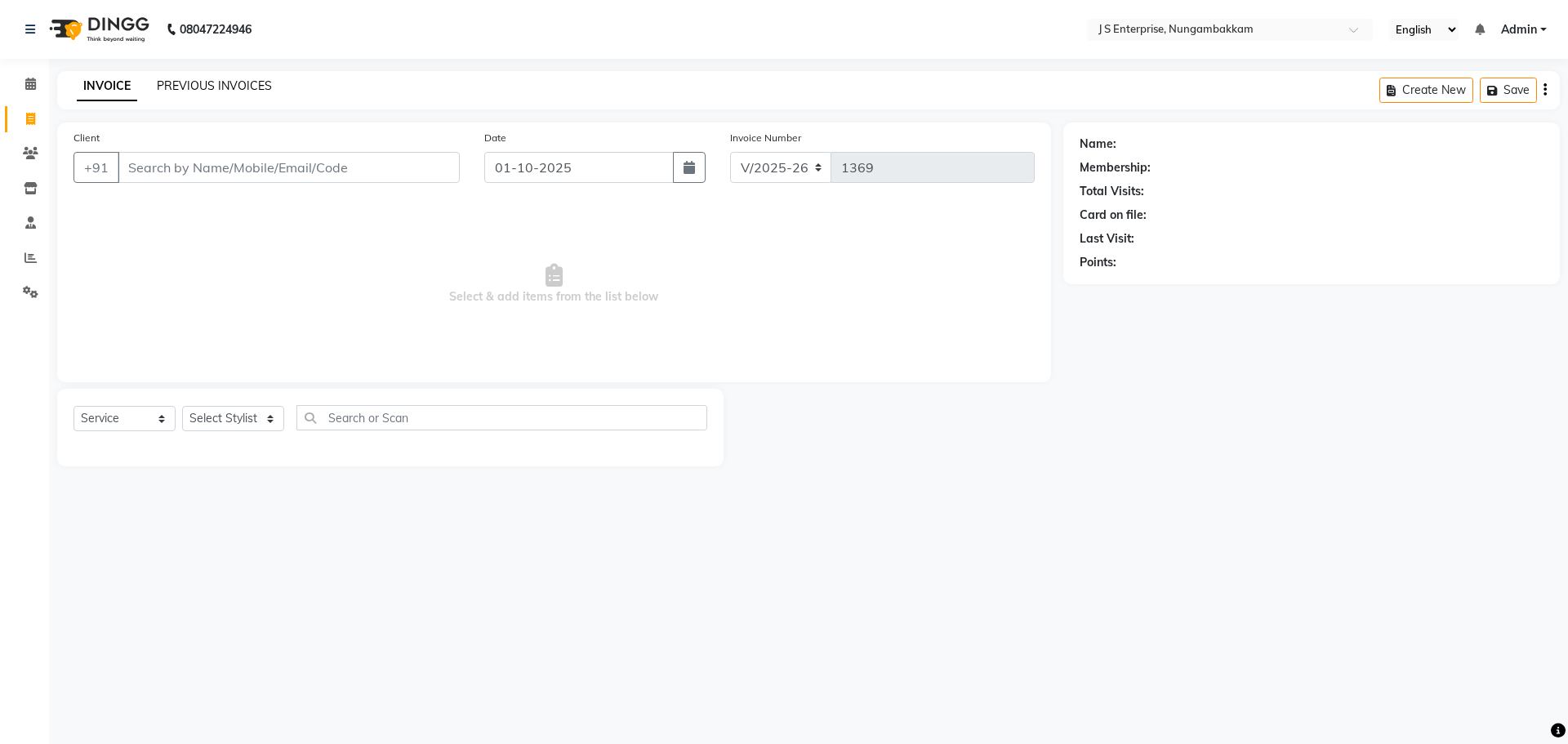
click at [182, 86] on link "PREVIOUS INVOICES" at bounding box center [214, 85] width 115 height 15
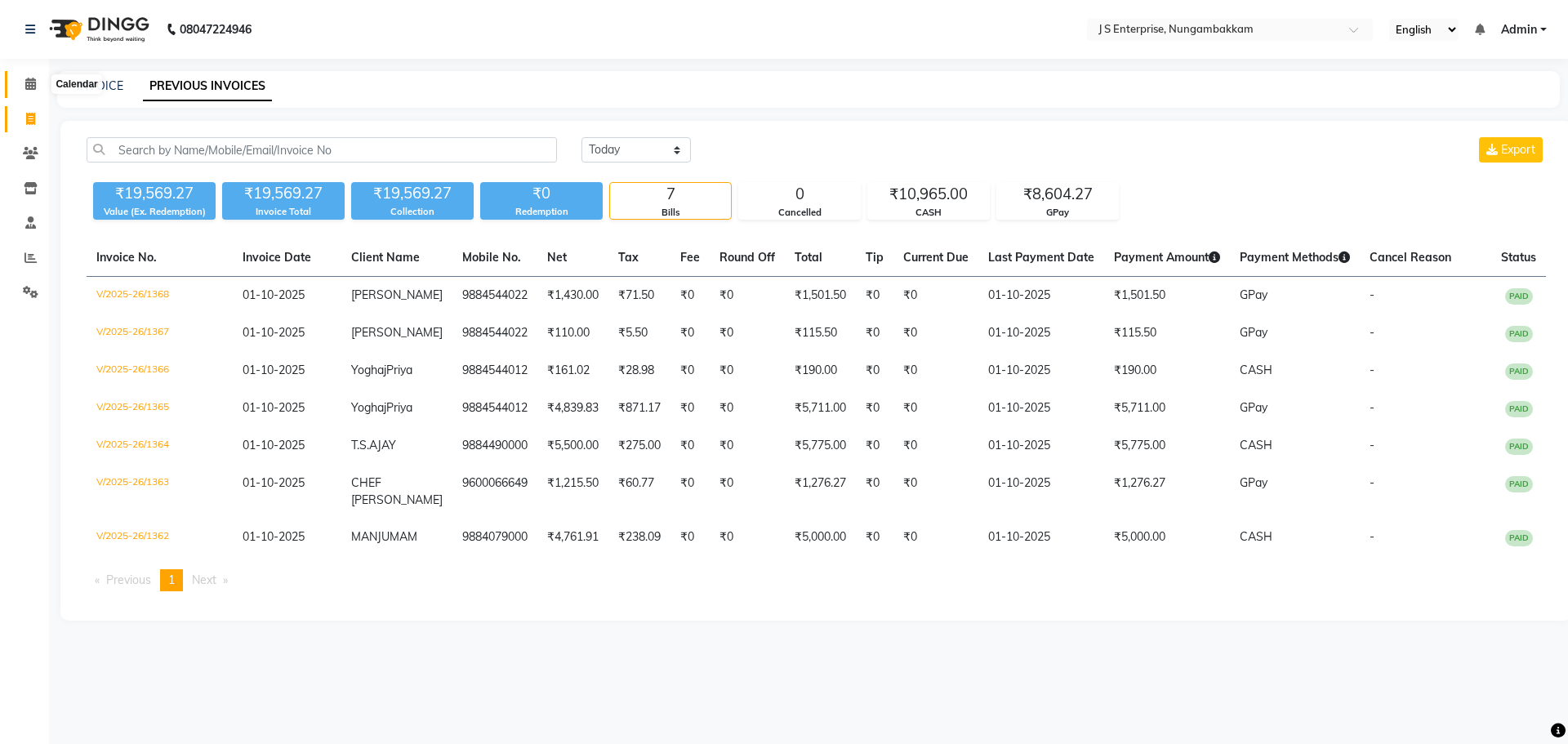
click at [33, 86] on icon at bounding box center [30, 83] width 11 height 12
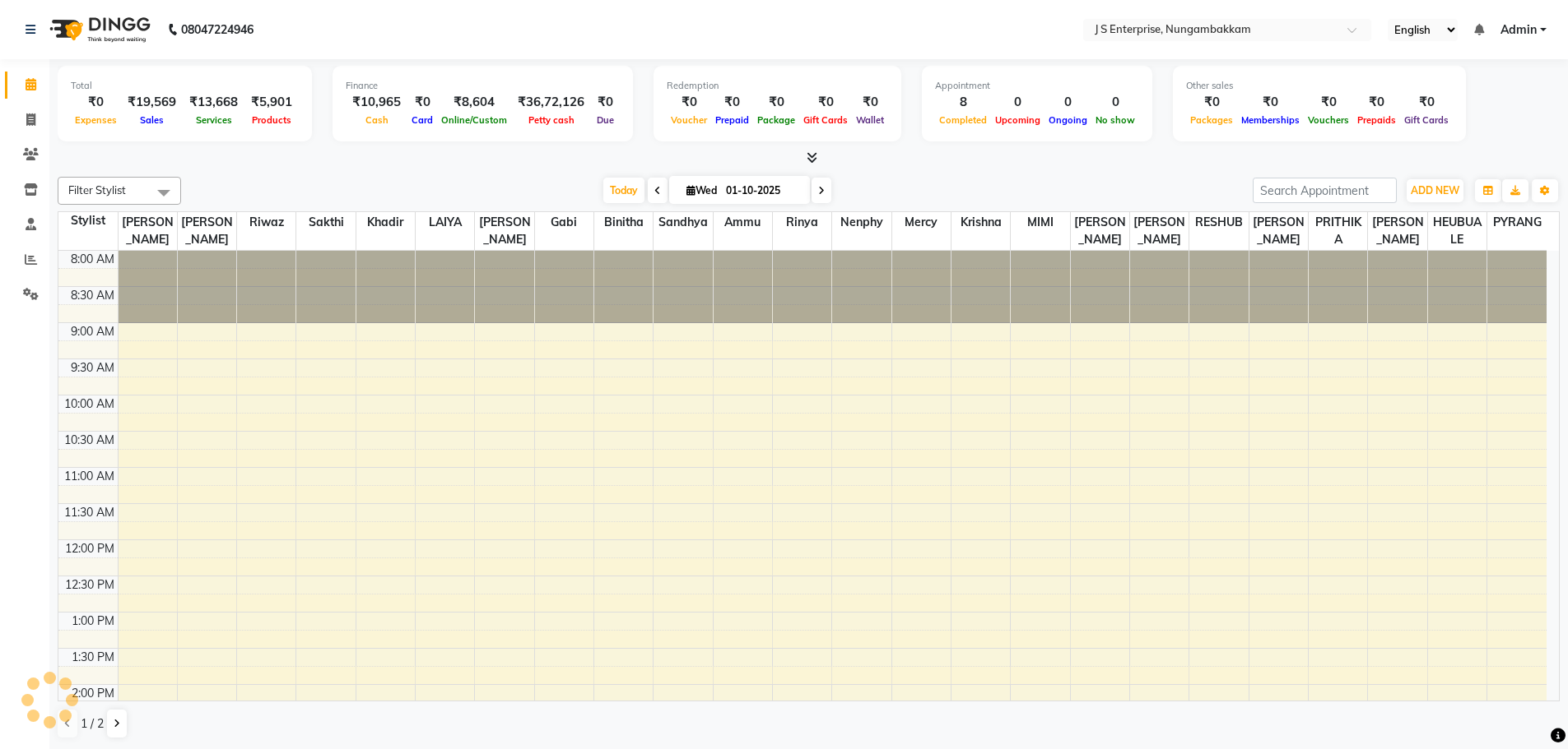
scroll to position [458, 0]
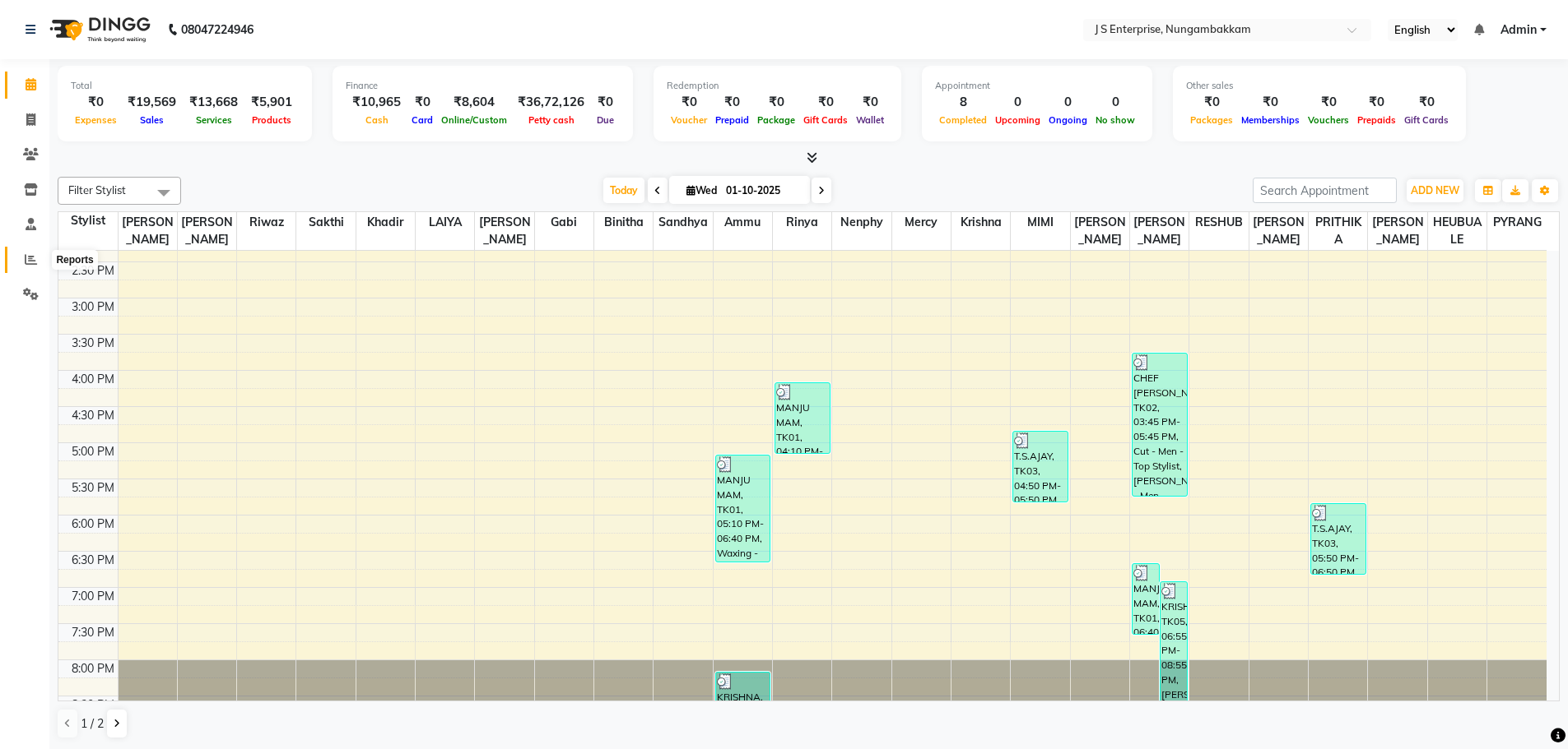
click at [27, 254] on icon at bounding box center [31, 259] width 12 height 12
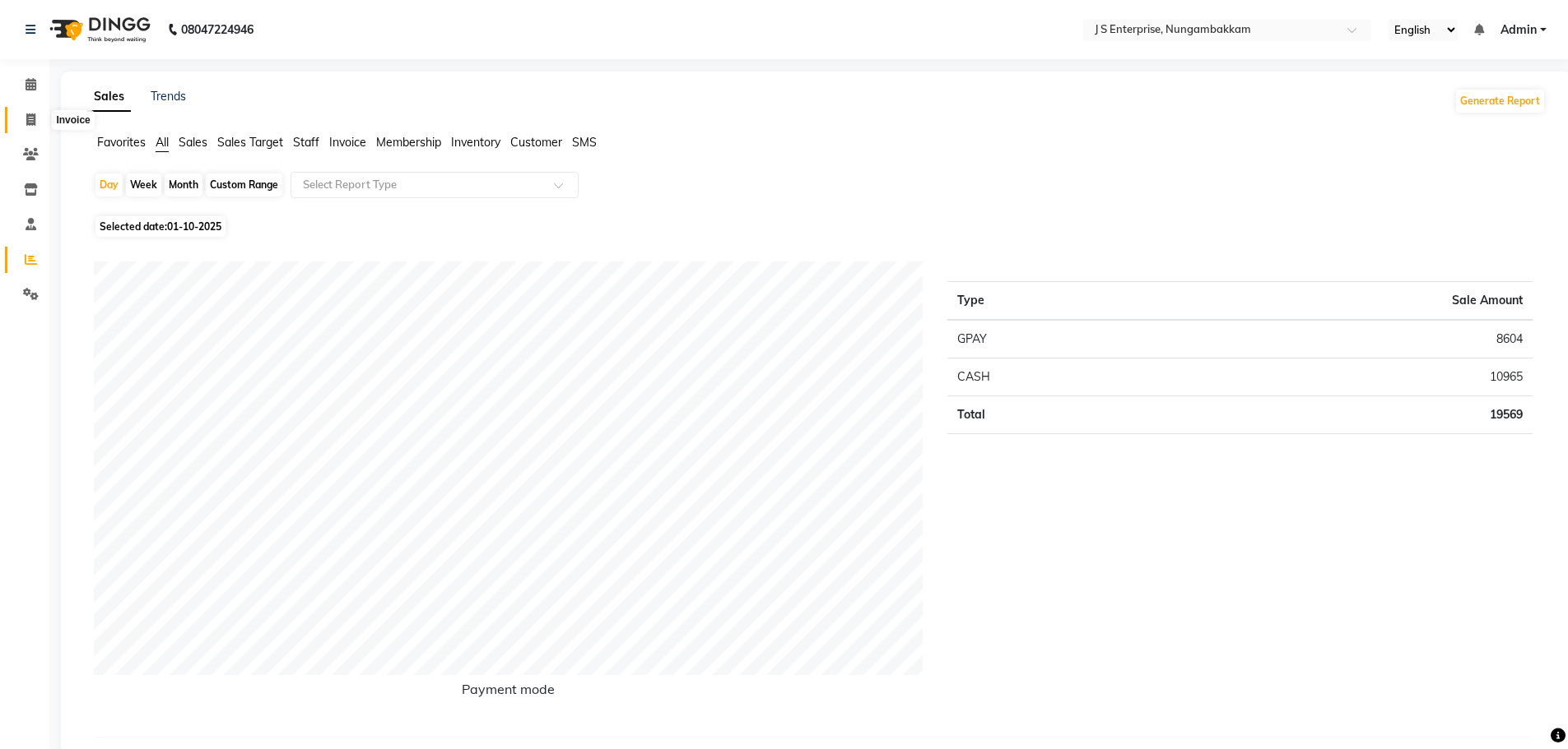
click at [19, 112] on span at bounding box center [31, 120] width 29 height 19
select select "7359"
select select "service"
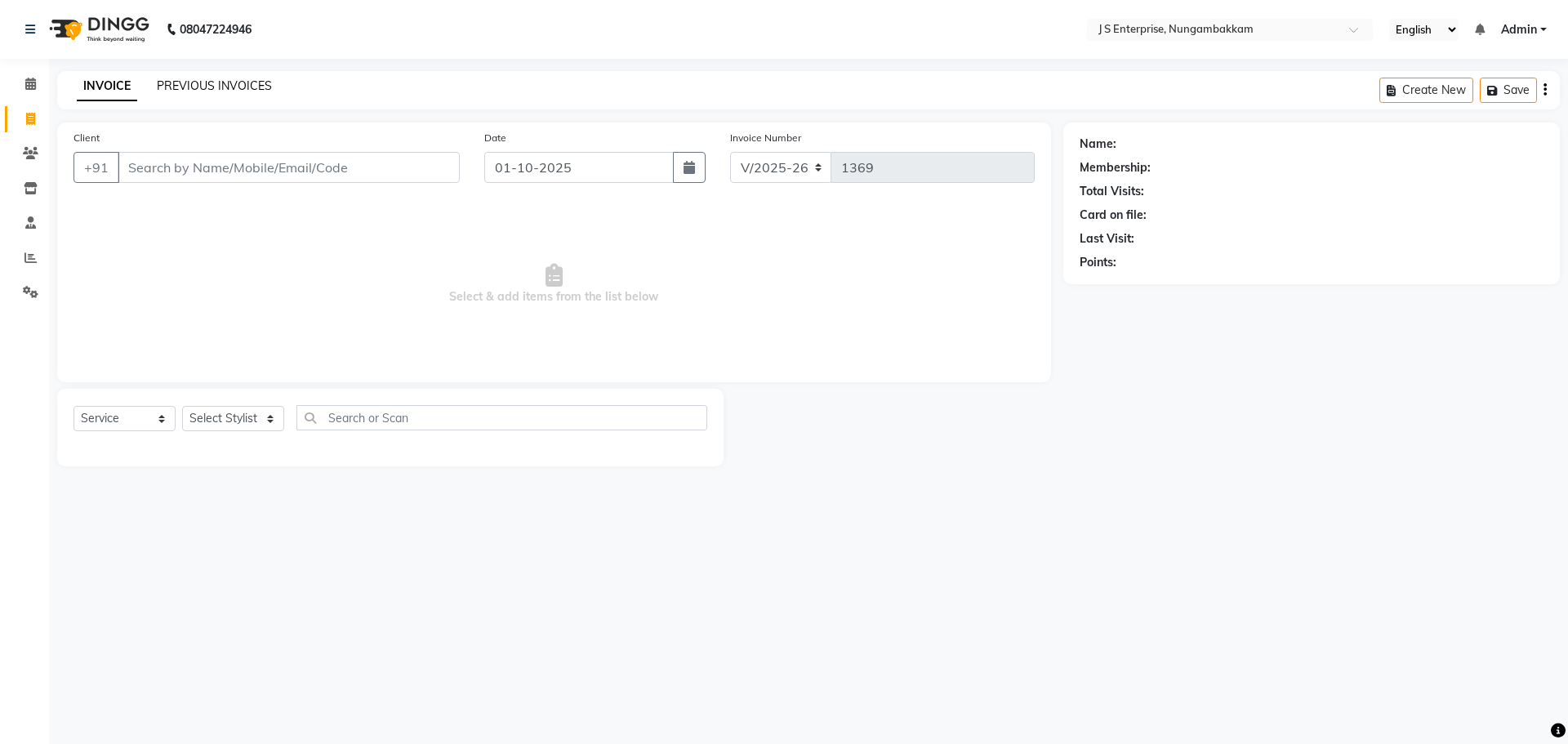
click at [232, 80] on link "PREVIOUS INVOICES" at bounding box center [214, 85] width 115 height 15
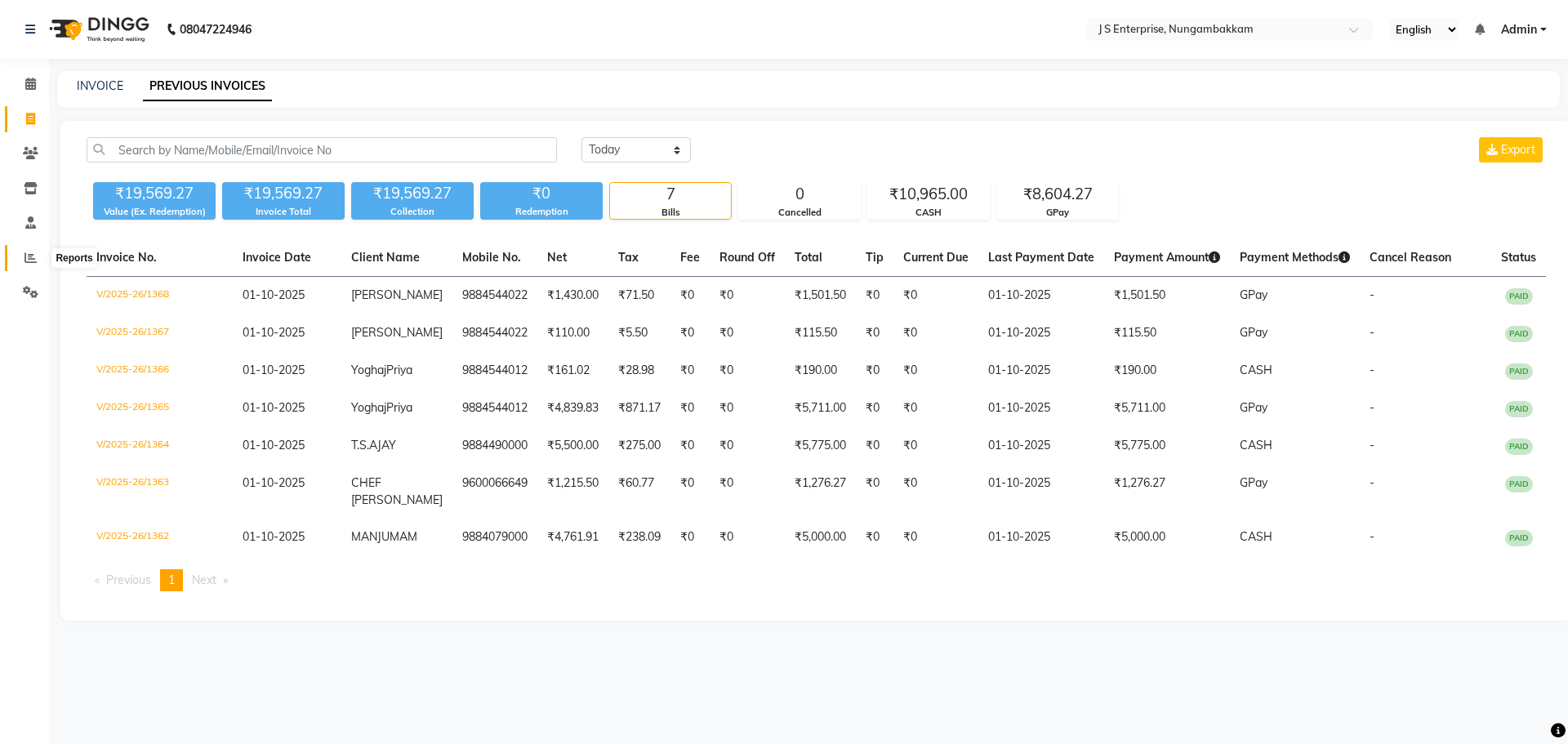
click at [29, 261] on icon at bounding box center [30, 257] width 12 height 12
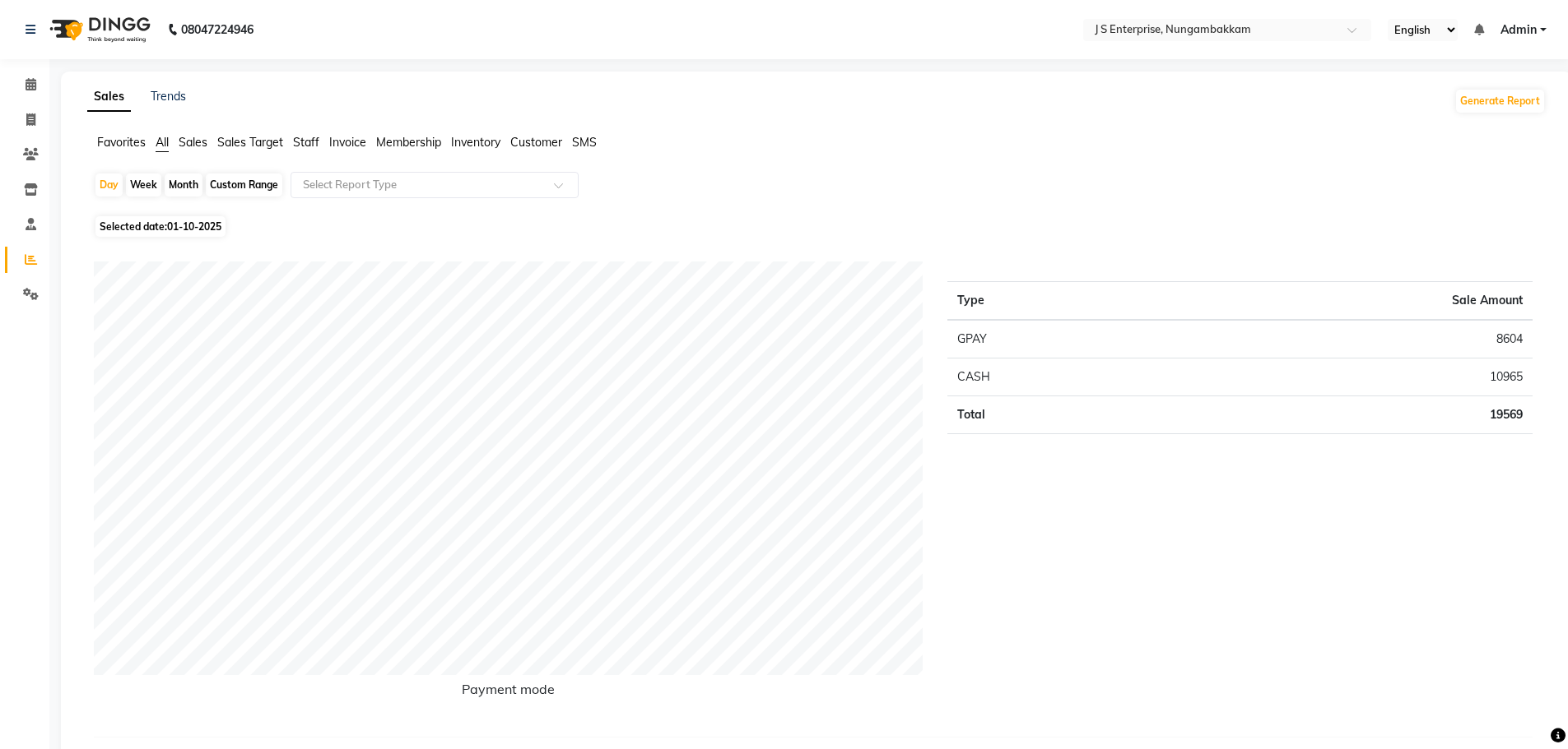
click at [201, 227] on span "01-10-2025" at bounding box center [194, 226] width 54 height 12
select select "10"
select select "2025"
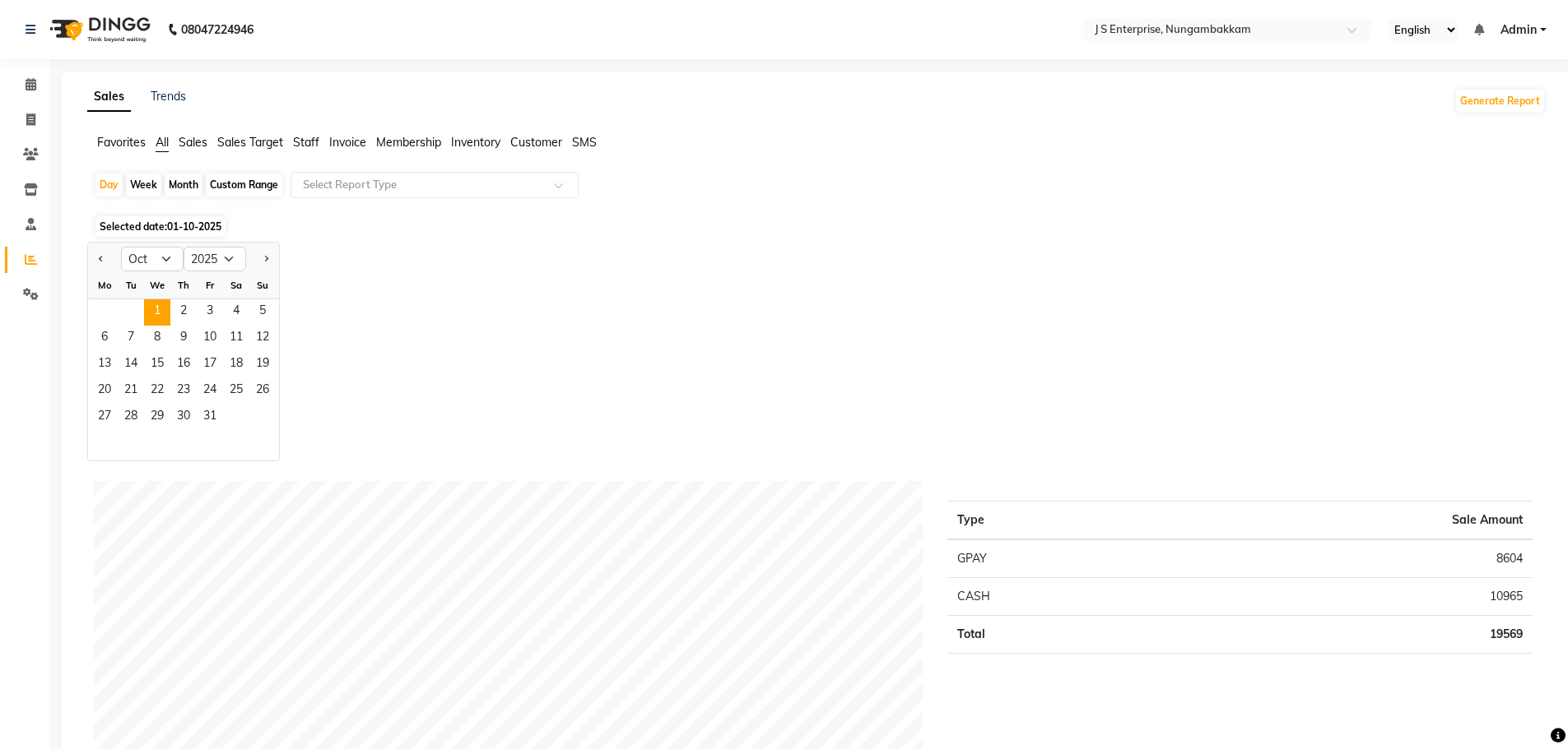
click at [316, 142] on span "Staff" at bounding box center [305, 142] width 27 height 15
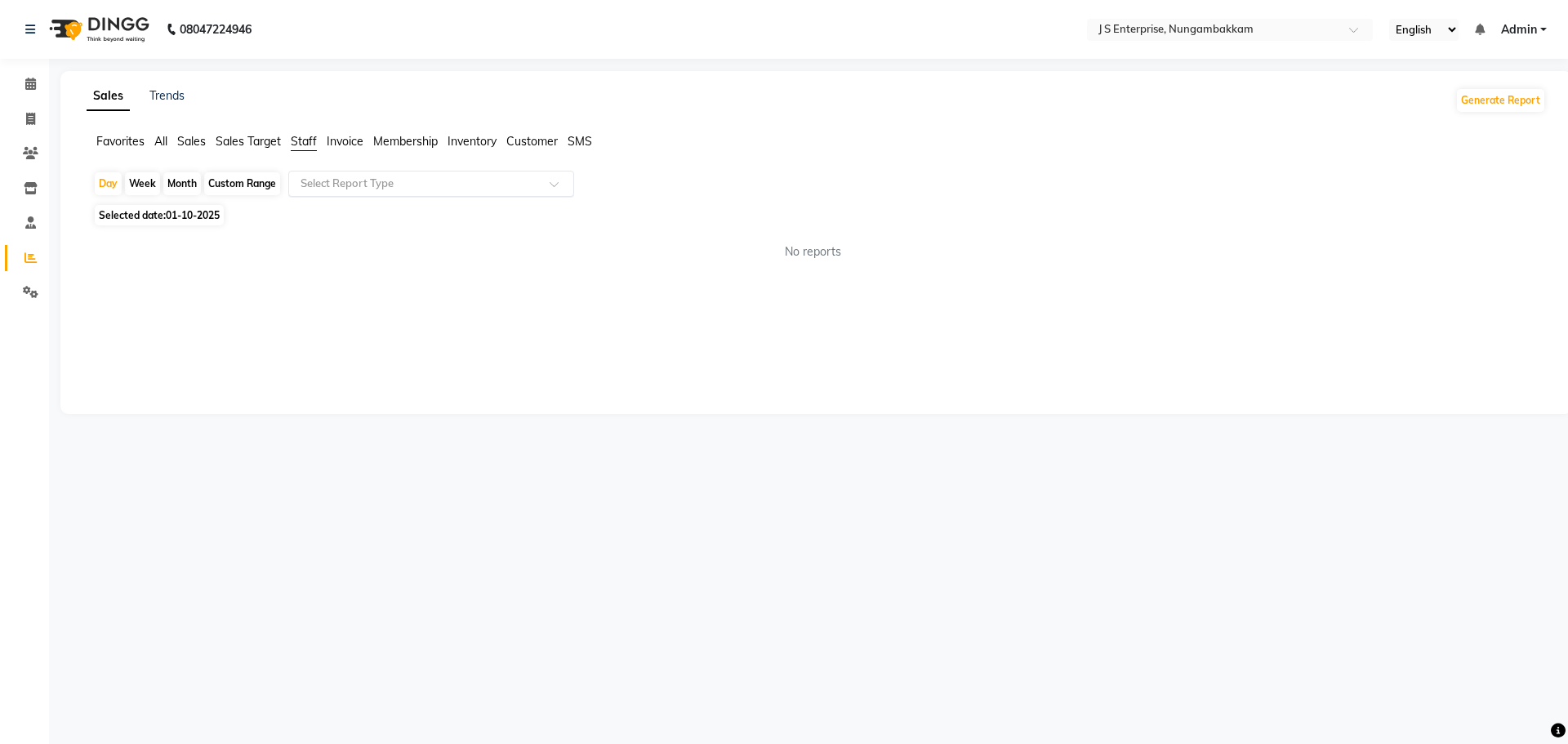
click at [339, 186] on input "text" at bounding box center [415, 184] width 235 height 17
click at [344, 214] on div "Staff summary" at bounding box center [432, 213] width 285 height 32
select select "csv"
click at [29, 81] on icon at bounding box center [30, 83] width 11 height 12
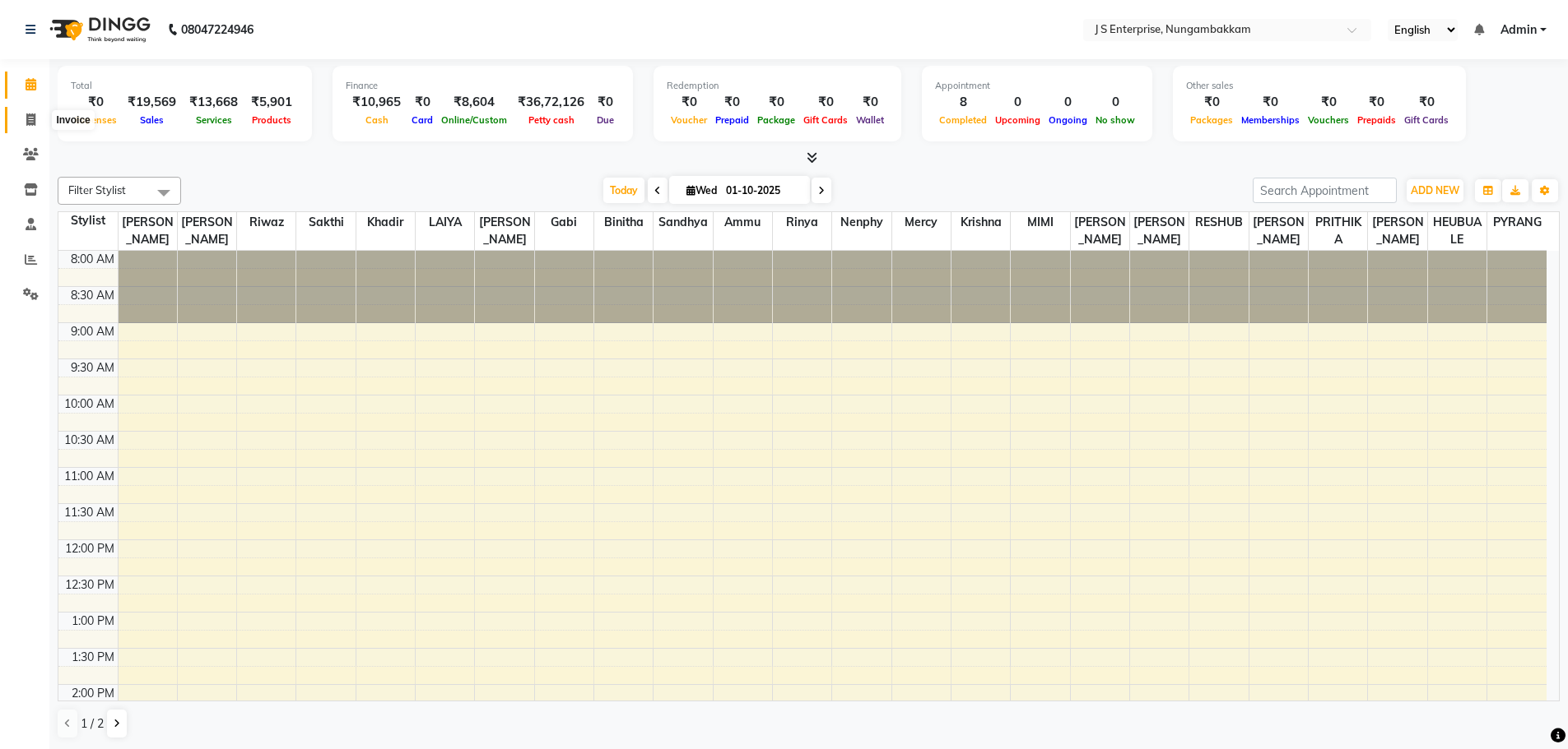
click at [33, 118] on icon at bounding box center [31, 120] width 9 height 12
select select "service"
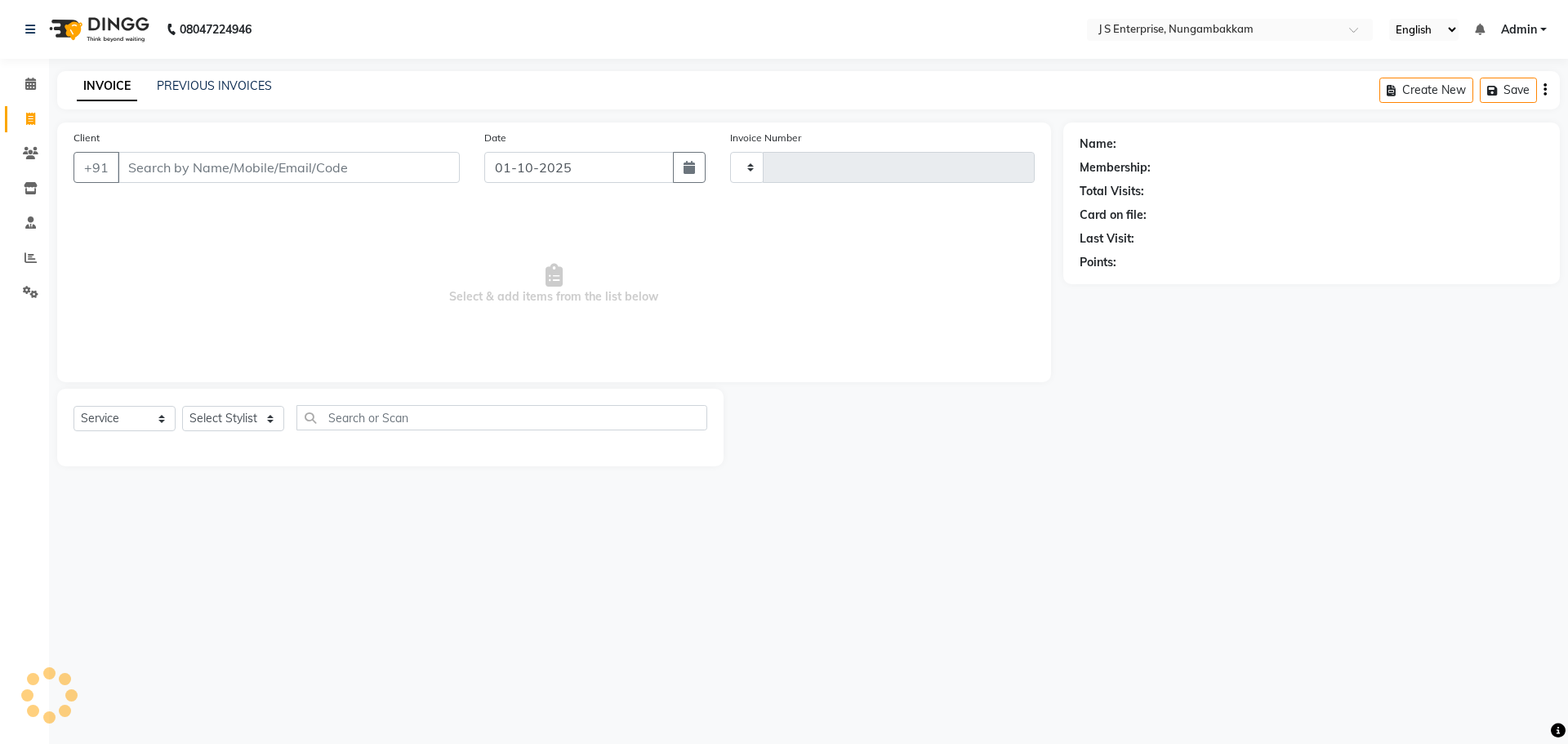
type input "1369"
select select "7359"
click at [268, 80] on link "PREVIOUS INVOICES" at bounding box center [214, 85] width 115 height 15
